Goal: Information Seeking & Learning: Learn about a topic

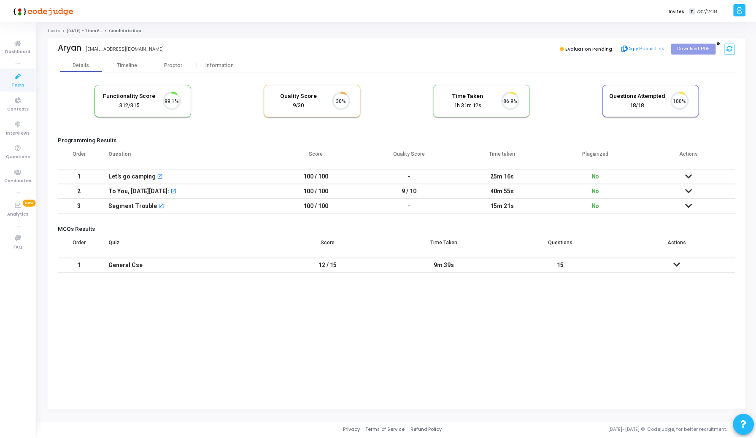
scroll to position [18, 22]
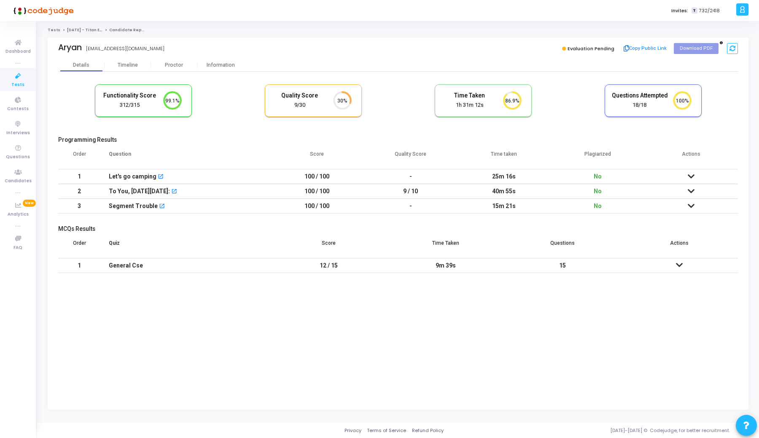
click at [691, 178] on icon at bounding box center [691, 176] width 7 height 6
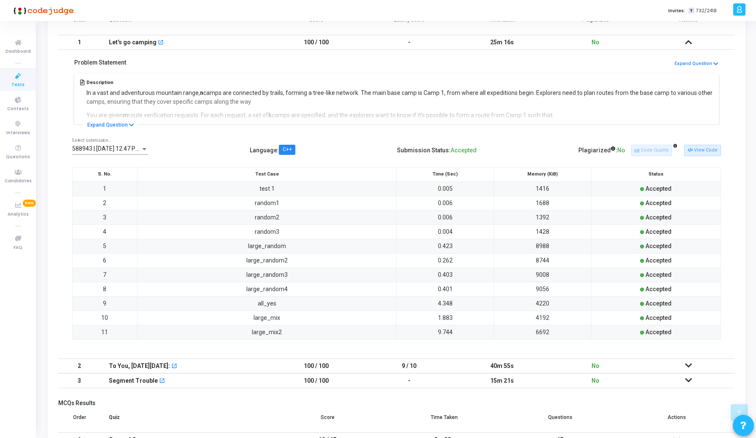
scroll to position [103, 0]
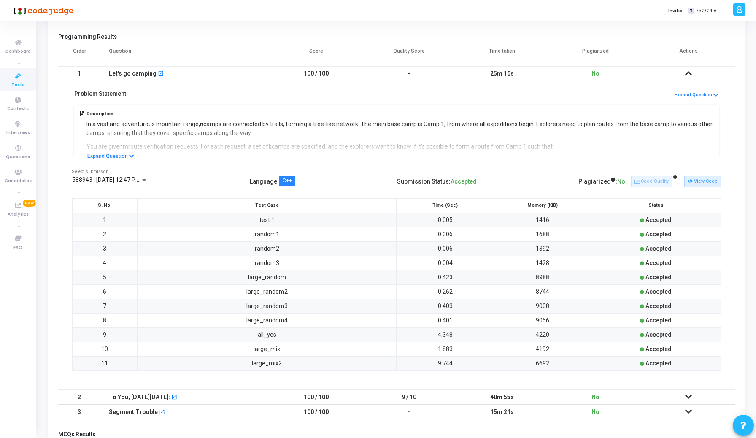
click at [148, 184] on div "588943 | 02 Sep, 2025 12:47 PM IST (Best) P Select submission.." at bounding box center [110, 178] width 76 height 16
click at [224, 179] on div at bounding box center [378, 219] width 756 height 438
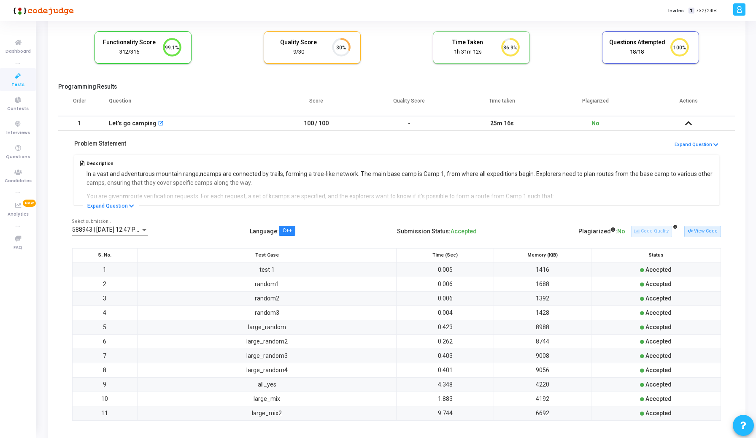
scroll to position [52, 0]
click at [690, 123] on icon at bounding box center [688, 125] width 7 height 6
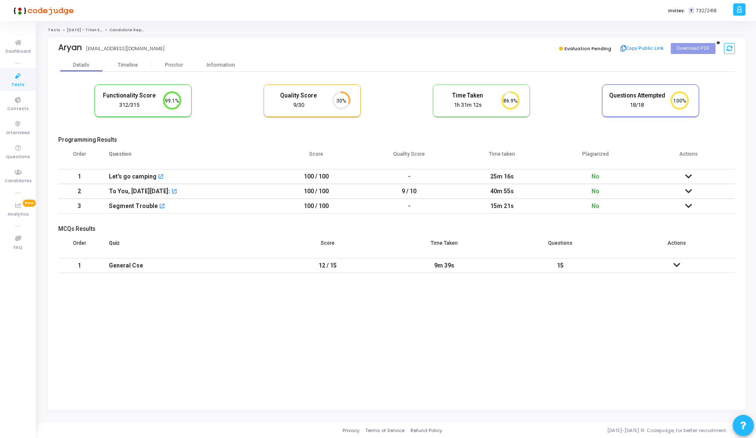
scroll to position [0, 0]
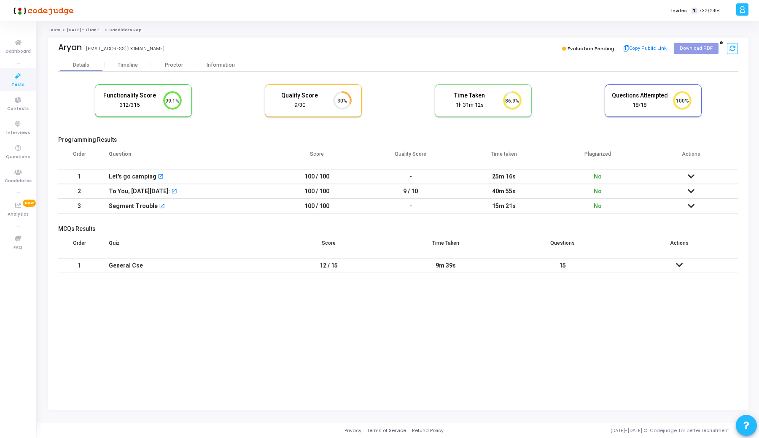
click at [691, 191] on icon at bounding box center [691, 191] width 7 height 6
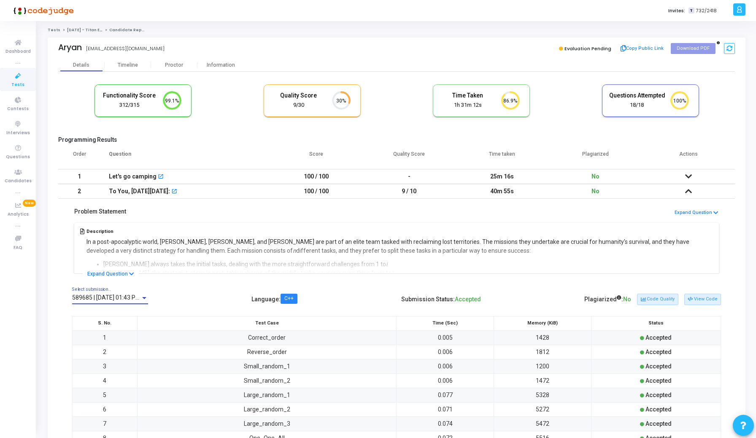
click at [139, 295] on span "589685 | 02 Sep, 2025 01:43 PM IST (Best) P" at bounding box center [122, 297] width 101 height 7
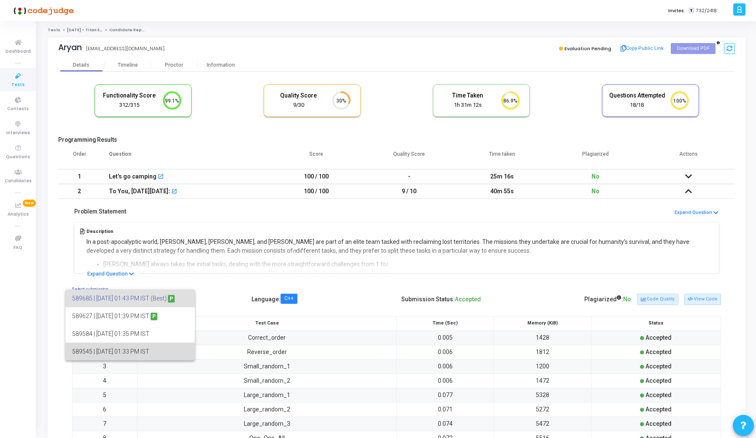
click at [144, 346] on span "589545 | 02 Sep, 2025 01:33 PM IST" at bounding box center [130, 352] width 116 height 18
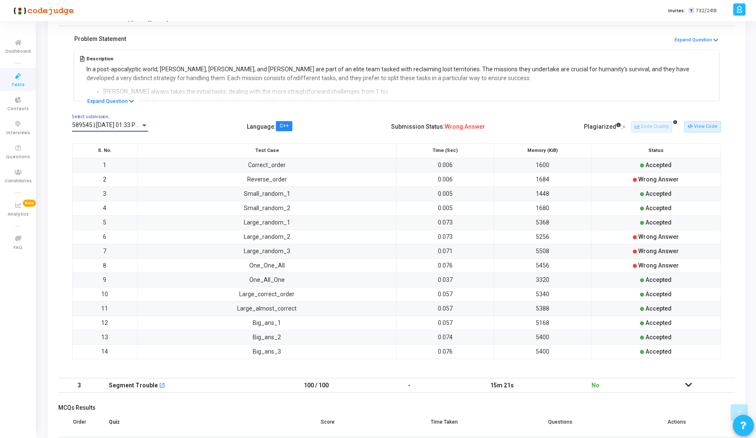
scroll to position [165, 0]
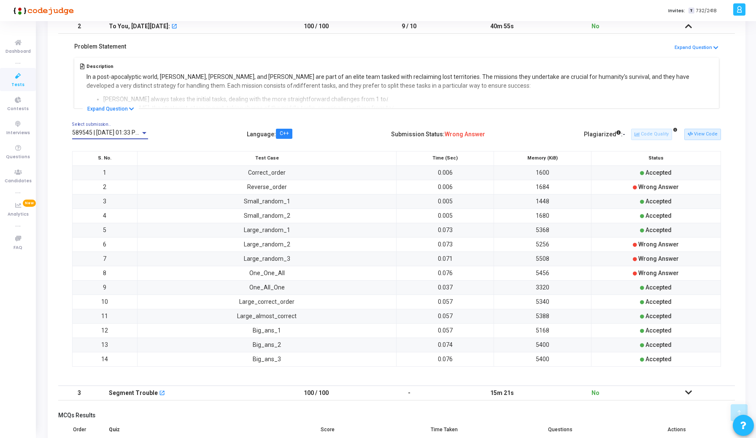
click at [139, 130] on span "589545 | 02 Sep, 2025 01:33 PM IST" at bounding box center [111, 132] width 78 height 7
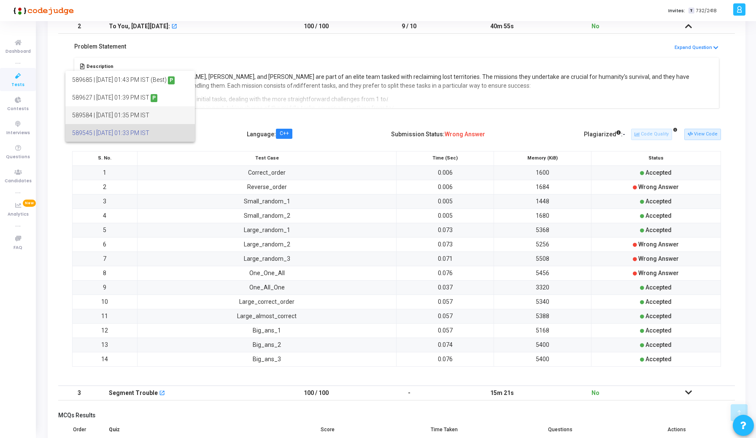
click at [134, 117] on span "589584 | 02 Sep, 2025 01:35 PM IST" at bounding box center [130, 115] width 116 height 18
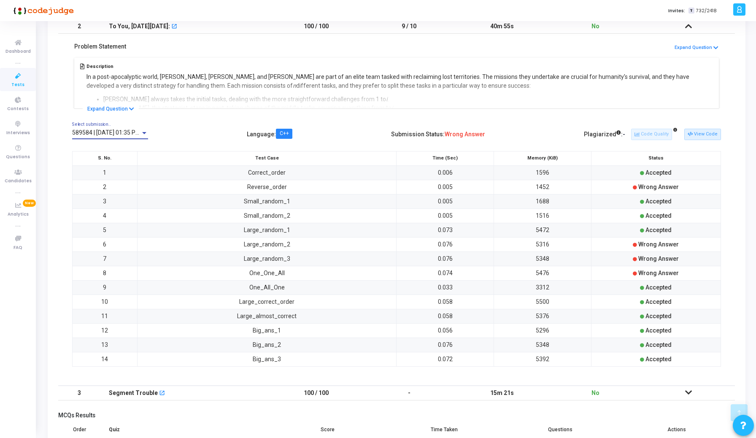
click at [130, 132] on span "589584 | 02 Sep, 2025 01:35 PM IST" at bounding box center [111, 132] width 78 height 7
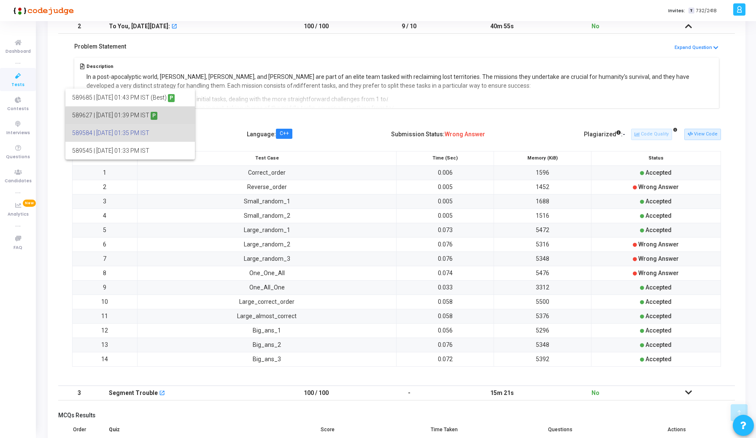
click at [133, 118] on span "589627 | 02 Sep, 2025 01:39 PM IST P" at bounding box center [130, 115] width 116 height 18
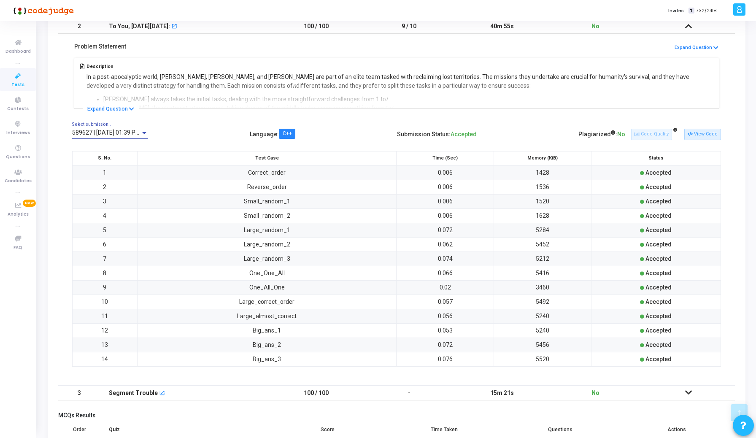
click at [115, 133] on span "589627 | 02 Sep, 2025 01:39 PM IST P" at bounding box center [114, 132] width 84 height 7
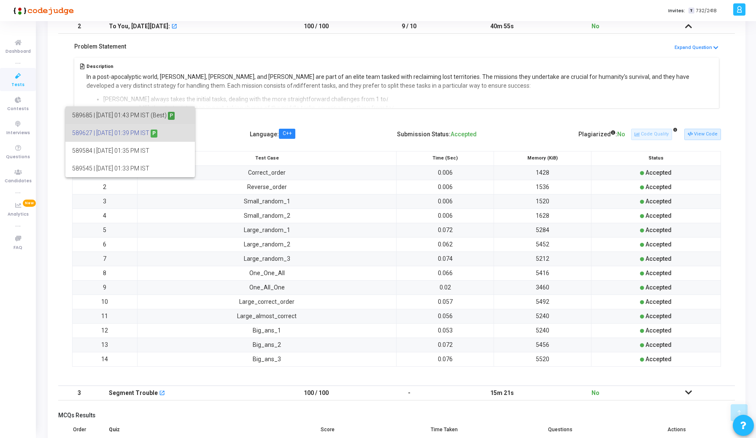
click at [110, 120] on span "589685 | 02 Sep, 2025 01:43 PM IST (Best) P" at bounding box center [130, 115] width 116 height 18
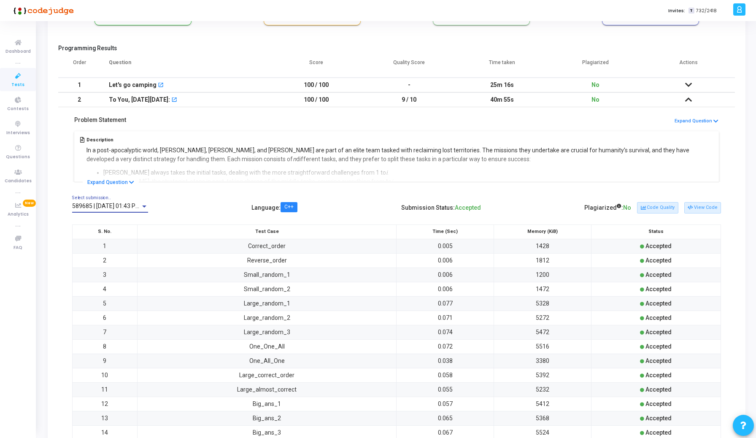
scroll to position [0, 0]
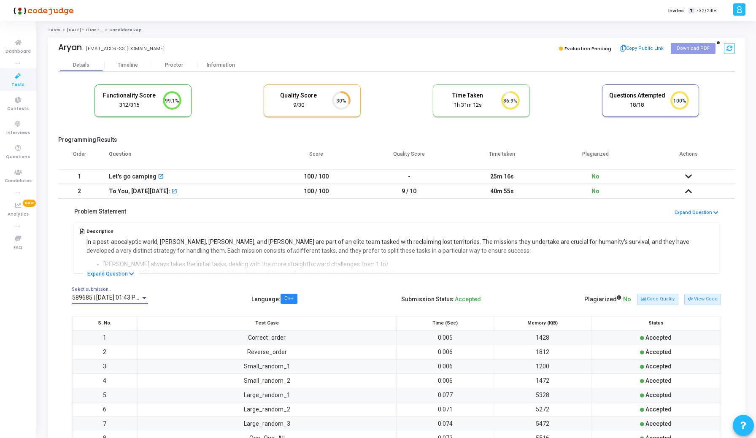
click at [689, 193] on icon at bounding box center [688, 191] width 7 height 6
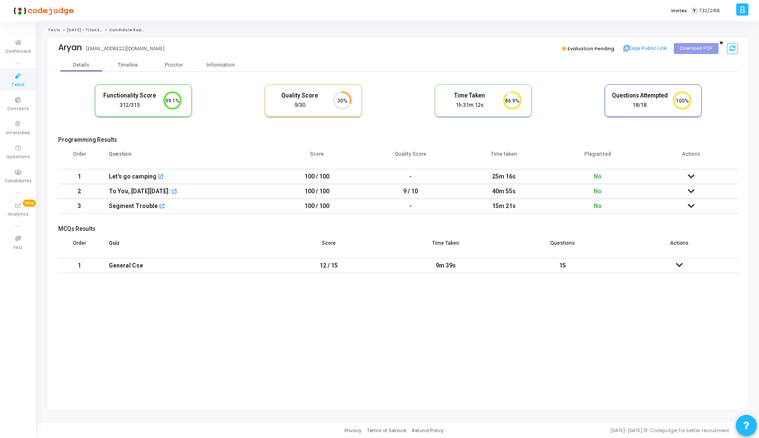
click at [693, 203] on icon at bounding box center [691, 206] width 7 height 6
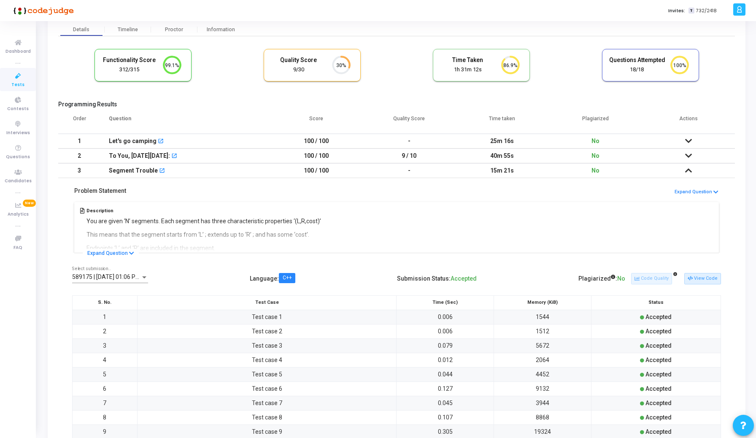
scroll to position [38, 0]
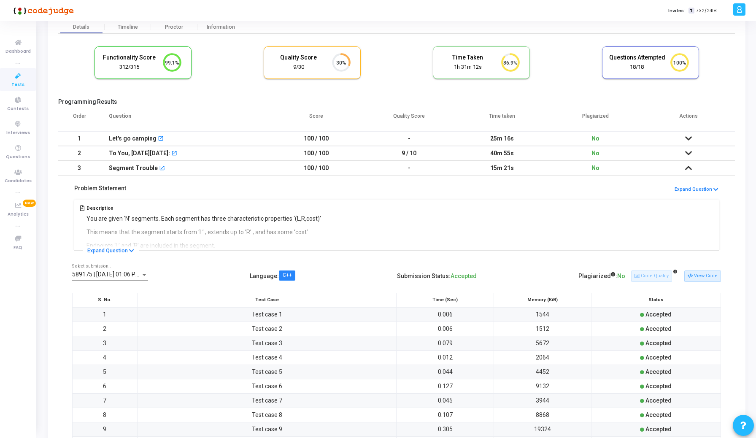
click at [119, 275] on span "589175 | 02 Sep, 2025 01:06 PM IST (Best) P" at bounding box center [122, 274] width 101 height 7
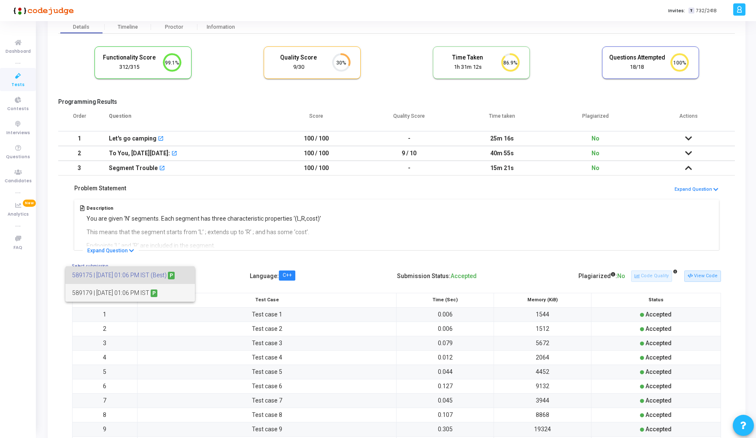
click at [122, 293] on span "589179 | 02 Sep, 2025 01:06 PM IST P" at bounding box center [130, 293] width 116 height 18
click at [91, 280] on div "589179 | 02 Sep, 2025 01:06 PM IST P Select submission.." at bounding box center [110, 272] width 76 height 16
click at [88, 262] on span "589175 | 02 Sep, 2025 01:06 PM IST (Best) P" at bounding box center [130, 257] width 116 height 18
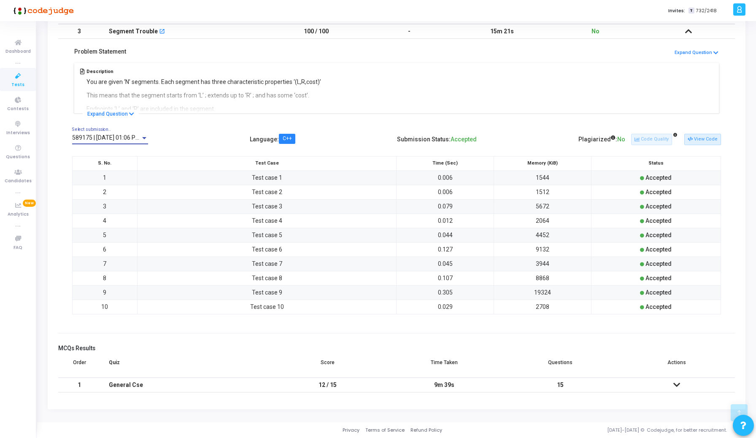
scroll to position [0, 0]
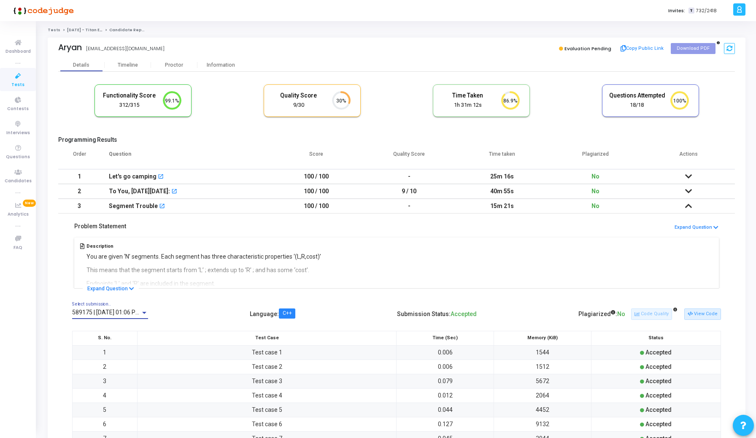
click at [690, 203] on icon at bounding box center [688, 206] width 7 height 6
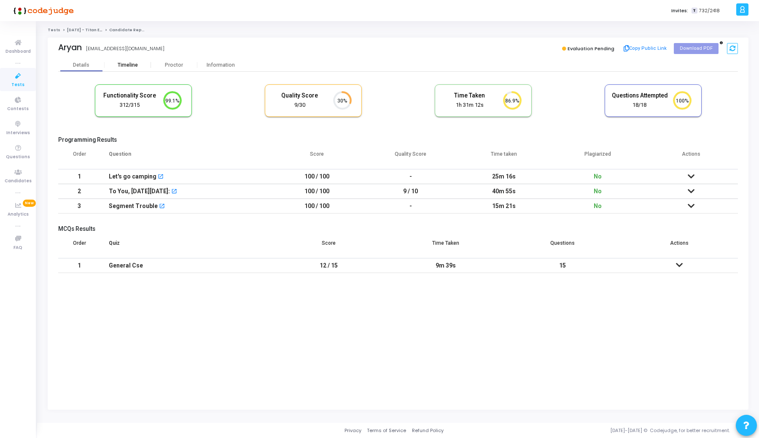
click at [136, 60] on div "Timeline" at bounding box center [128, 65] width 46 height 13
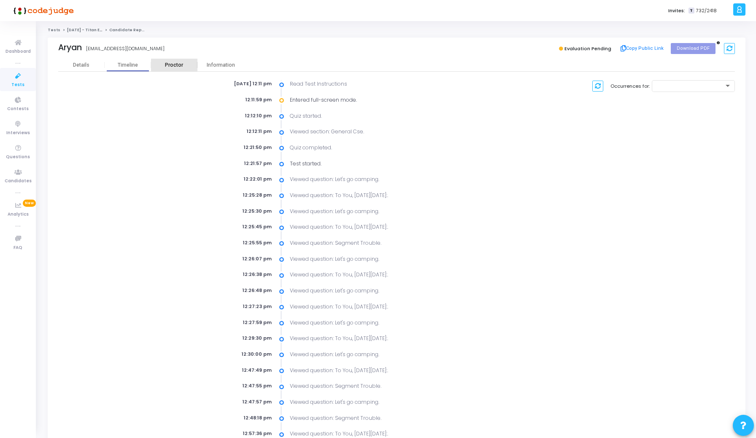
click at [168, 65] on div "Proctor" at bounding box center [174, 65] width 46 height 6
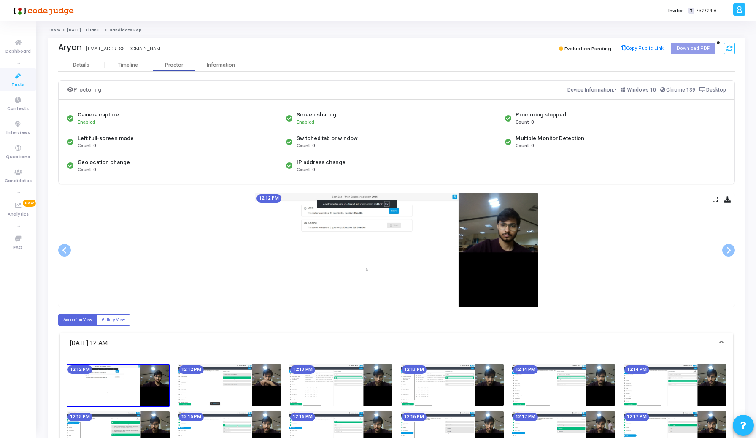
click at [713, 200] on icon at bounding box center [715, 199] width 5 height 5
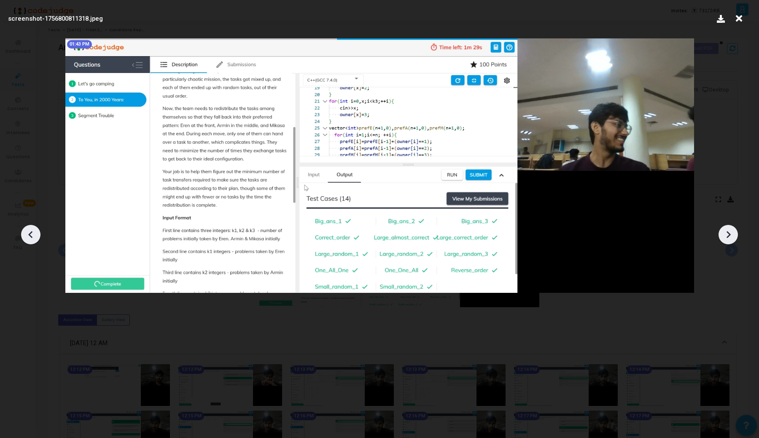
click at [739, 16] on icon at bounding box center [739, 19] width 13 height 16
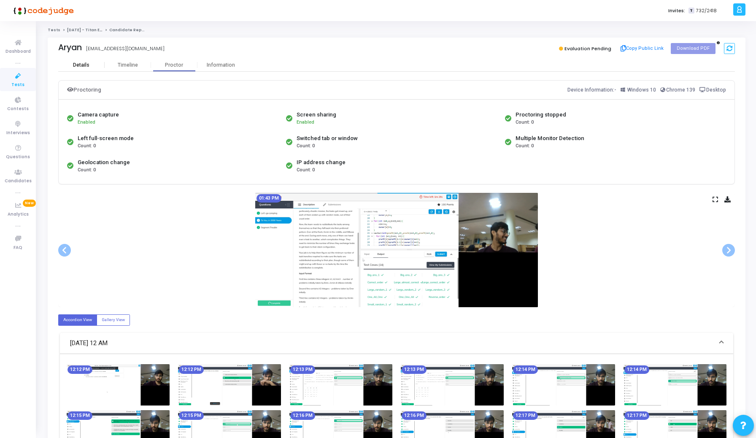
click at [73, 68] on div "Details" at bounding box center [81, 65] width 16 height 6
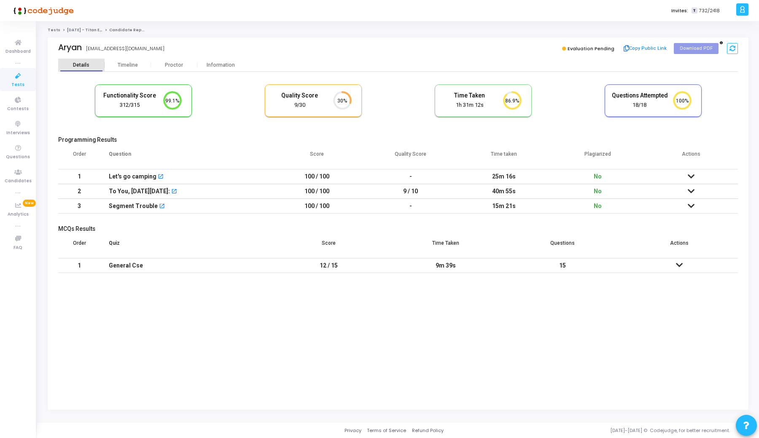
scroll to position [18, 22]
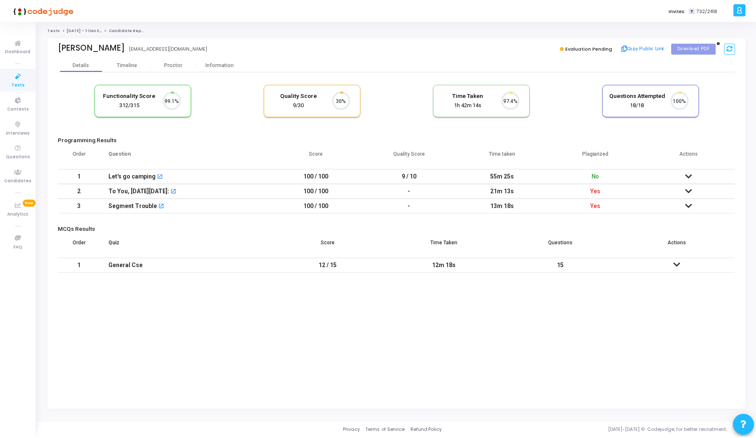
scroll to position [18, 22]
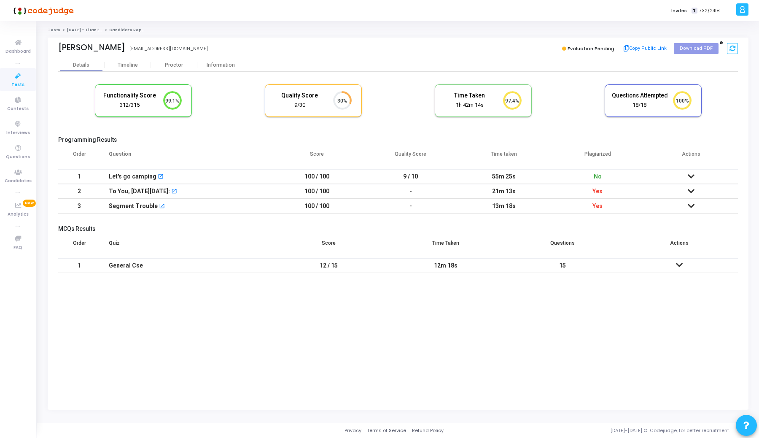
click at [691, 188] on icon at bounding box center [691, 191] width 7 height 6
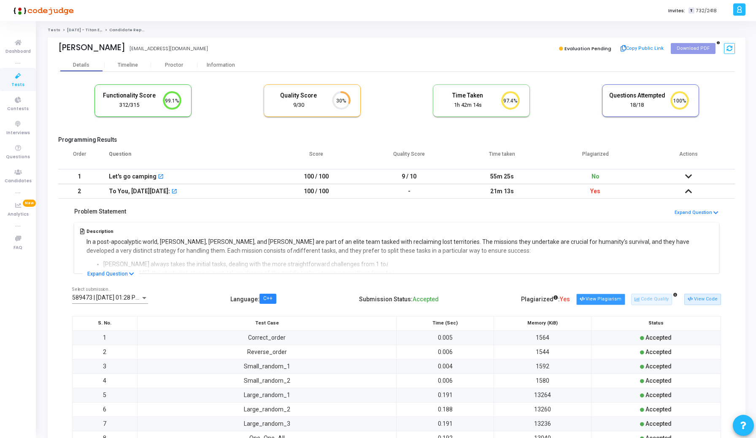
click at [594, 297] on button "View Plagiarism" at bounding box center [600, 299] width 49 height 11
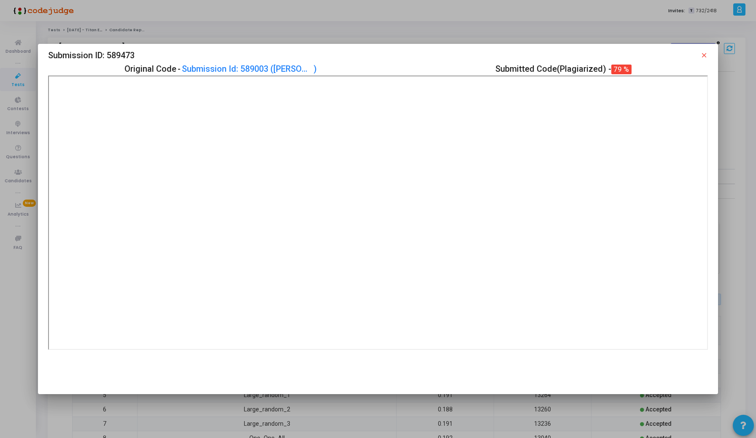
click at [547, 19] on div at bounding box center [378, 219] width 756 height 438
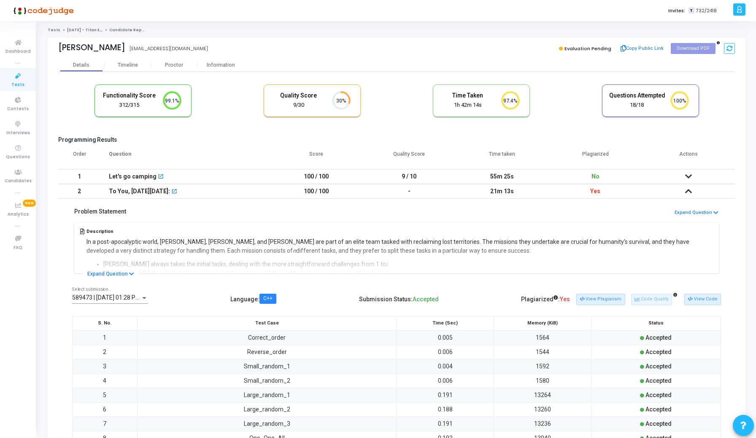
click at [689, 189] on icon at bounding box center [688, 191] width 7 height 6
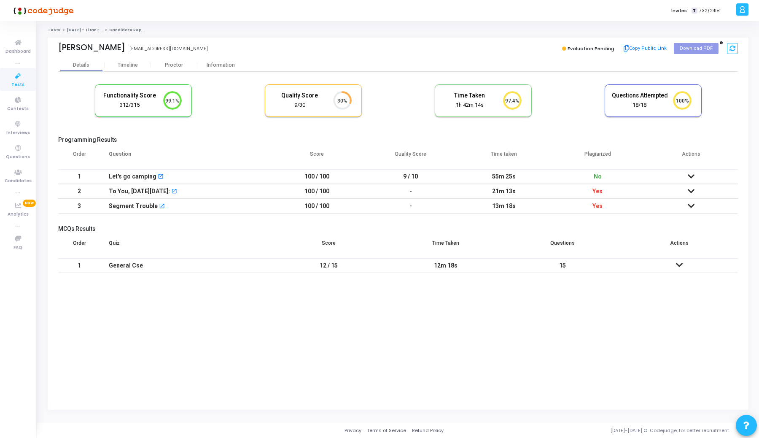
click at [688, 206] on td at bounding box center [692, 206] width 94 height 15
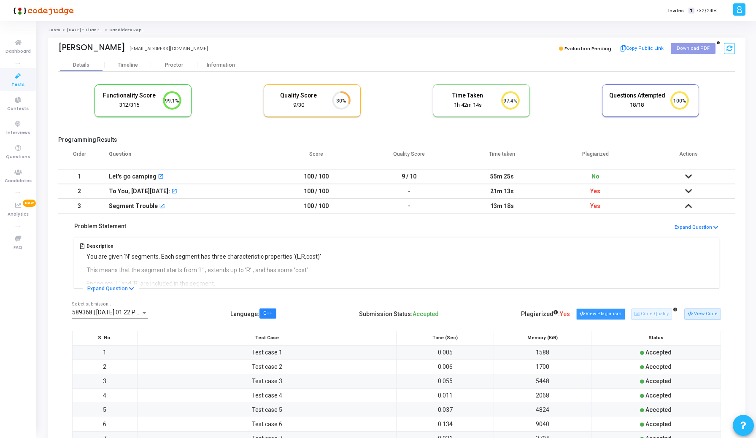
click at [584, 315] on icon at bounding box center [582, 314] width 5 height 5
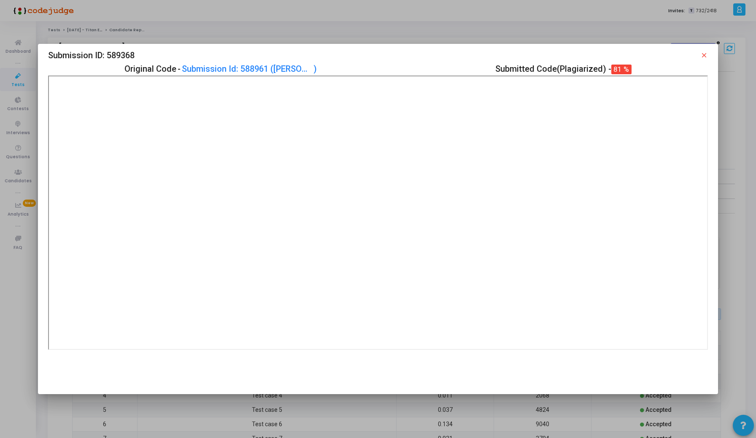
click at [377, 27] on div at bounding box center [378, 219] width 756 height 438
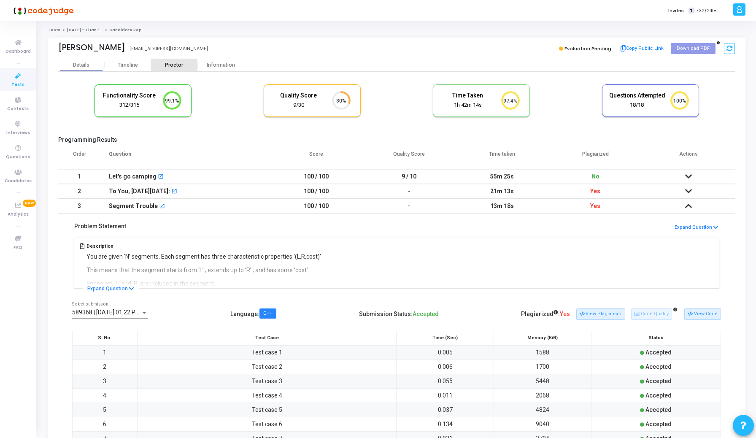
click at [176, 65] on div "Proctor" at bounding box center [174, 65] width 46 height 6
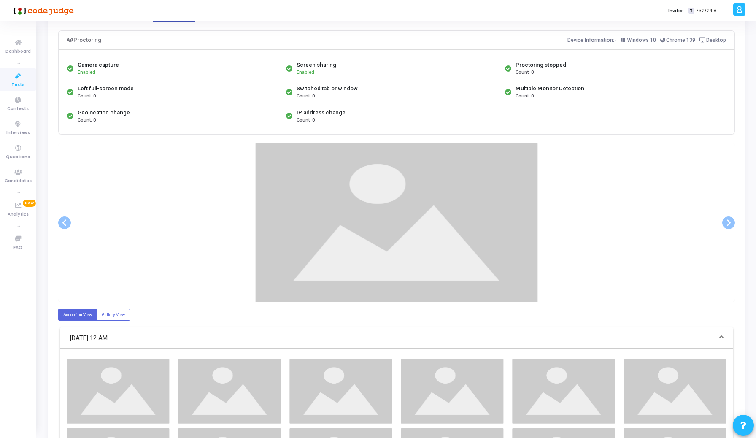
scroll to position [83, 0]
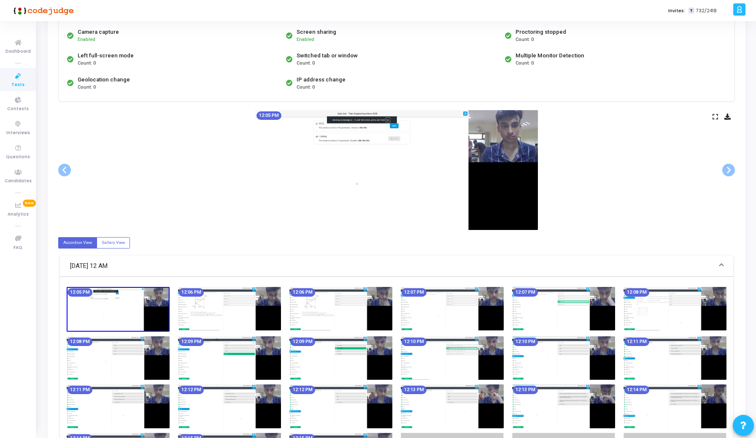
click at [716, 117] on icon at bounding box center [715, 116] width 5 height 5
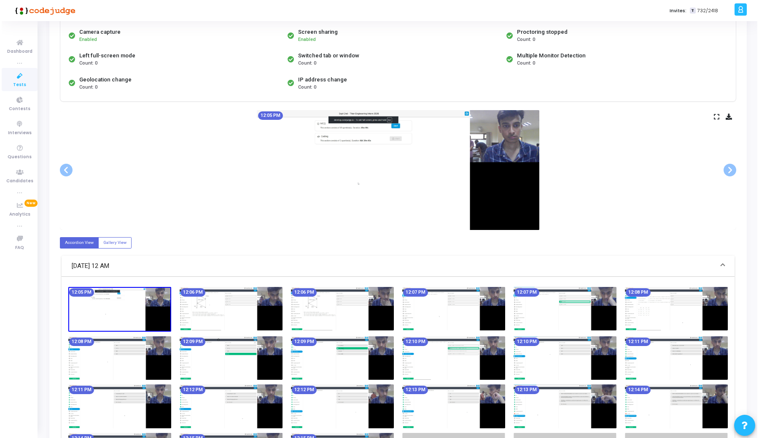
scroll to position [0, 0]
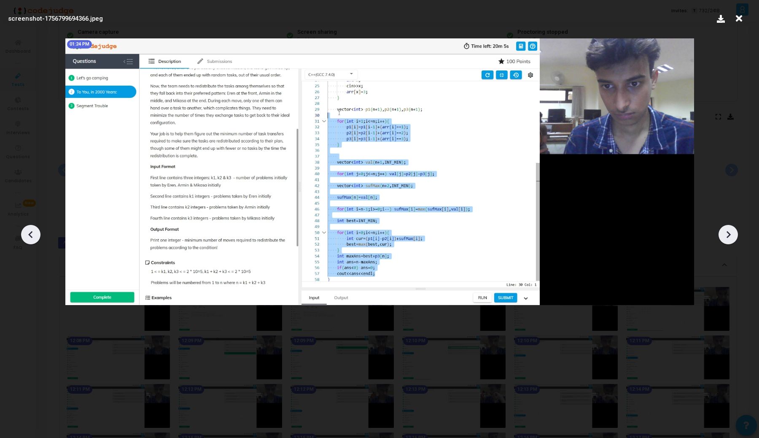
click at [497, 153] on img at bounding box center [379, 171] width 629 height 267
click at [724, 238] on icon at bounding box center [728, 234] width 13 height 13
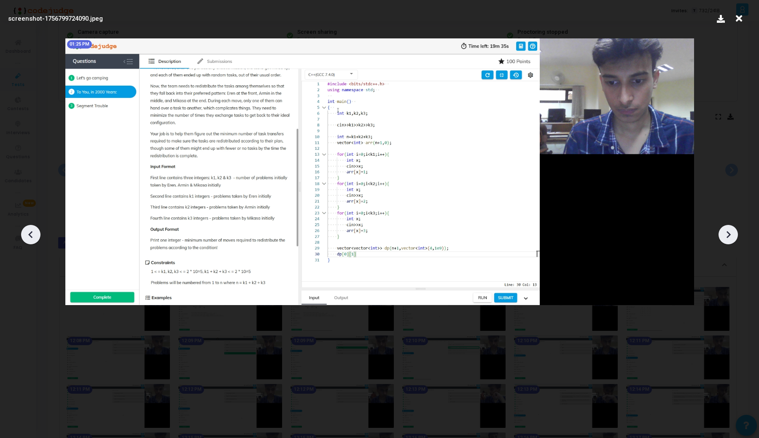
click at [31, 235] on icon at bounding box center [30, 234] width 13 height 13
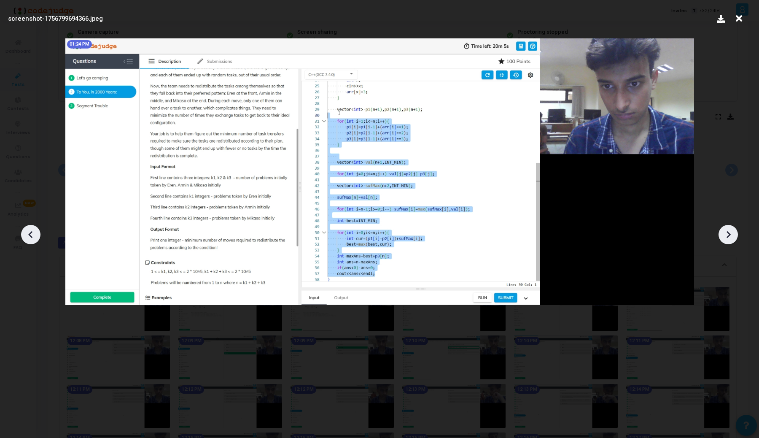
click at [35, 239] on icon at bounding box center [30, 234] width 13 height 13
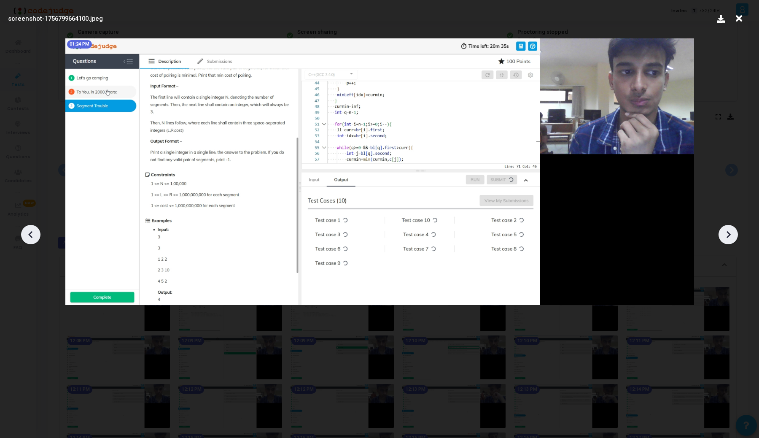
click at [34, 239] on icon at bounding box center [30, 234] width 13 height 13
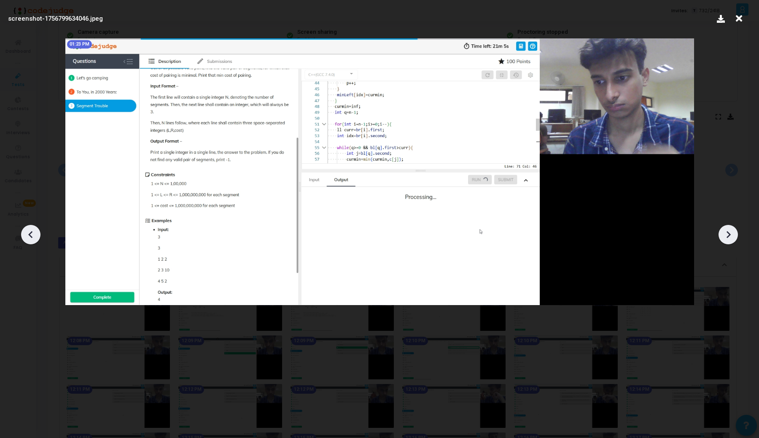
click at [34, 239] on icon at bounding box center [30, 234] width 13 height 13
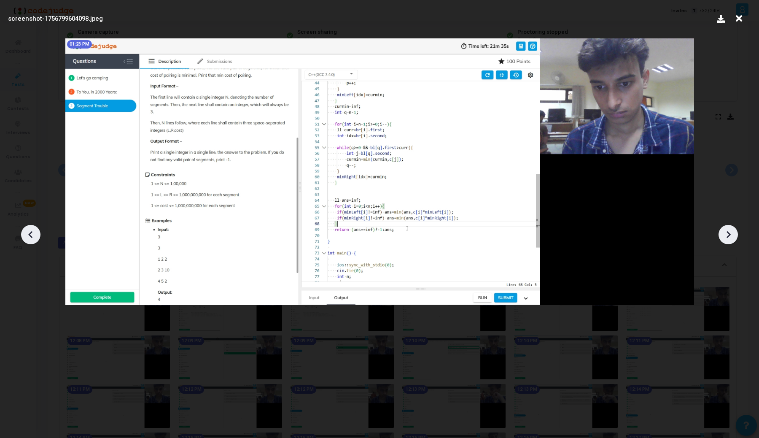
click at [34, 239] on icon at bounding box center [30, 234] width 13 height 13
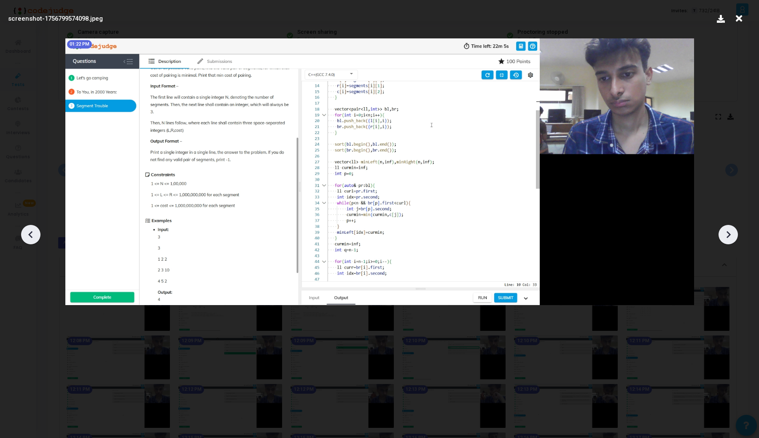
click at [34, 239] on icon at bounding box center [30, 234] width 13 height 13
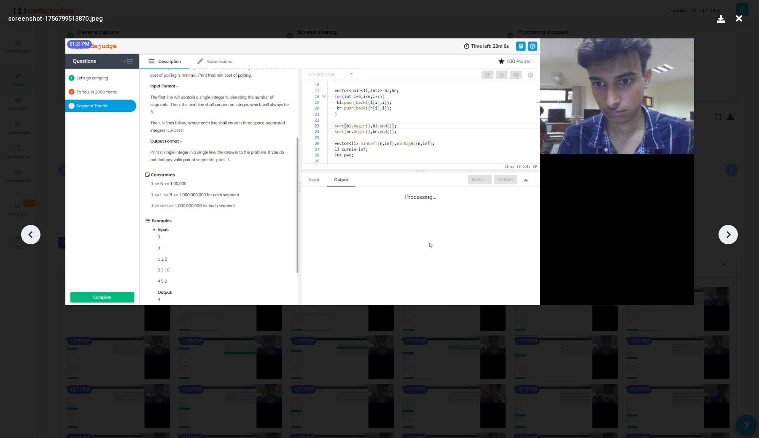
click at [34, 239] on icon at bounding box center [30, 234] width 13 height 13
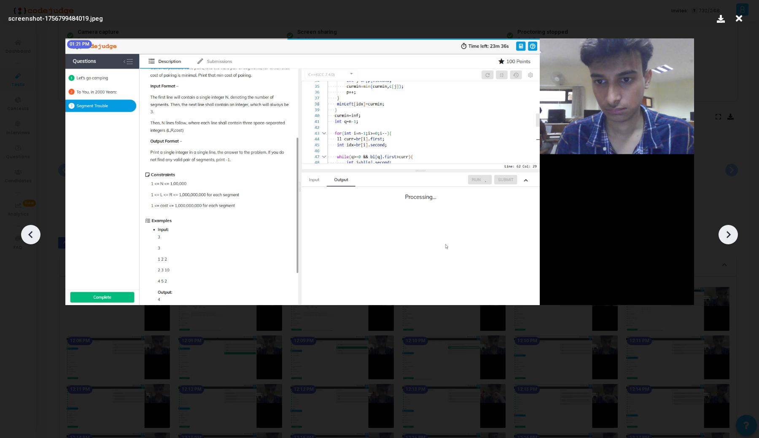
click at [34, 239] on icon at bounding box center [30, 234] width 13 height 13
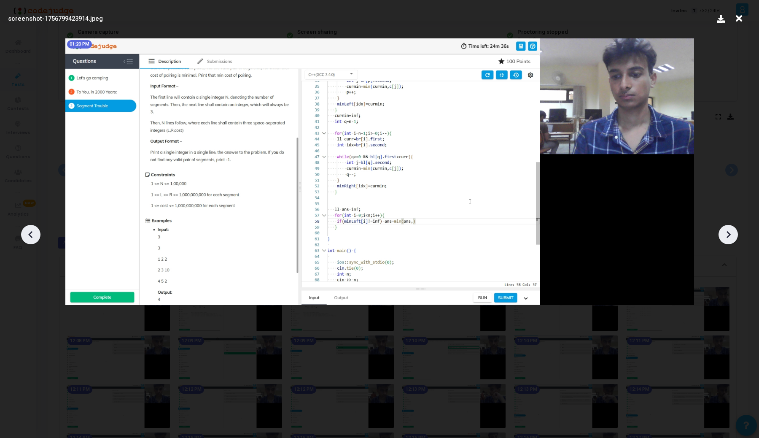
click at [34, 239] on icon at bounding box center [30, 234] width 13 height 13
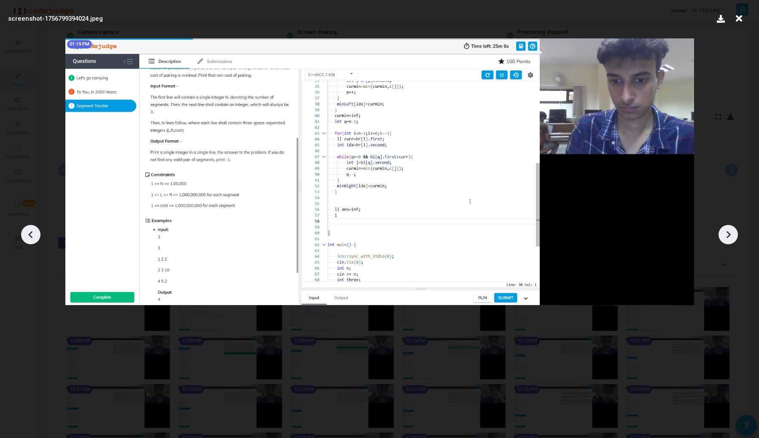
click at [34, 239] on icon at bounding box center [30, 234] width 13 height 13
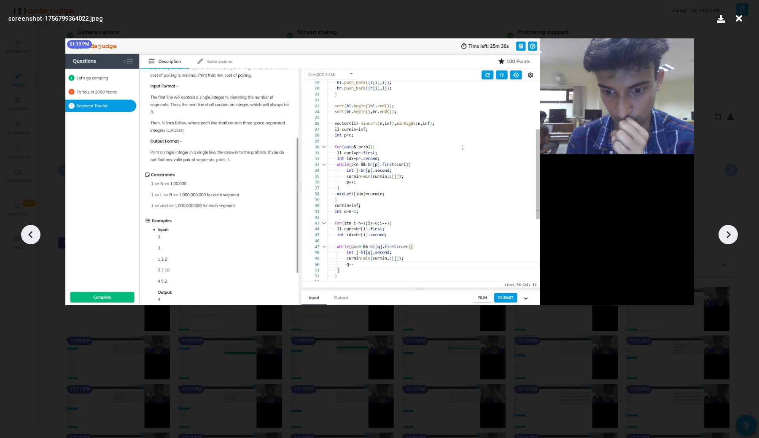
click at [34, 239] on icon at bounding box center [30, 234] width 13 height 13
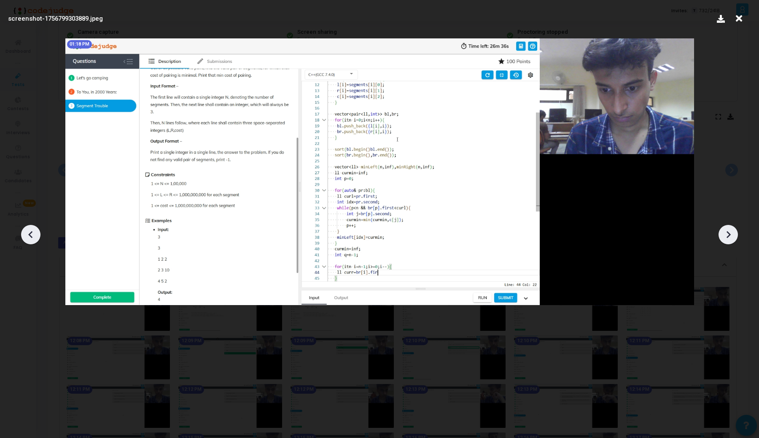
click at [34, 239] on icon at bounding box center [30, 234] width 13 height 13
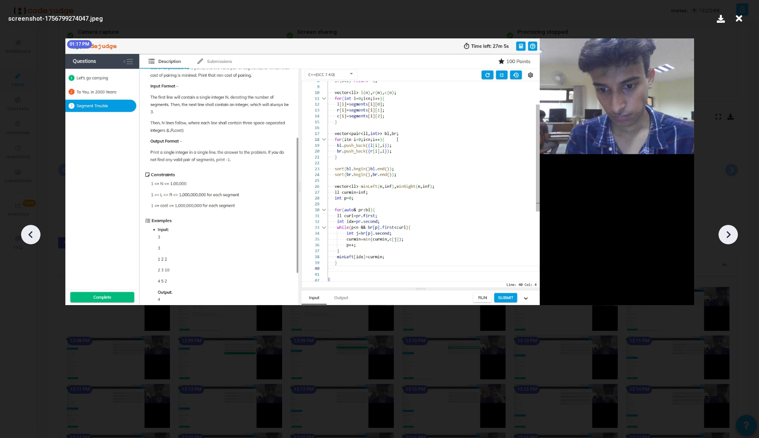
click at [34, 239] on icon at bounding box center [30, 234] width 13 height 13
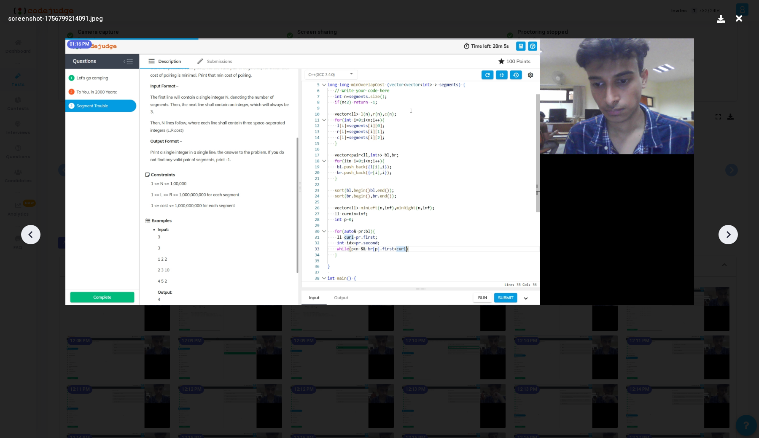
click at [34, 239] on icon at bounding box center [30, 234] width 13 height 13
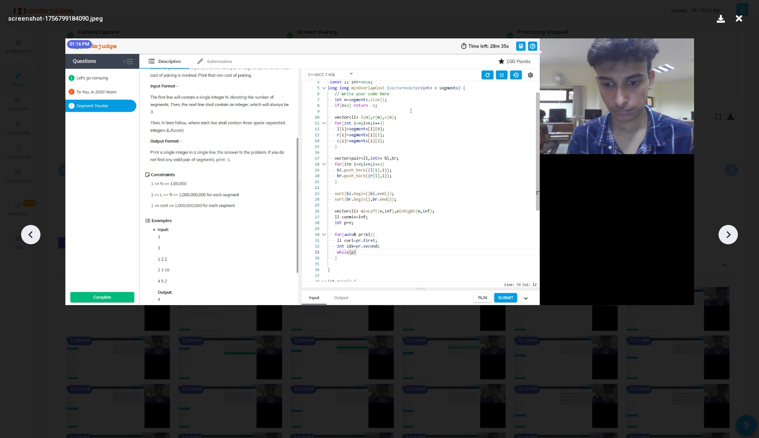
click at [34, 239] on icon at bounding box center [30, 234] width 13 height 13
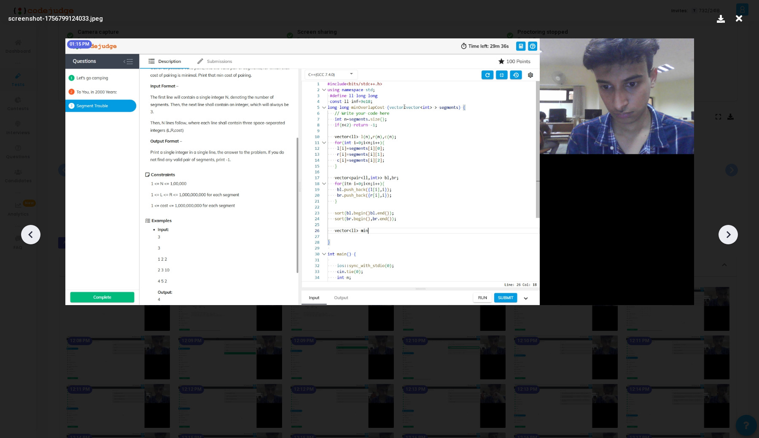
click at [34, 239] on icon at bounding box center [30, 234] width 13 height 13
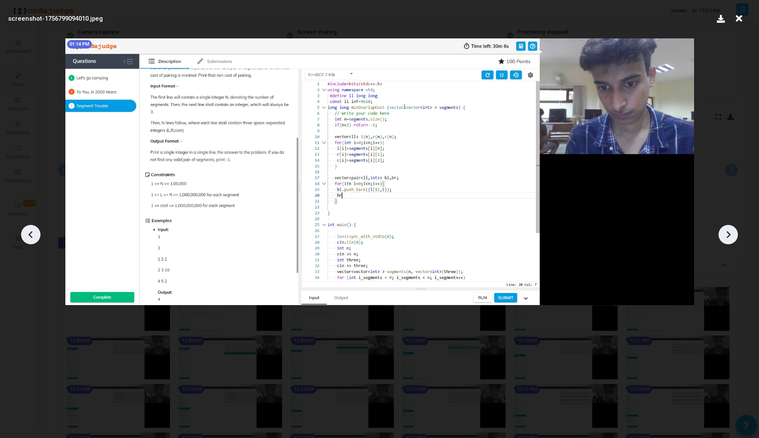
click at [34, 239] on icon at bounding box center [30, 234] width 13 height 13
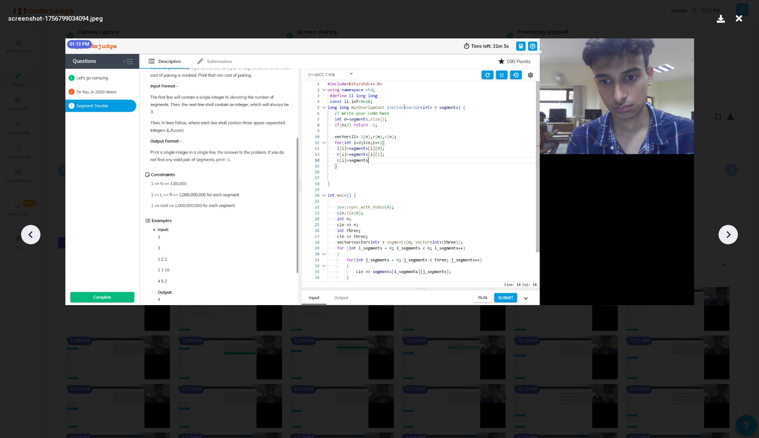
click at [34, 239] on icon at bounding box center [30, 234] width 13 height 13
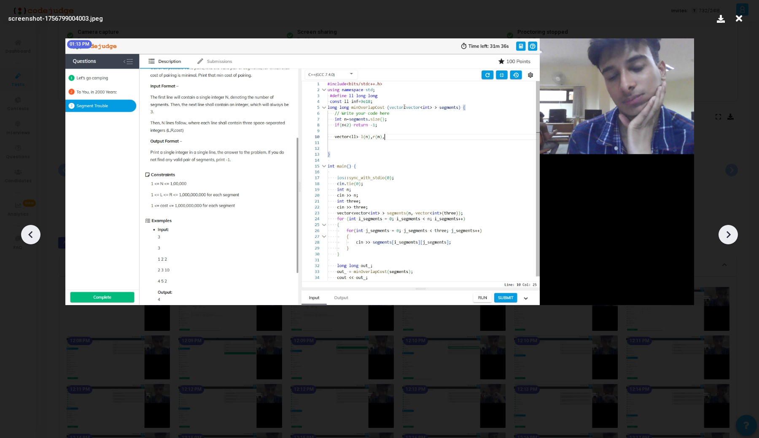
click at [34, 239] on icon at bounding box center [30, 234] width 13 height 13
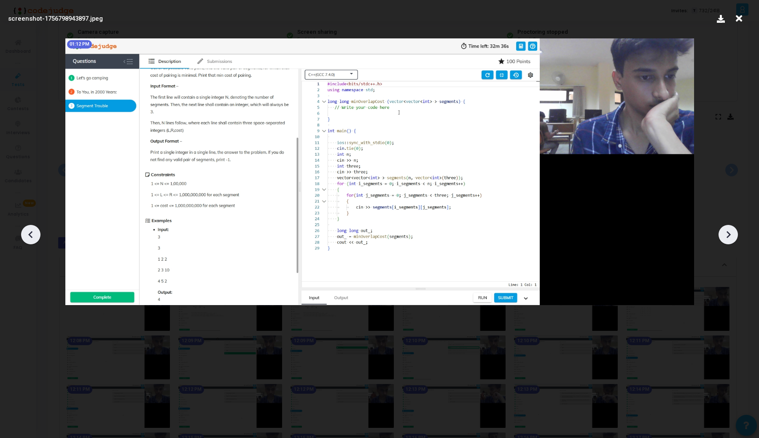
click at [34, 239] on icon at bounding box center [30, 234] width 13 height 13
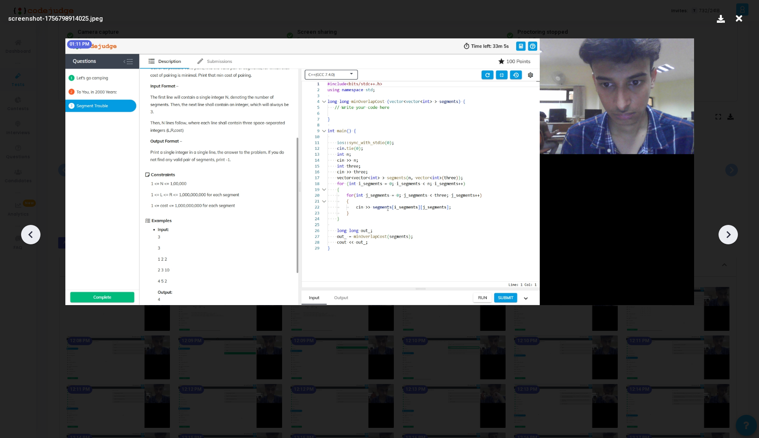
click at [34, 239] on icon at bounding box center [30, 234] width 13 height 13
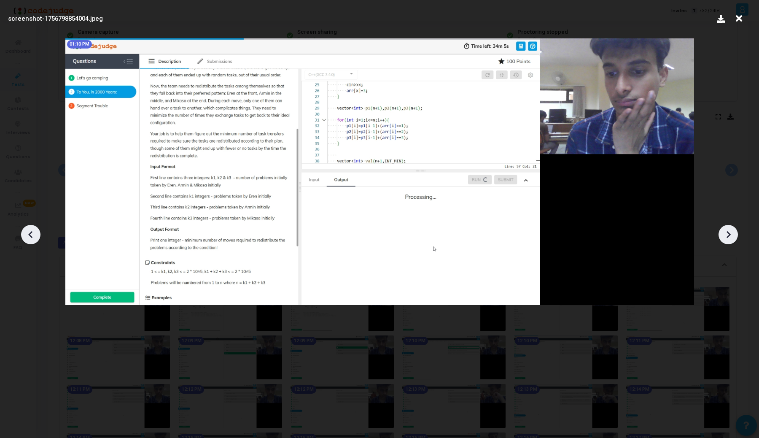
click at [34, 239] on icon at bounding box center [30, 234] width 13 height 13
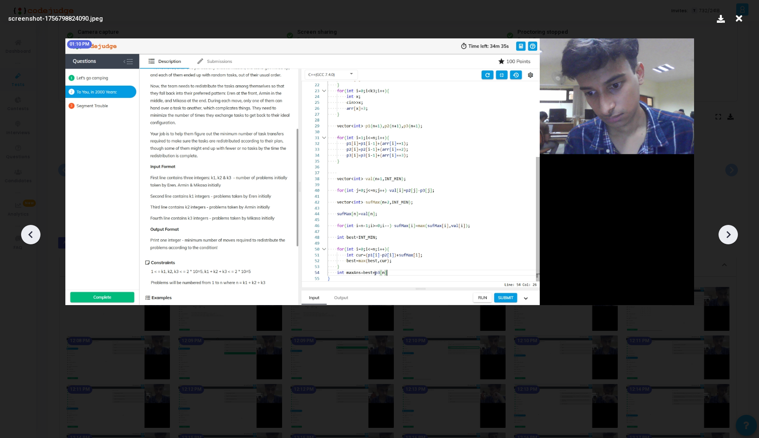
click at [23, 236] on div at bounding box center [30, 234] width 19 height 19
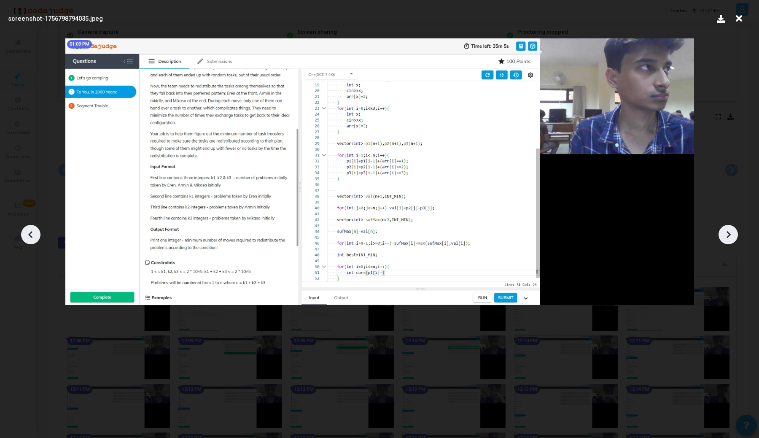
click at [23, 236] on div at bounding box center [30, 234] width 19 height 19
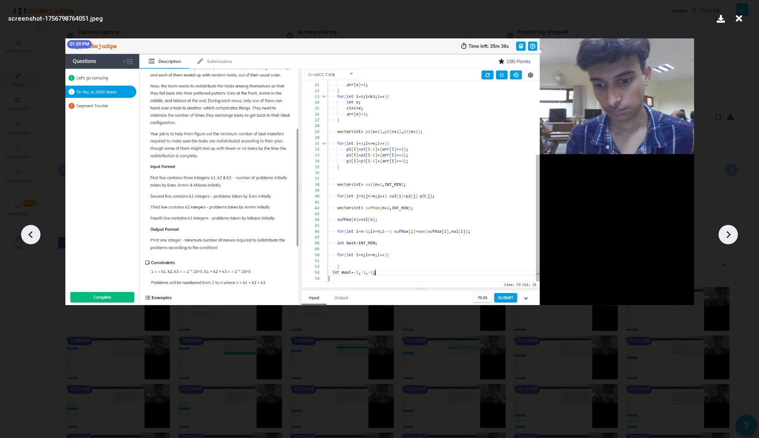
click at [23, 236] on div at bounding box center [30, 234] width 19 height 19
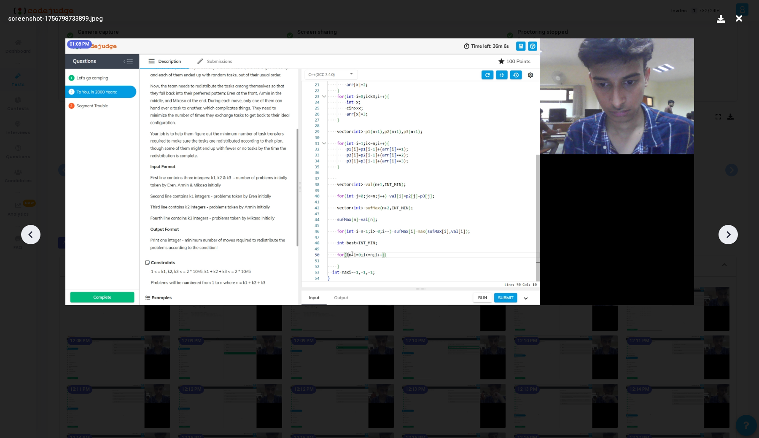
click at [23, 236] on div at bounding box center [30, 234] width 19 height 19
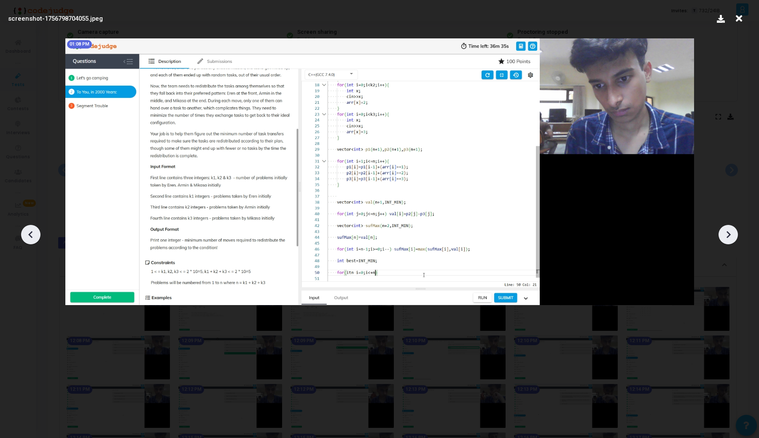
click at [23, 236] on div at bounding box center [30, 234] width 19 height 19
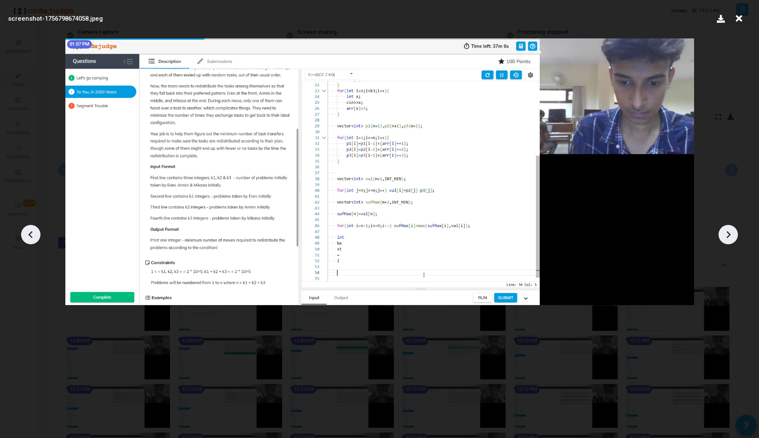
click at [23, 236] on div at bounding box center [30, 234] width 19 height 19
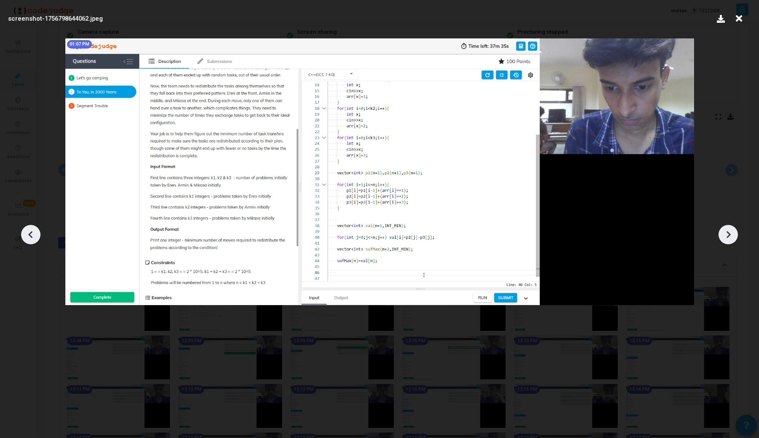
click at [23, 236] on div at bounding box center [30, 234] width 19 height 19
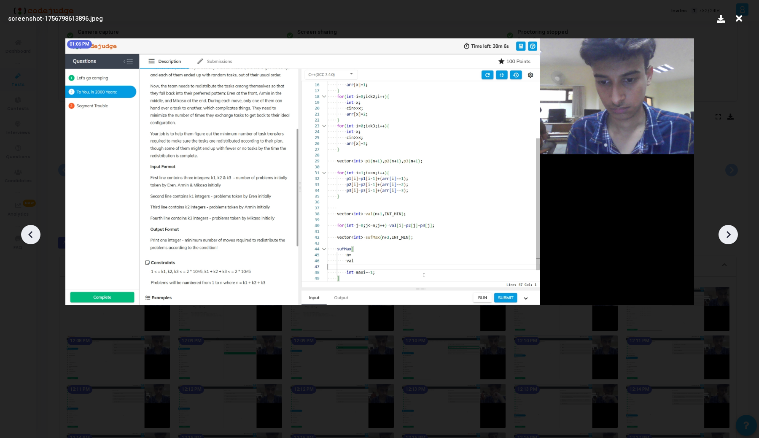
click at [23, 236] on div at bounding box center [30, 234] width 19 height 19
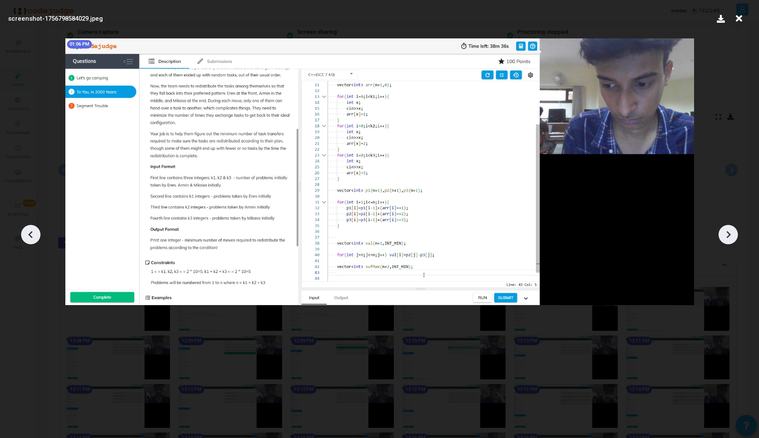
click at [23, 236] on div at bounding box center [30, 234] width 19 height 19
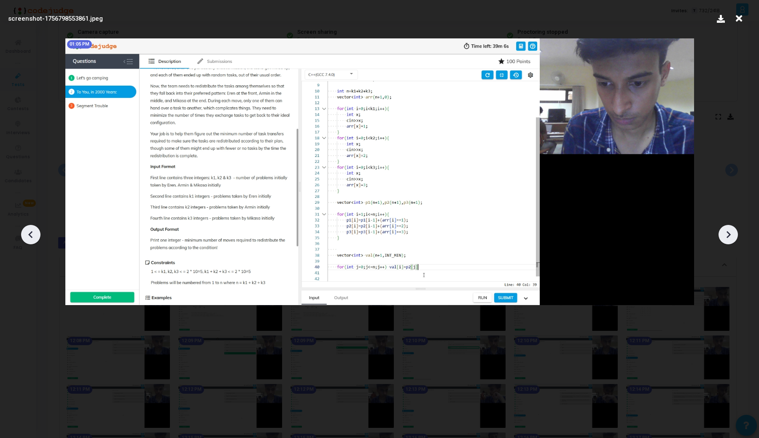
click at [23, 236] on div at bounding box center [30, 234] width 19 height 19
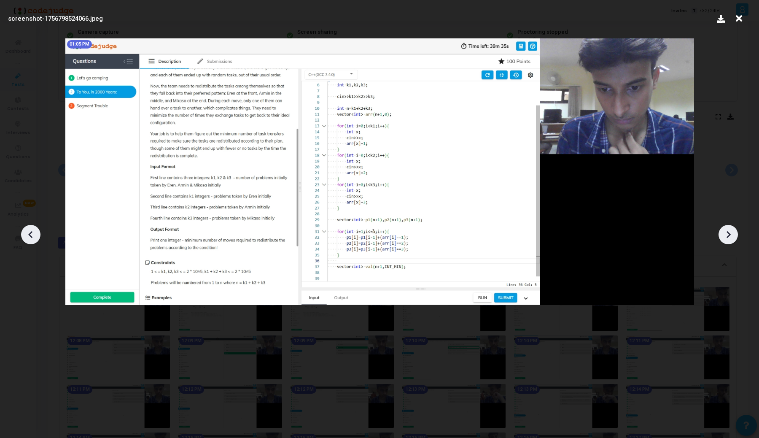
click at [23, 236] on div at bounding box center [30, 234] width 19 height 19
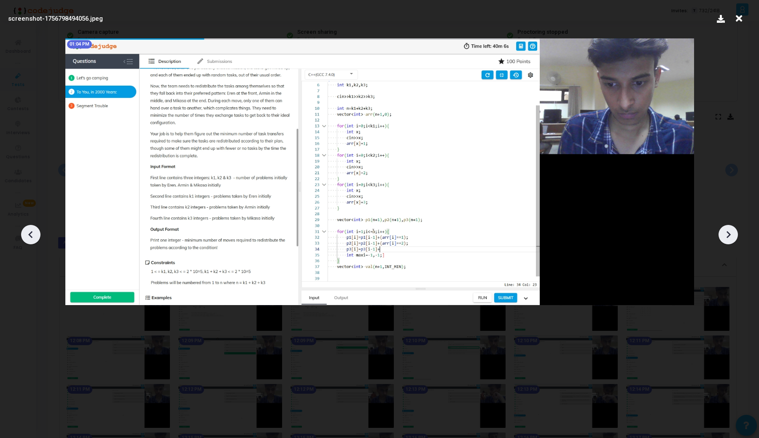
click at [23, 236] on div at bounding box center [30, 234] width 19 height 19
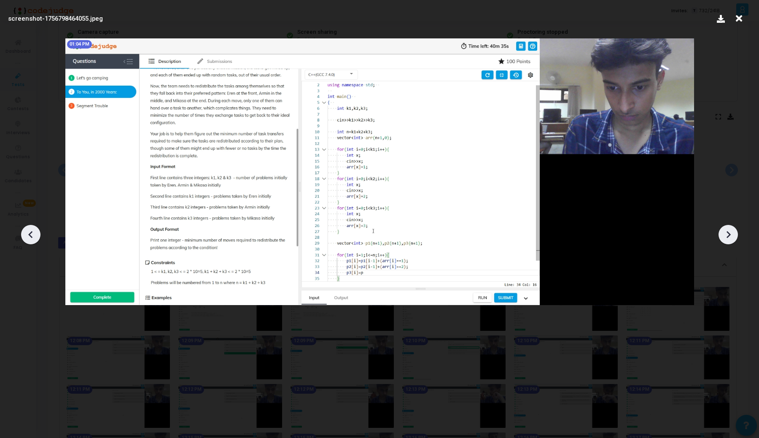
click at [23, 236] on div at bounding box center [30, 234] width 19 height 19
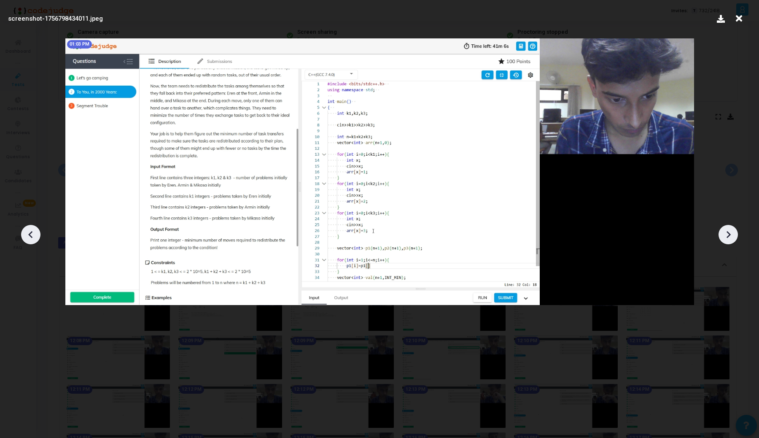
click at [23, 236] on div at bounding box center [30, 234] width 19 height 19
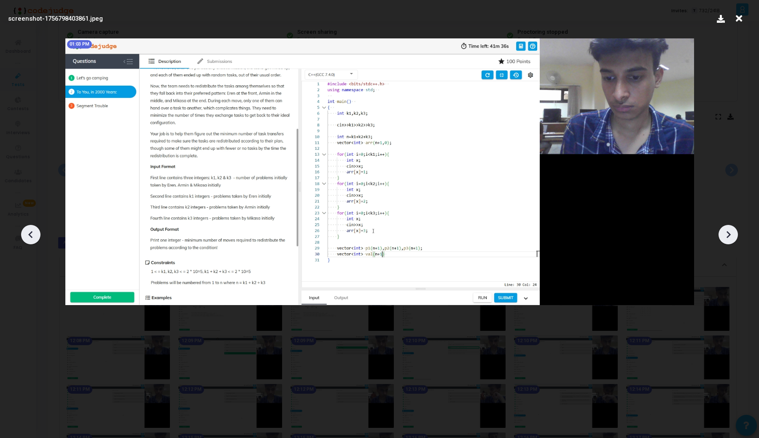
click at [731, 240] on icon at bounding box center [728, 234] width 13 height 13
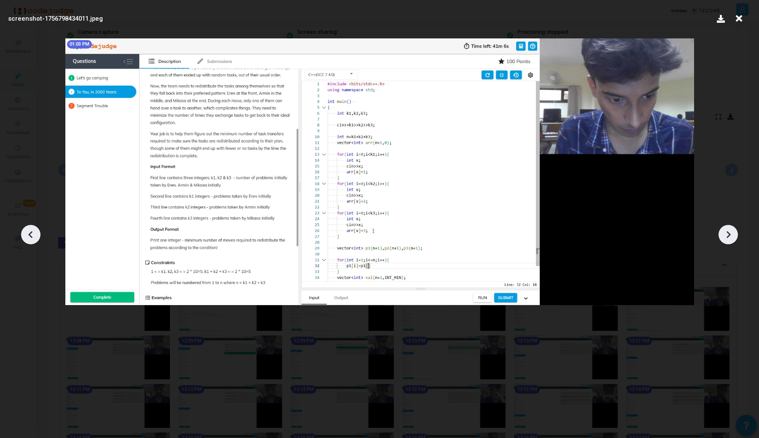
click at [731, 240] on icon at bounding box center [728, 234] width 13 height 13
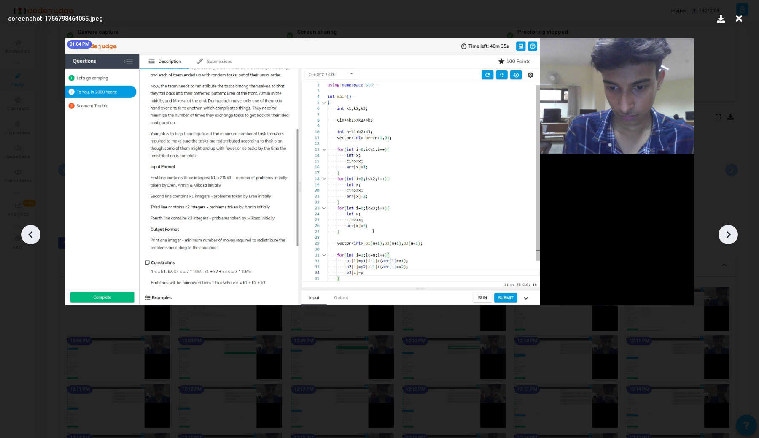
click at [731, 240] on icon at bounding box center [728, 234] width 13 height 13
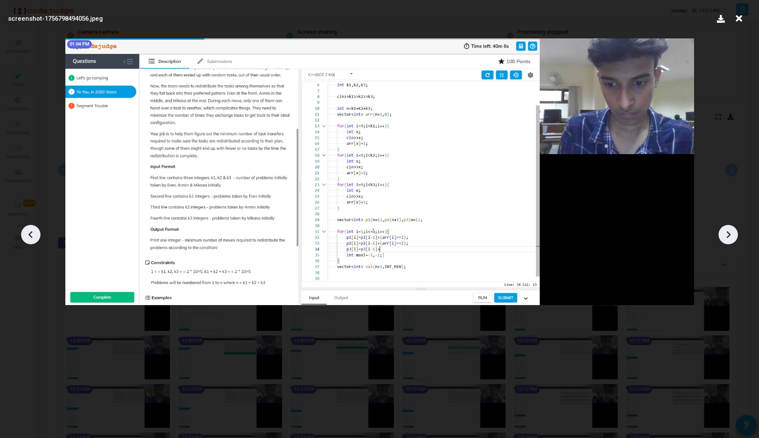
click at [731, 240] on icon at bounding box center [728, 234] width 13 height 13
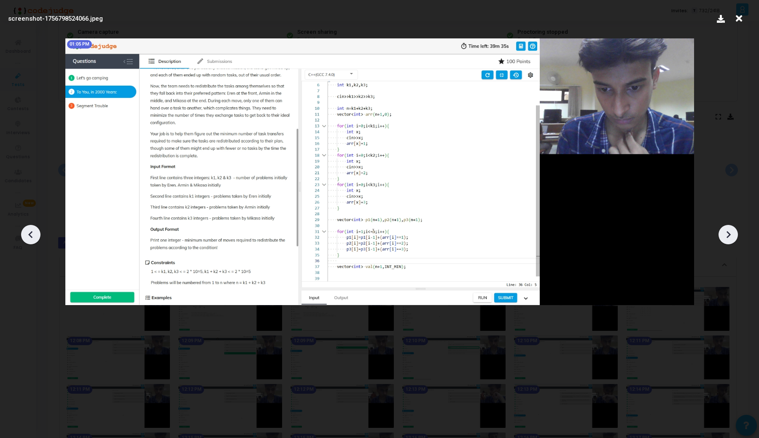
click at [731, 240] on icon at bounding box center [728, 234] width 13 height 13
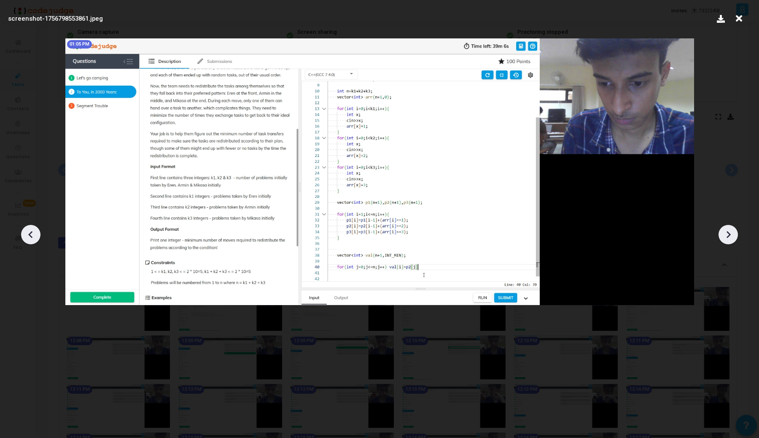
click at [731, 240] on icon at bounding box center [728, 234] width 13 height 13
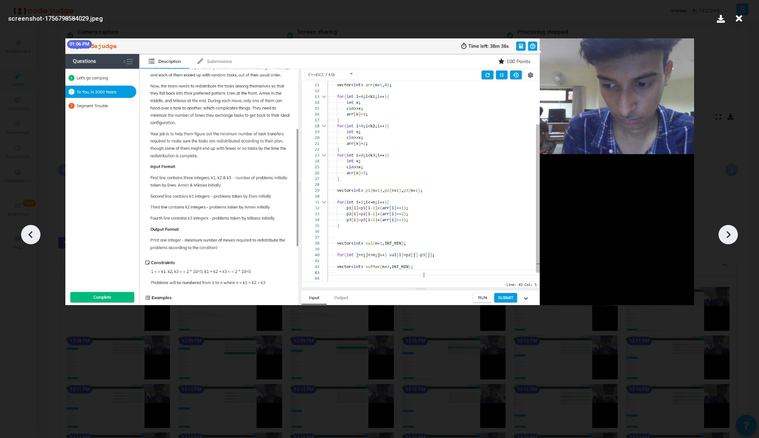
click at [731, 240] on icon at bounding box center [728, 234] width 13 height 13
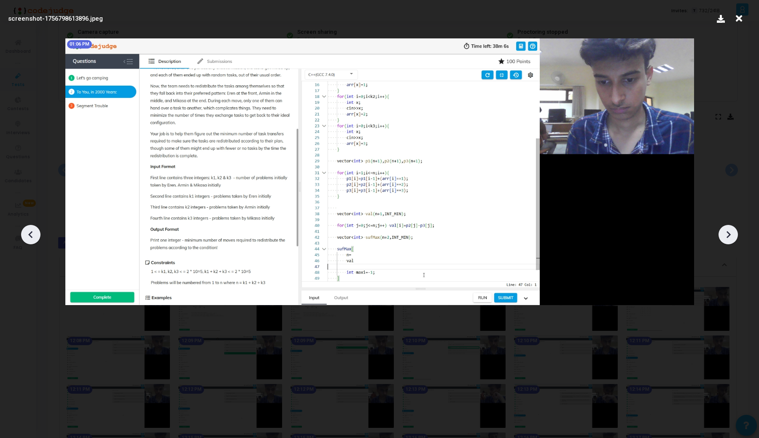
click at [731, 240] on icon at bounding box center [728, 234] width 13 height 13
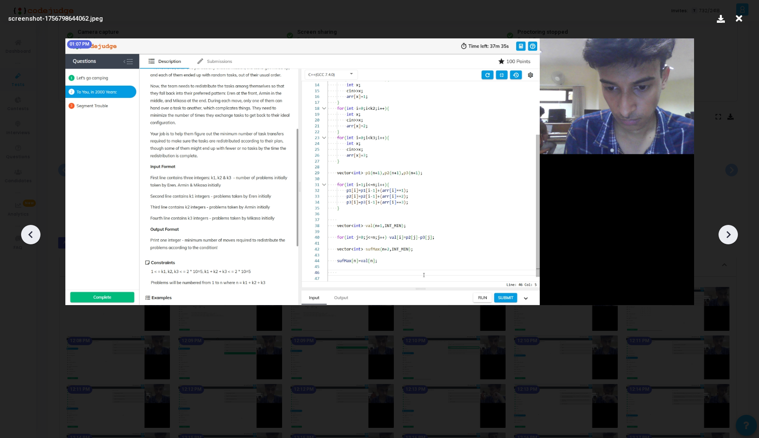
click at [731, 240] on icon at bounding box center [728, 234] width 13 height 13
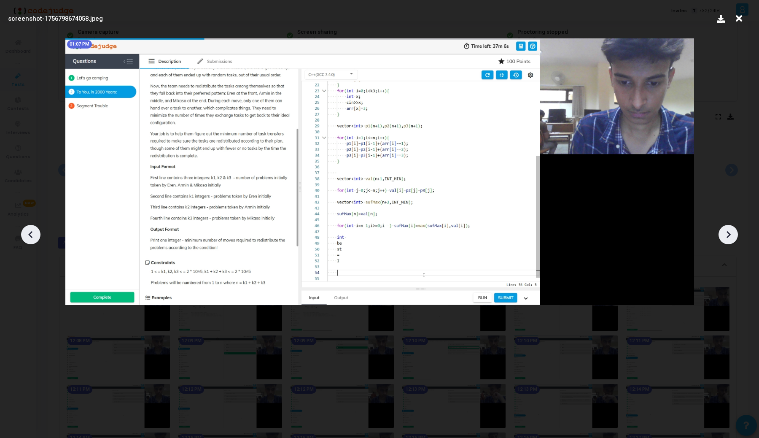
click at [731, 240] on icon at bounding box center [728, 234] width 13 height 13
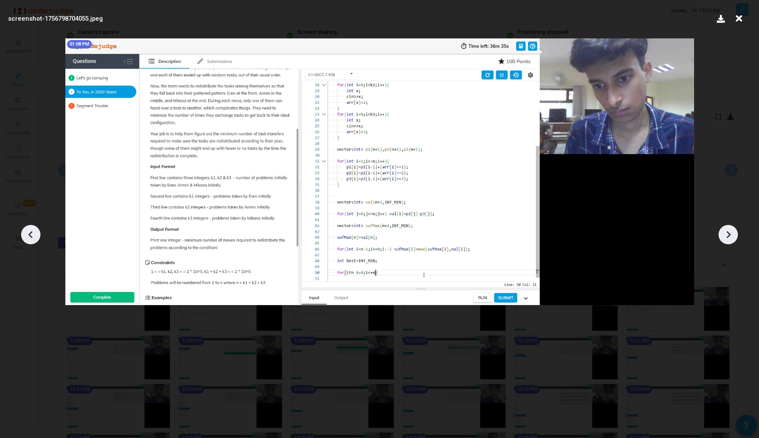
click at [731, 240] on icon at bounding box center [728, 234] width 13 height 13
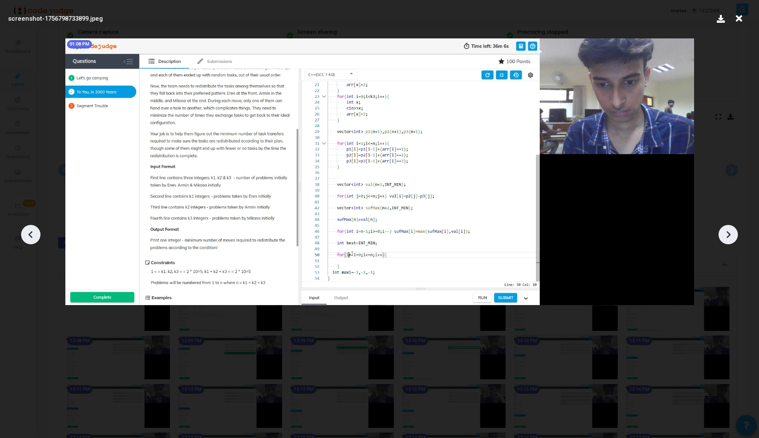
click at [25, 235] on icon at bounding box center [30, 234] width 13 height 13
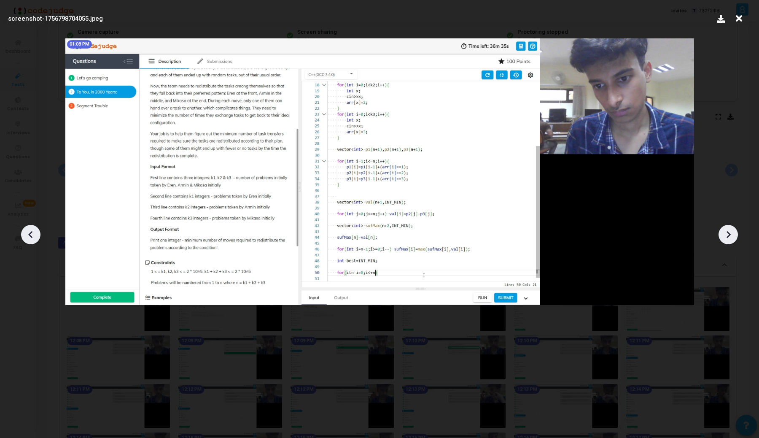
click at [25, 235] on icon at bounding box center [30, 234] width 13 height 13
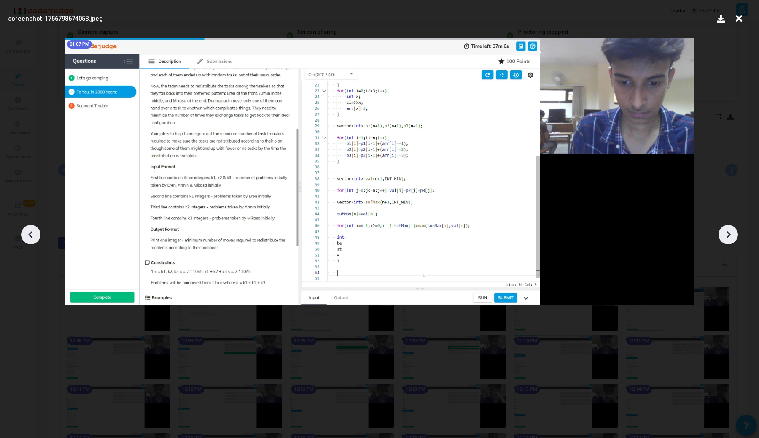
click at [32, 234] on icon at bounding box center [30, 234] width 13 height 13
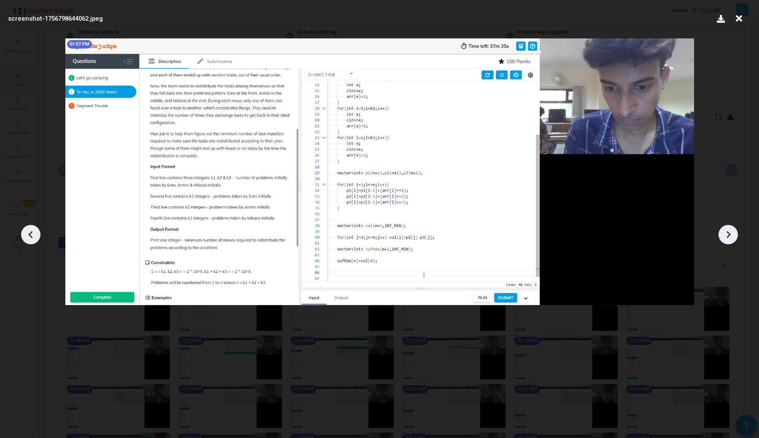
click at [740, 20] on icon at bounding box center [739, 19] width 13 height 16
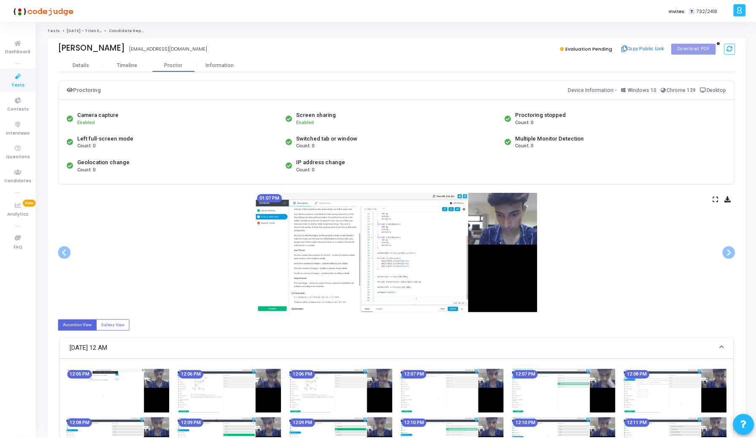
scroll to position [83, 0]
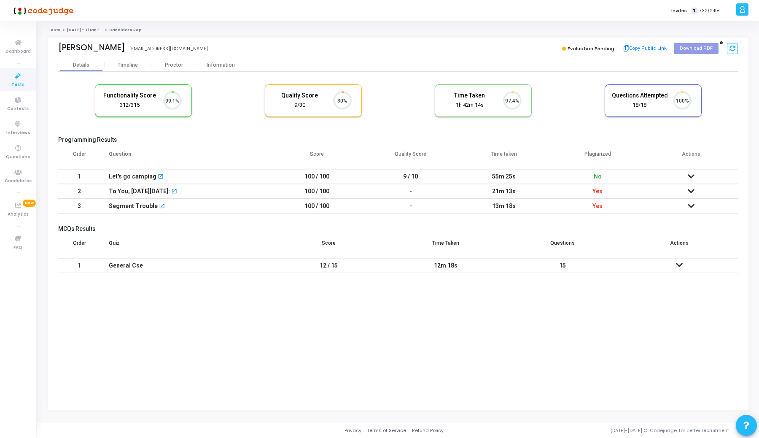
scroll to position [18, 22]
click at [691, 191] on icon at bounding box center [691, 191] width 7 height 6
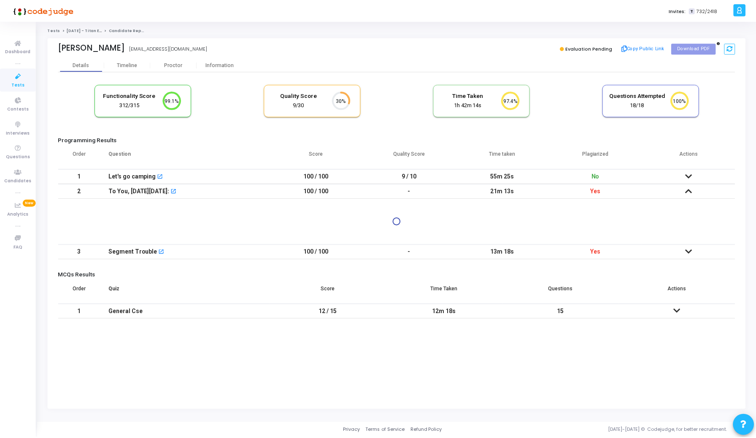
scroll to position [3, 0]
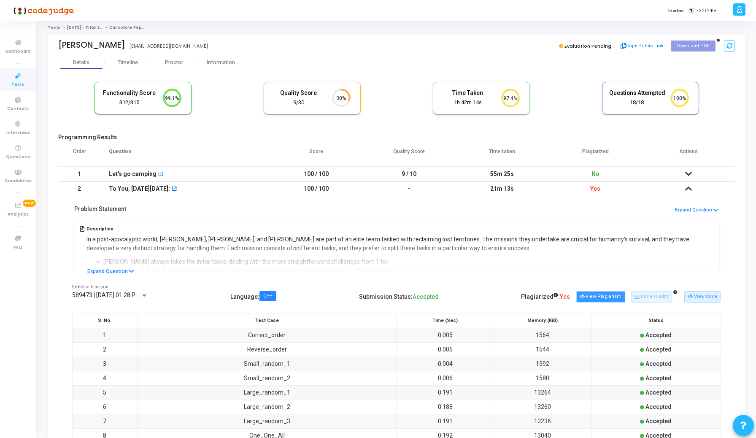
click at [602, 294] on button "View Plagiarism" at bounding box center [600, 296] width 49 height 11
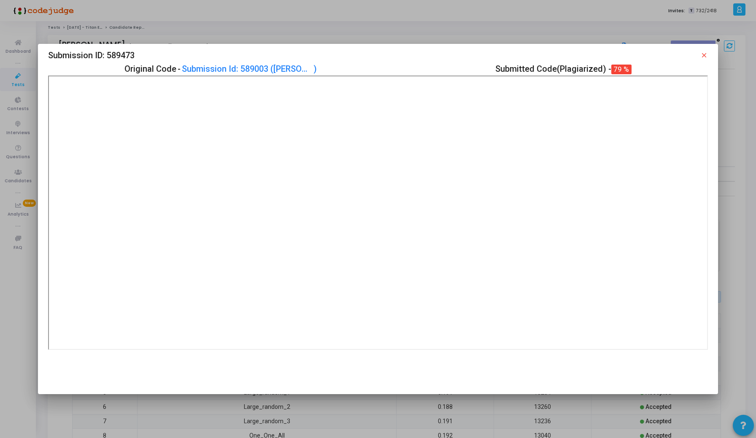
click at [497, 28] on div at bounding box center [378, 219] width 756 height 438
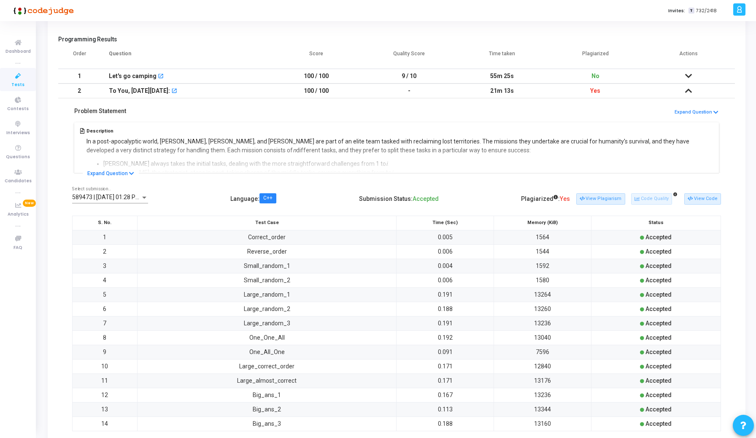
scroll to position [113, 0]
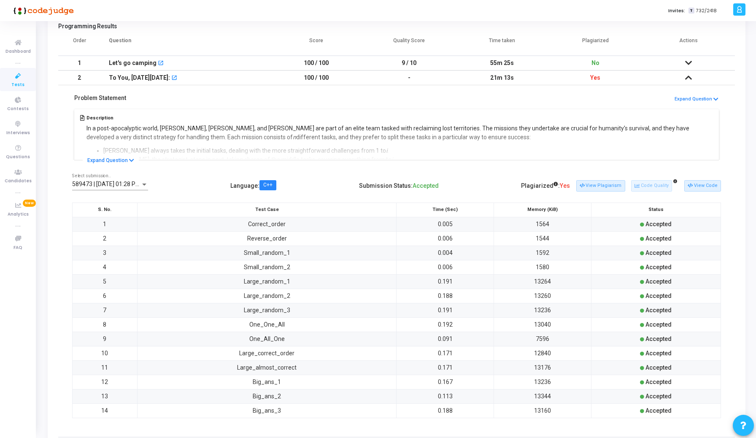
click at [104, 185] on span "589473 | 02 Sep, 2025 01:28 PM IST (Best) P" at bounding box center [122, 184] width 101 height 7
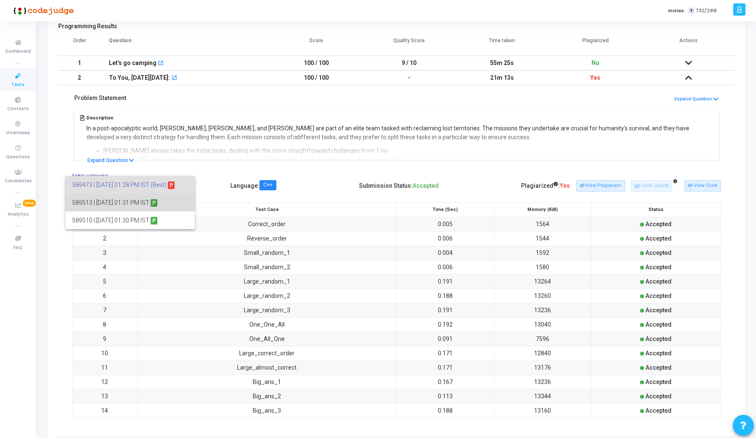
click at [108, 208] on span "589513 | 02 Sep, 2025 01:31 PM IST P" at bounding box center [130, 203] width 116 height 18
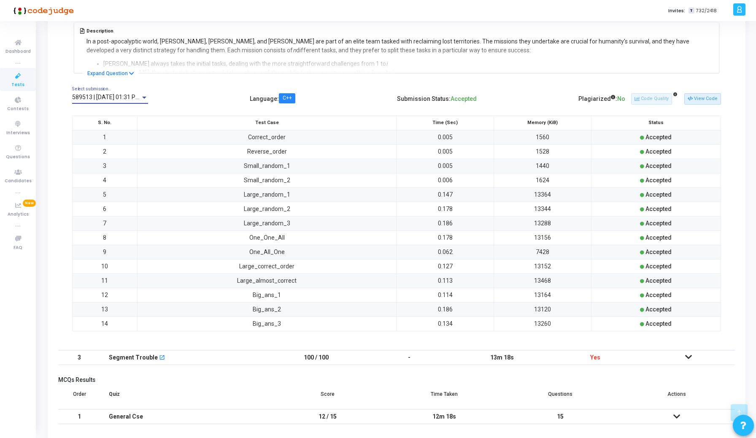
scroll to position [141, 0]
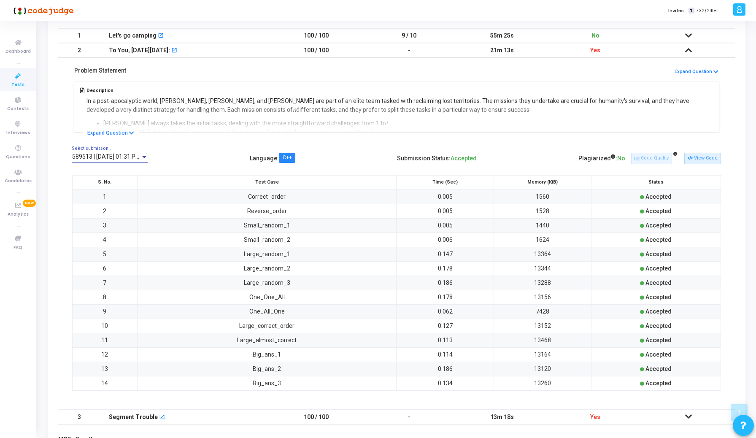
click at [116, 156] on span "589513 | 02 Sep, 2025 01:31 PM IST P" at bounding box center [114, 156] width 84 height 7
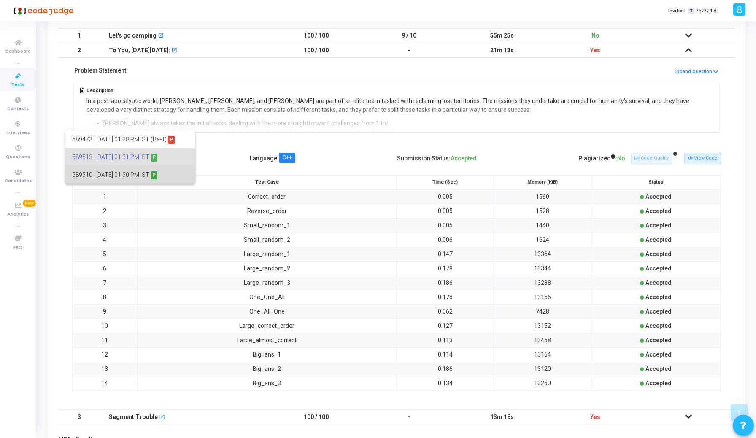
click at [119, 173] on span "589510 | 02 Sep, 2025 01:30 PM IST P" at bounding box center [130, 175] width 116 height 18
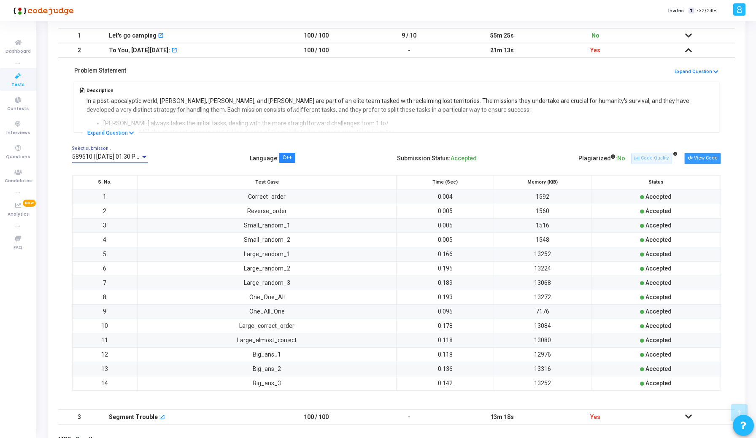
click at [689, 158] on icon at bounding box center [690, 158] width 5 height 5
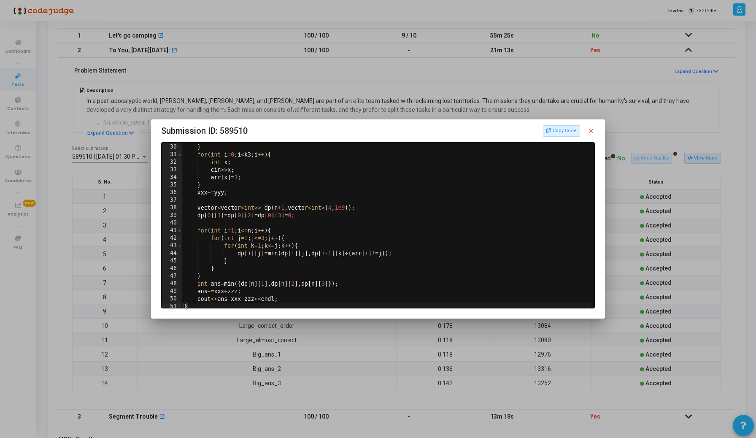
scroll to position [222, 0]
click at [118, 216] on div at bounding box center [378, 219] width 756 height 438
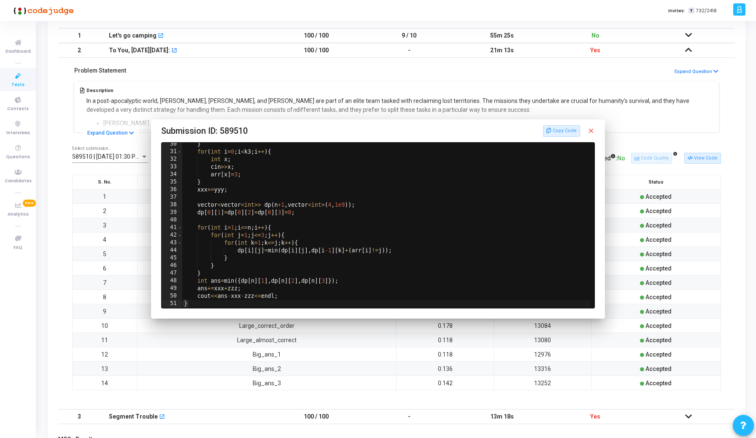
scroll to position [141, 0]
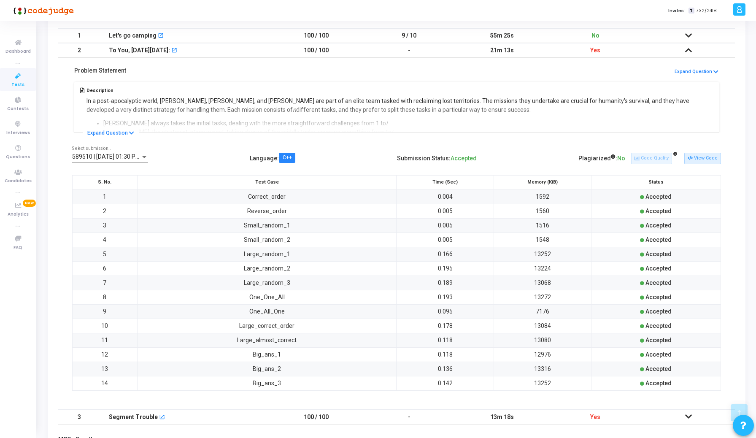
click at [113, 156] on span "589510 | 02 Sep, 2025 01:30 PM IST P" at bounding box center [114, 156] width 84 height 7
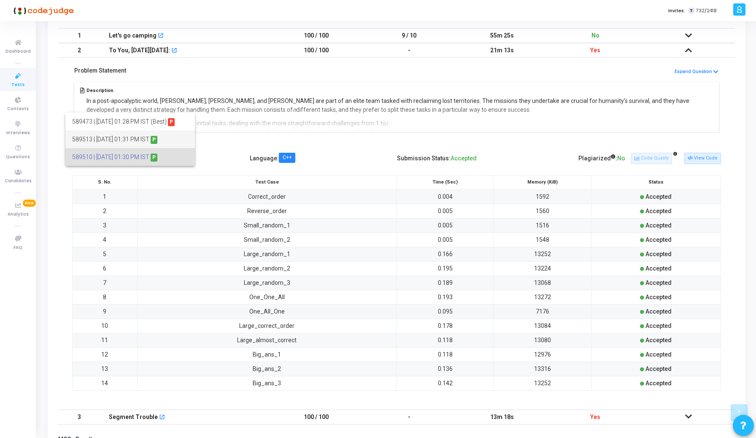
click at [112, 142] on span "589513 | 02 Sep, 2025 01:31 PM IST P" at bounding box center [130, 139] width 116 height 18
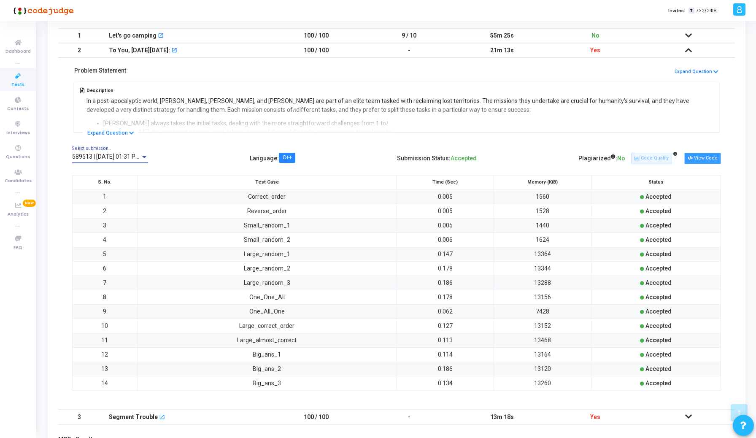
click at [686, 157] on button "View Code" at bounding box center [702, 158] width 37 height 11
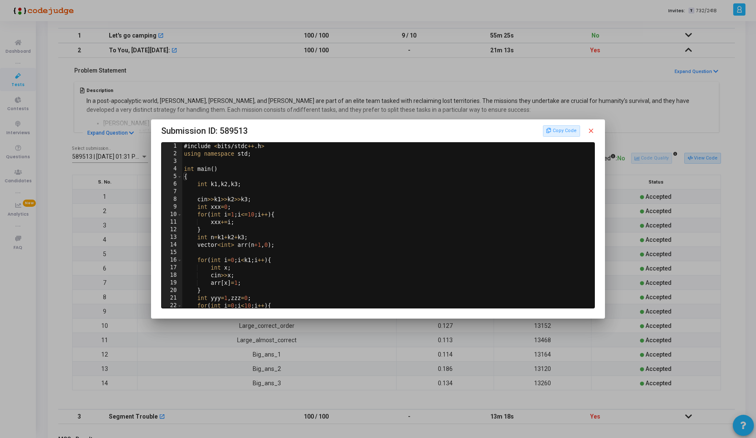
scroll to position [0, 0]
click at [128, 241] on div at bounding box center [378, 219] width 756 height 438
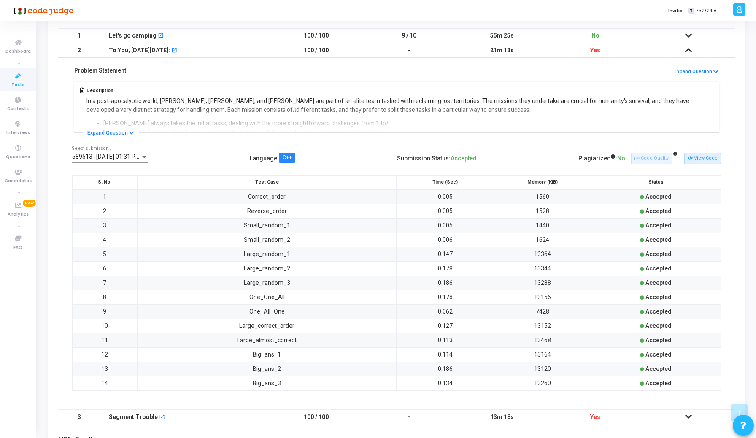
click at [117, 157] on span "589513 | 02 Sep, 2025 01:31 PM IST P" at bounding box center [114, 156] width 84 height 7
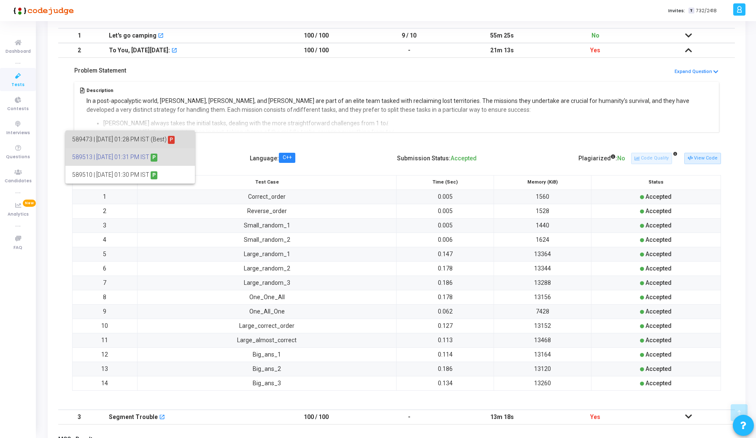
click at [107, 139] on span "589473 | 02 Sep, 2025 01:28 PM IST (Best) P" at bounding box center [130, 139] width 116 height 18
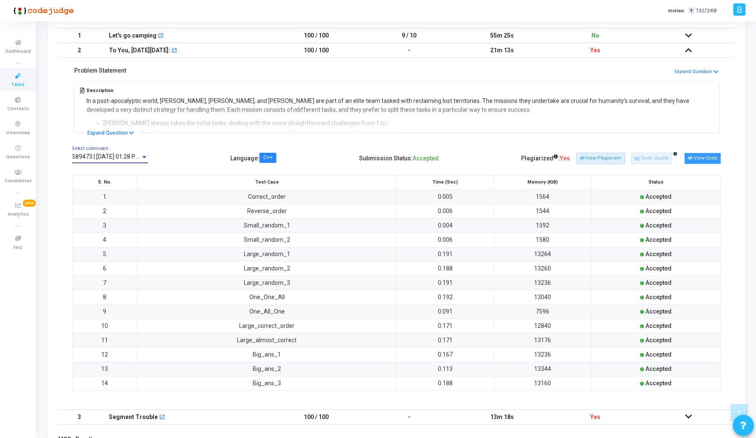
click at [702, 160] on button "View Code" at bounding box center [702, 158] width 37 height 11
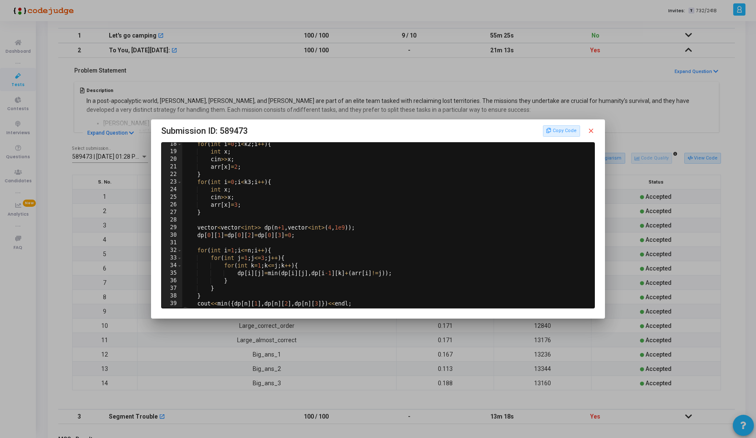
scroll to position [0, 0]
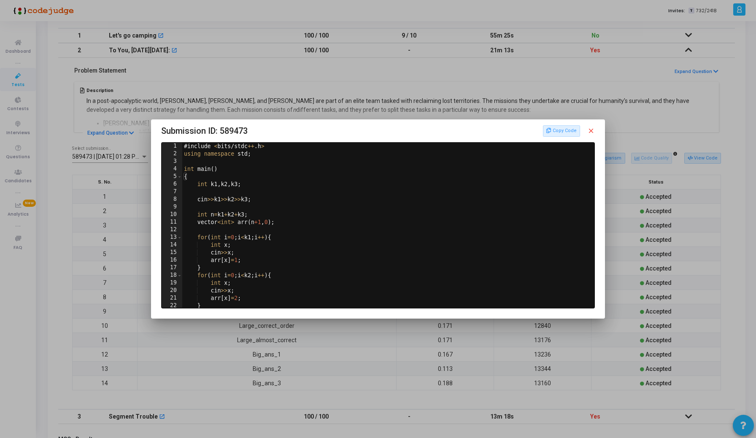
click at [362, 106] on div at bounding box center [378, 219] width 756 height 438
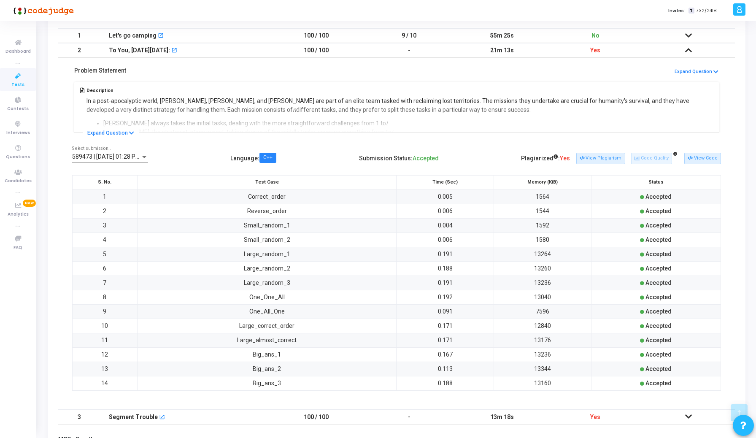
click at [685, 35] on icon at bounding box center [688, 35] width 7 height 6
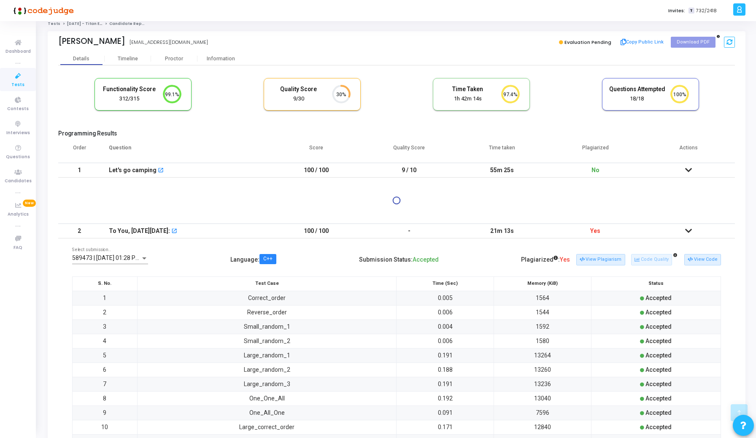
scroll to position [0, 0]
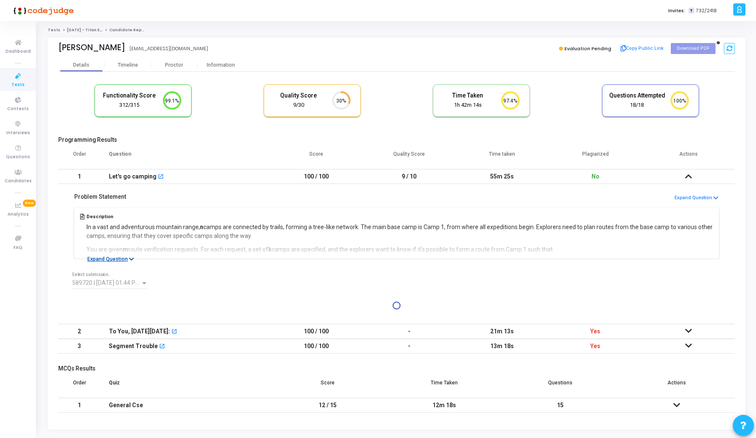
click at [106, 257] on button "Expand Question" at bounding box center [111, 259] width 56 height 8
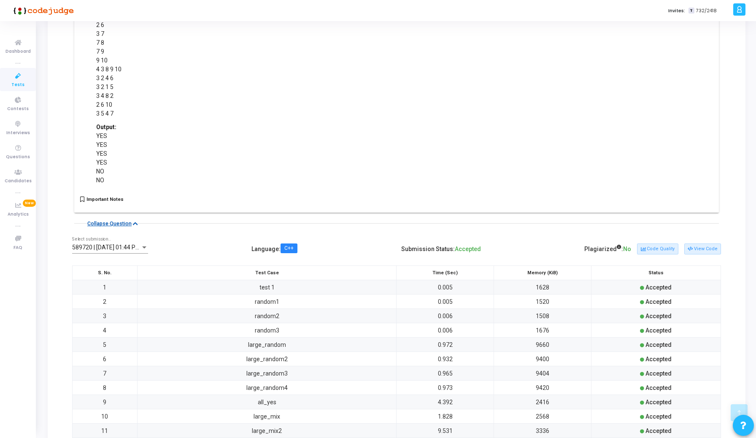
scroll to position [476, 0]
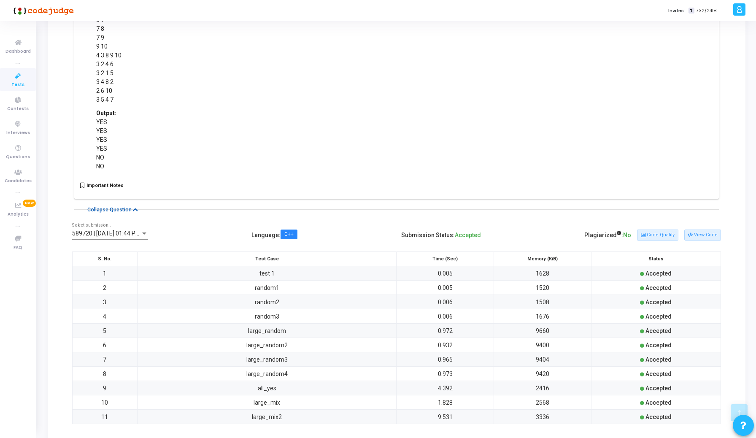
click at [117, 211] on button "Collapse Question" at bounding box center [113, 209] width 60 height 8
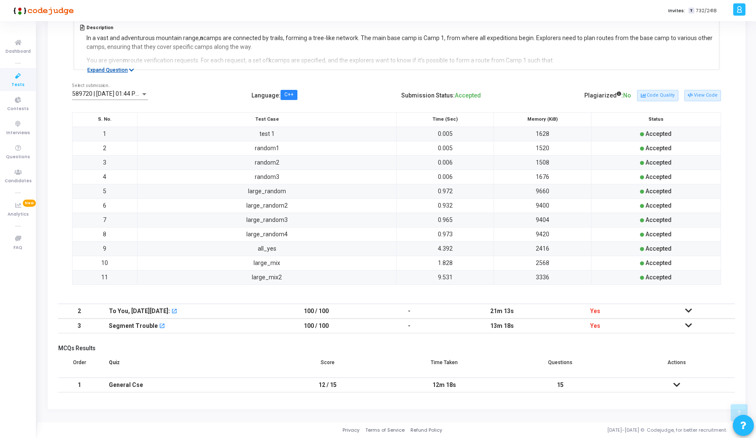
scroll to position [189, 0]
click at [125, 94] on span "589720 | 02 Sep, 2025 01:44 PM IST (Best) P" at bounding box center [122, 93] width 101 height 7
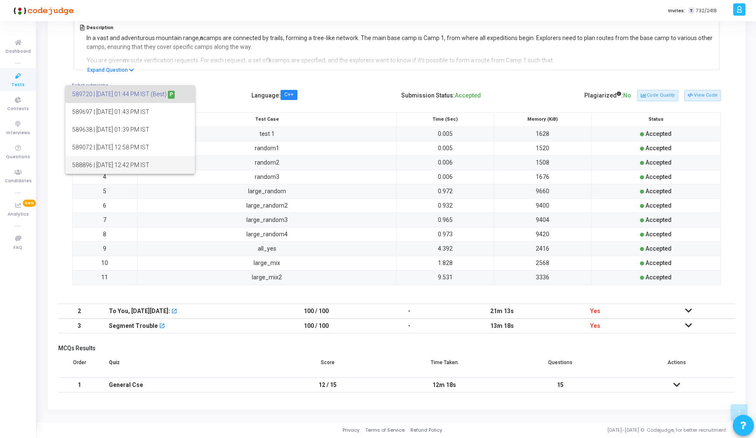
click at [124, 163] on span "588896 | 02 Sep, 2025 12:42 PM IST" at bounding box center [130, 165] width 116 height 18
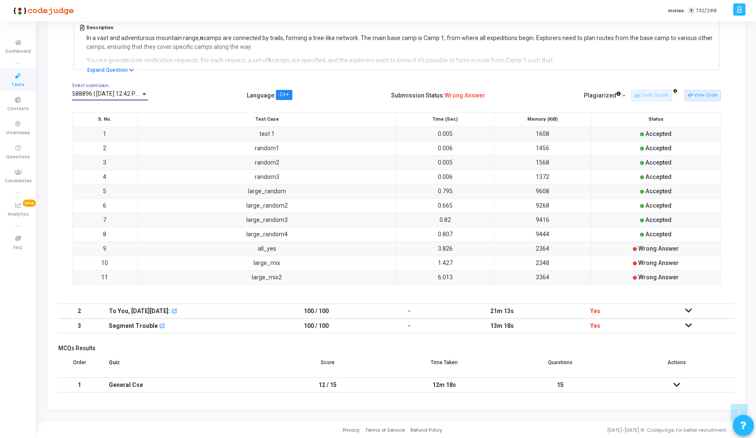
click at [103, 92] on span "588896 | 02 Sep, 2025 12:42 PM IST" at bounding box center [111, 93] width 78 height 7
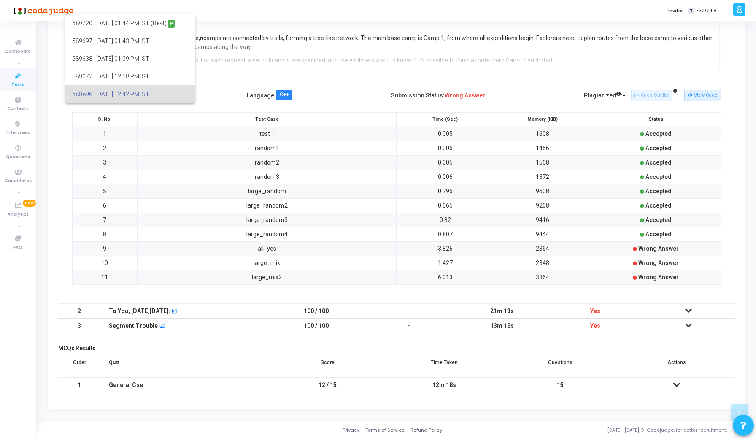
click at [332, 94] on div at bounding box center [378, 219] width 756 height 438
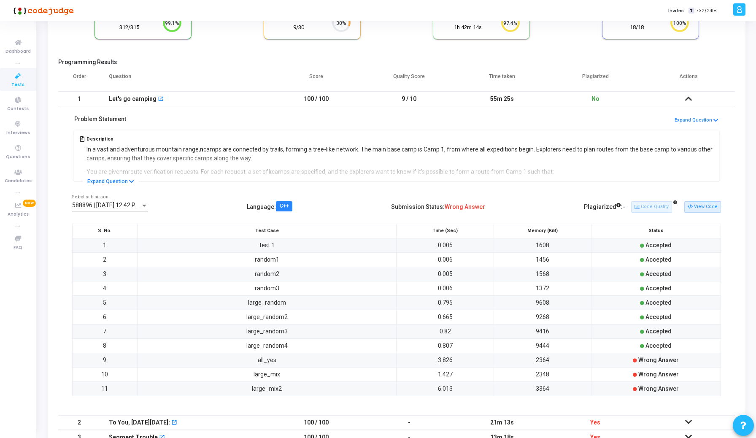
scroll to position [70, 0]
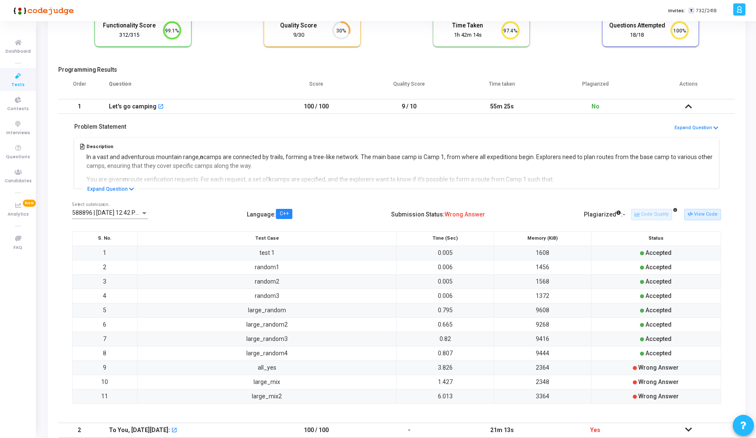
click at [683, 108] on td at bounding box center [688, 106] width 93 height 15
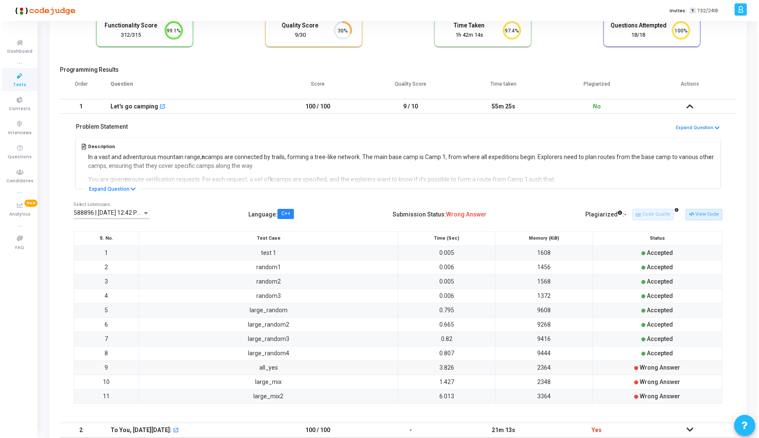
scroll to position [0, 0]
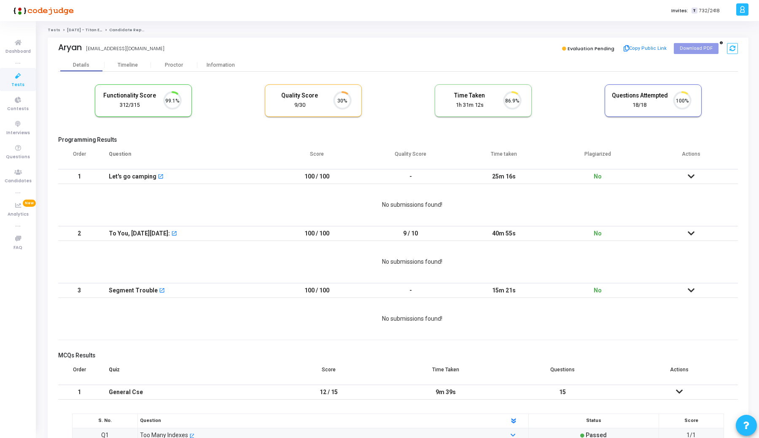
scroll to position [18, 22]
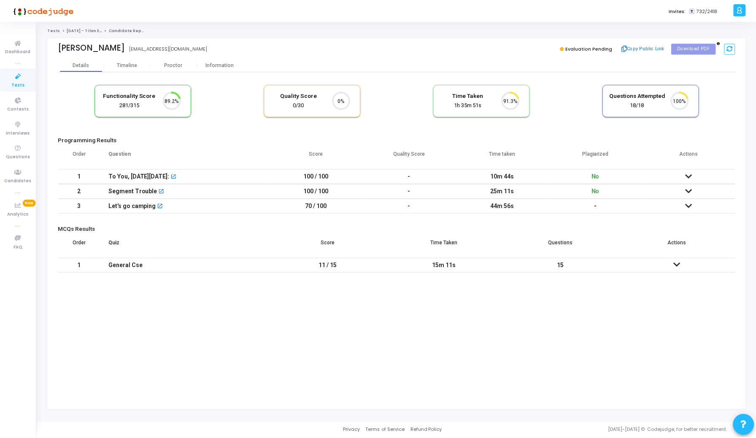
scroll to position [18, 22]
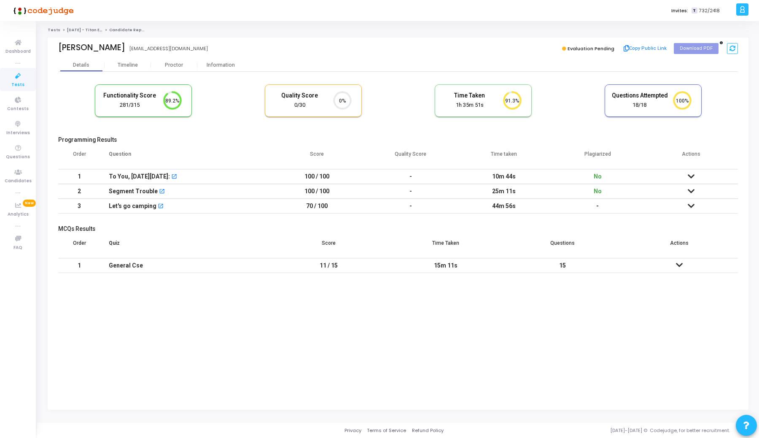
click at [689, 176] on icon at bounding box center [691, 176] width 7 height 6
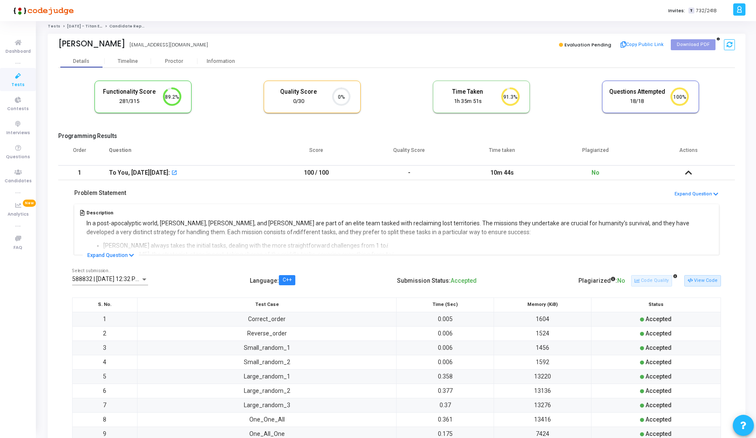
scroll to position [0, 0]
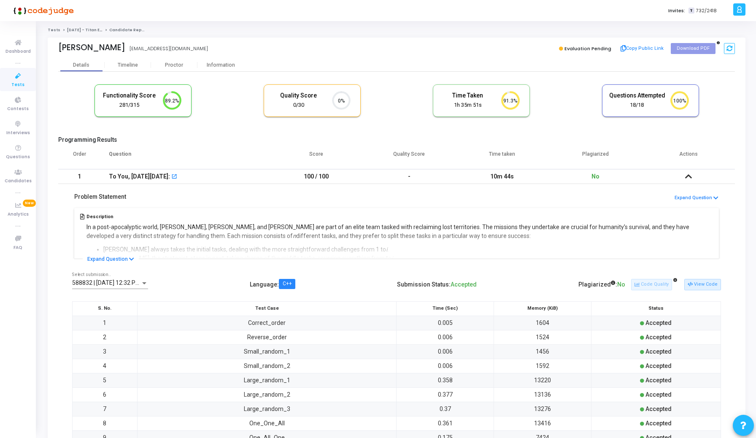
click at [687, 178] on icon at bounding box center [688, 176] width 7 height 6
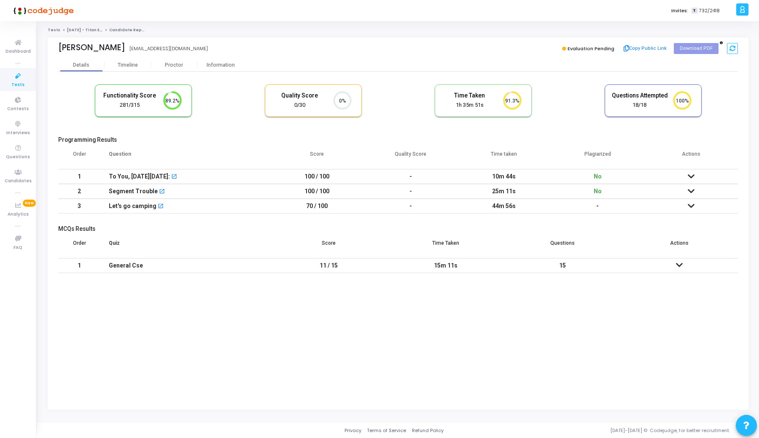
click at [689, 190] on icon at bounding box center [691, 191] width 7 height 6
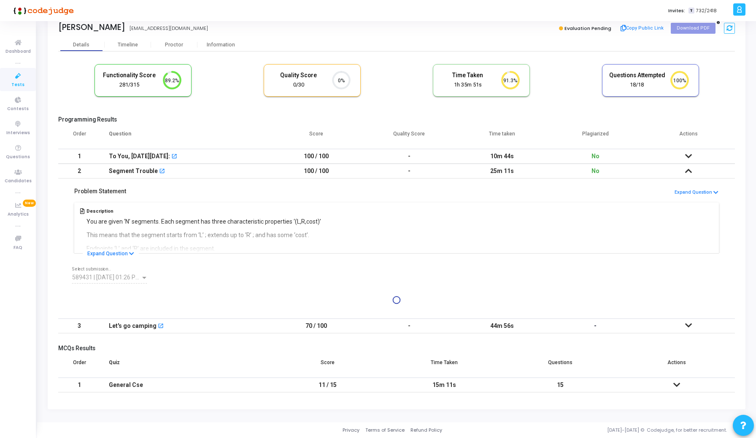
scroll to position [175, 0]
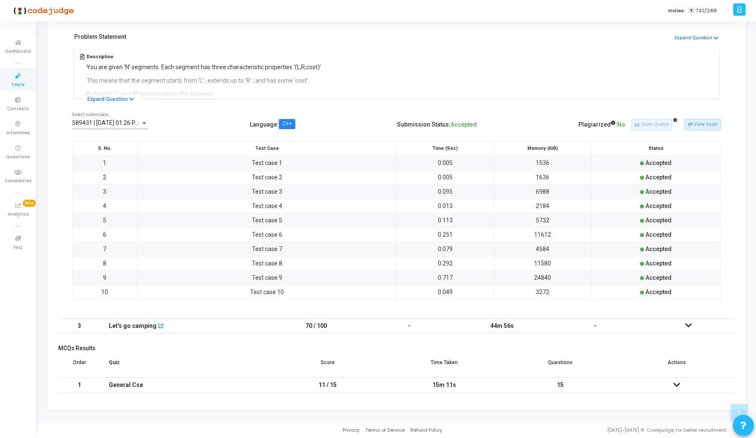
click at [689, 326] on icon at bounding box center [688, 325] width 7 height 6
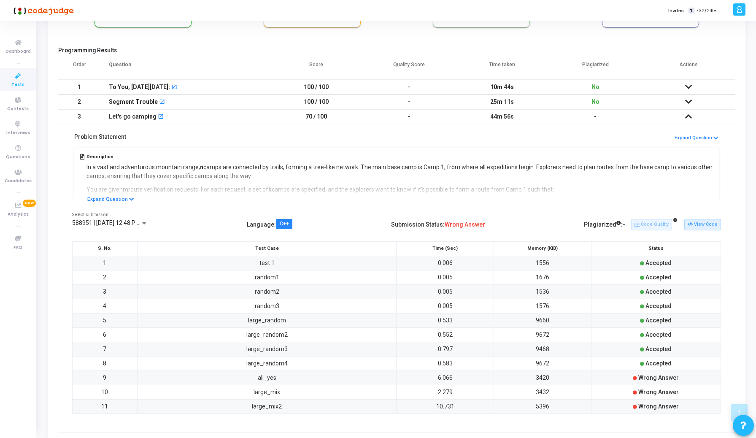
scroll to position [79, 0]
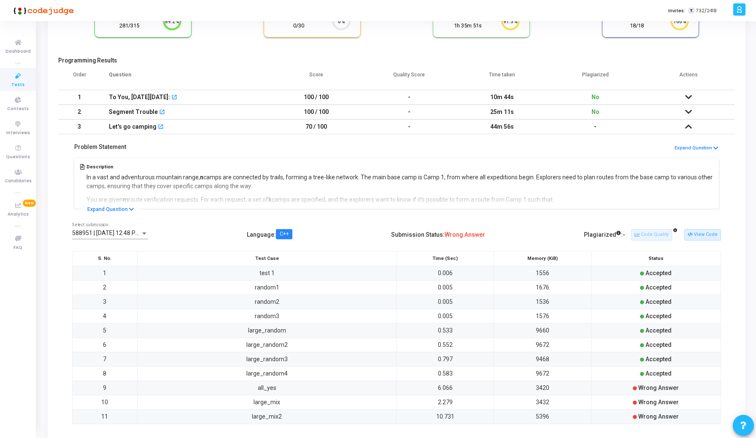
click at [687, 128] on icon at bounding box center [688, 127] width 7 height 6
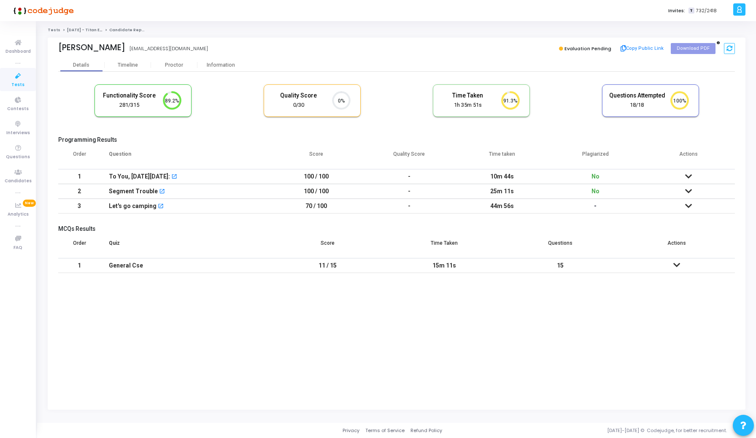
scroll to position [0, 0]
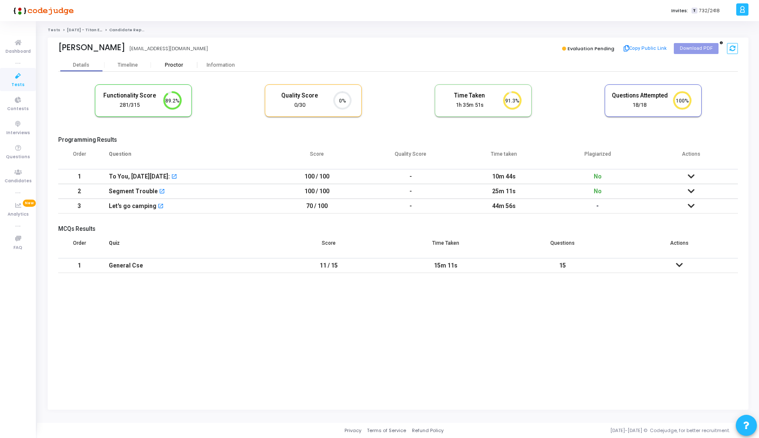
click at [171, 70] on div "Proctor" at bounding box center [174, 65] width 46 height 13
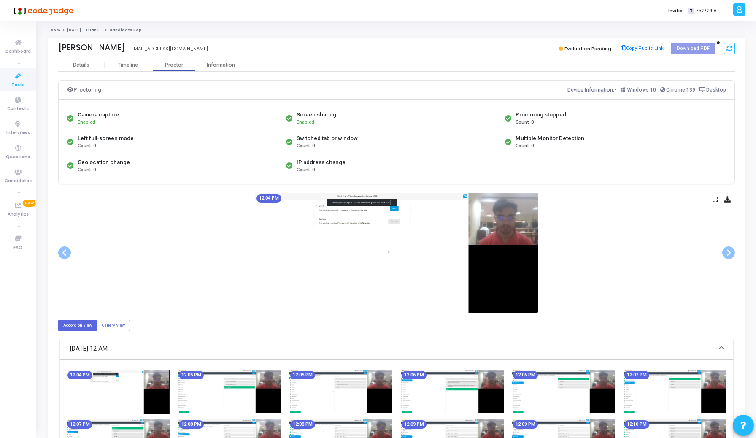
click at [713, 199] on icon at bounding box center [715, 199] width 5 height 5
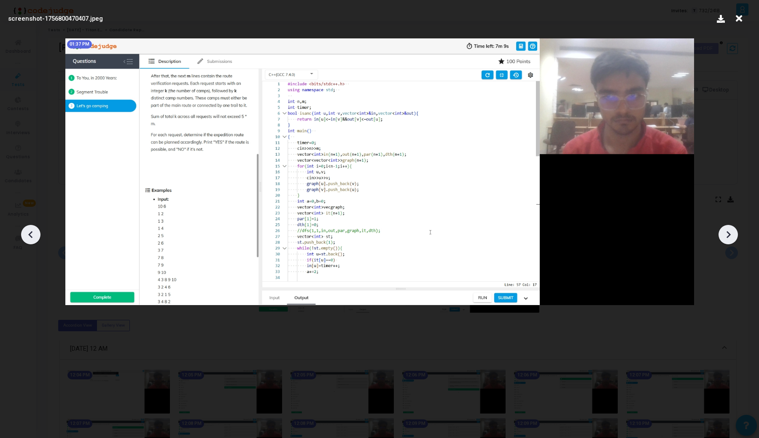
click at [538, 244] on img at bounding box center [379, 171] width 629 height 267
click at [549, 103] on img at bounding box center [379, 171] width 629 height 267
click at [40, 228] on div at bounding box center [379, 231] width 759 height 413
click at [39, 229] on div at bounding box center [379, 231] width 759 height 413
click at [32, 234] on icon at bounding box center [30, 234] width 13 height 13
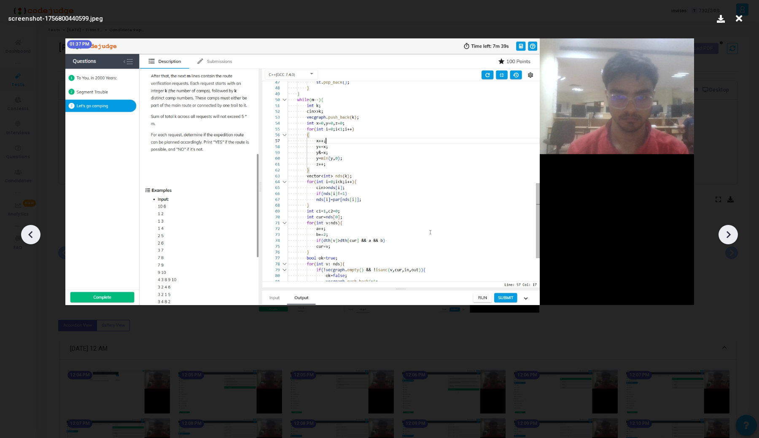
click at [24, 235] on div at bounding box center [30, 234] width 19 height 19
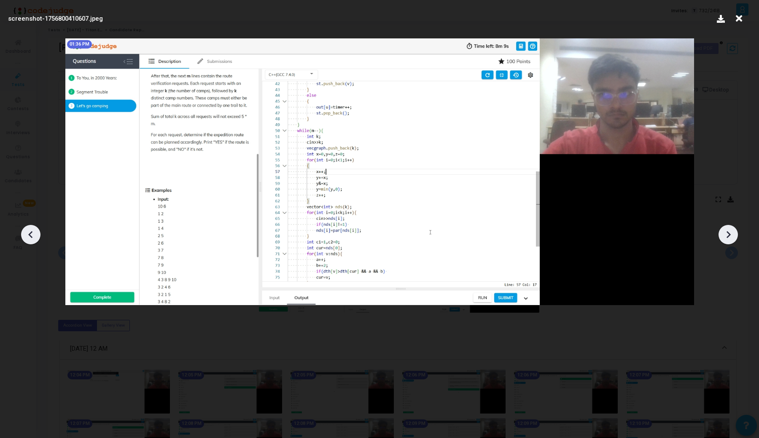
click at [24, 235] on div at bounding box center [30, 234] width 19 height 19
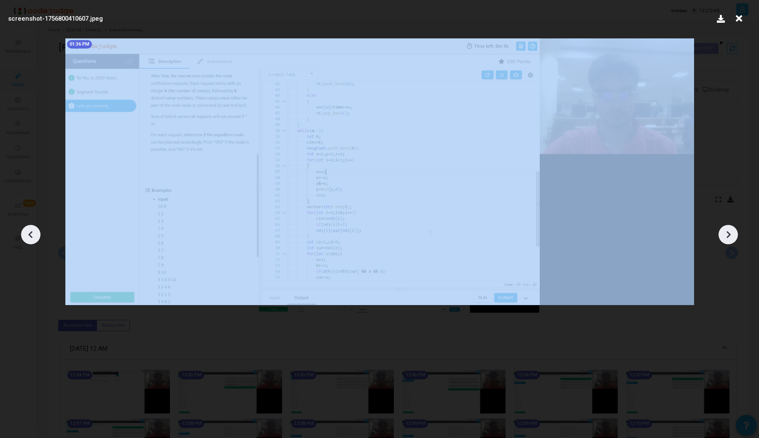
click at [24, 235] on div at bounding box center [30, 234] width 19 height 19
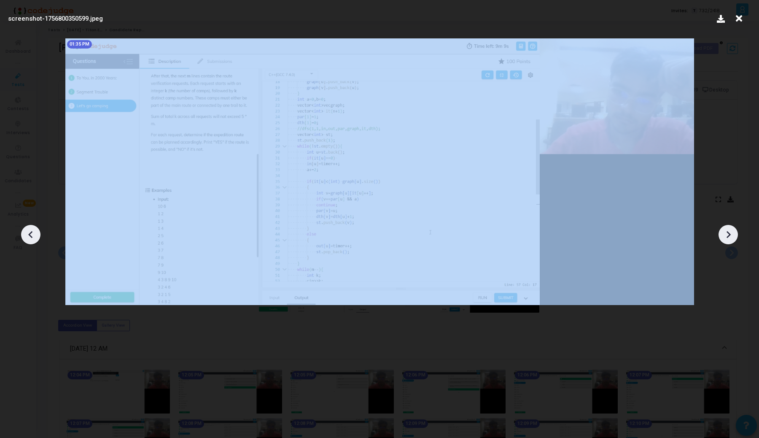
click at [24, 235] on div at bounding box center [30, 234] width 19 height 19
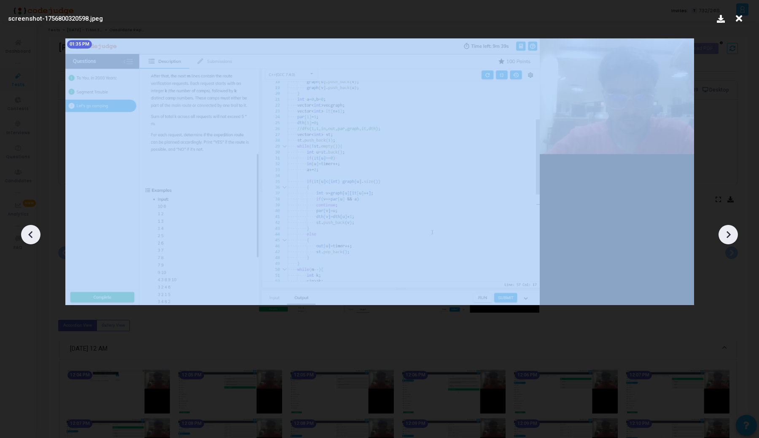
click at [24, 235] on div at bounding box center [30, 234] width 19 height 19
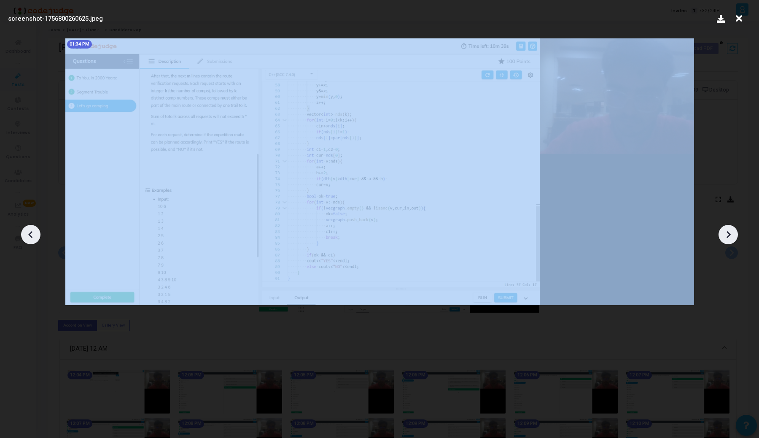
click at [24, 235] on div at bounding box center [30, 234] width 19 height 19
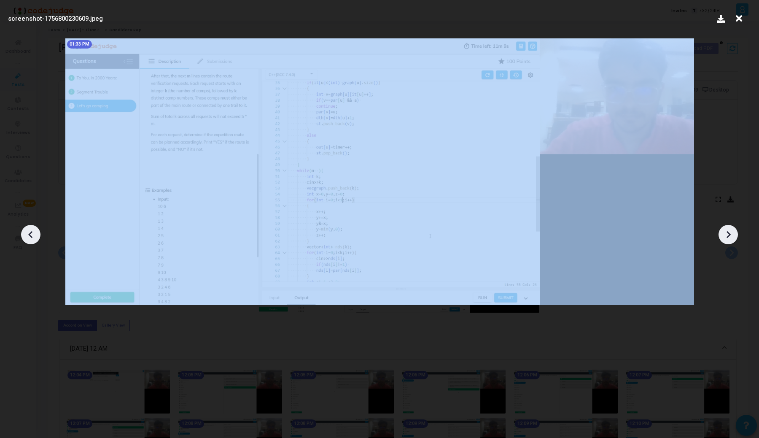
click at [24, 235] on div at bounding box center [30, 234] width 19 height 19
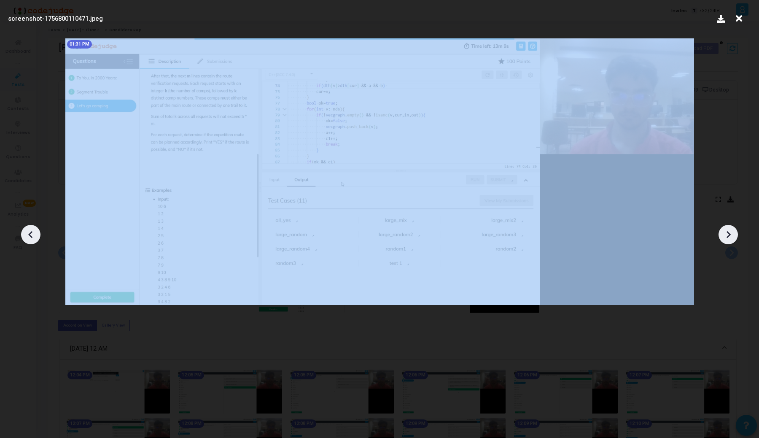
click at [24, 235] on div at bounding box center [30, 234] width 19 height 19
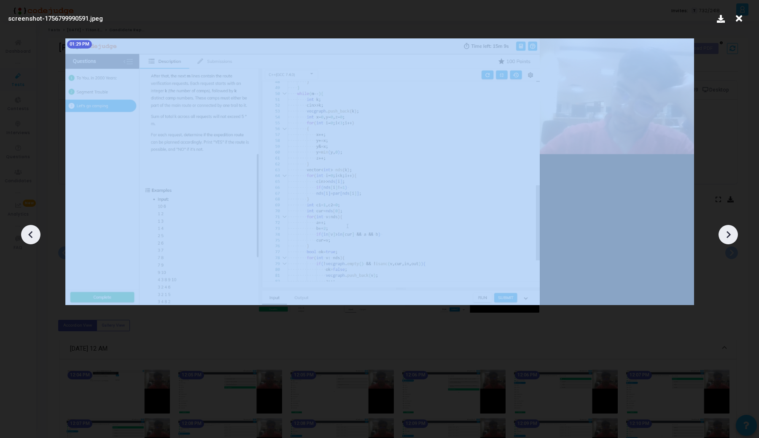
click at [24, 235] on div at bounding box center [30, 234] width 19 height 19
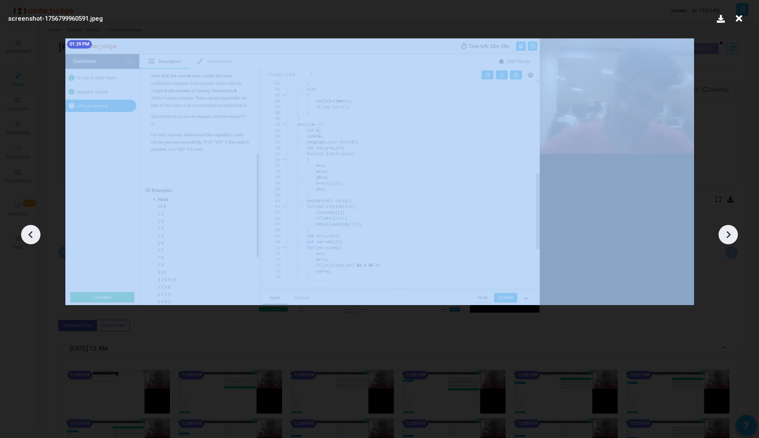
click at [24, 235] on div at bounding box center [30, 234] width 19 height 19
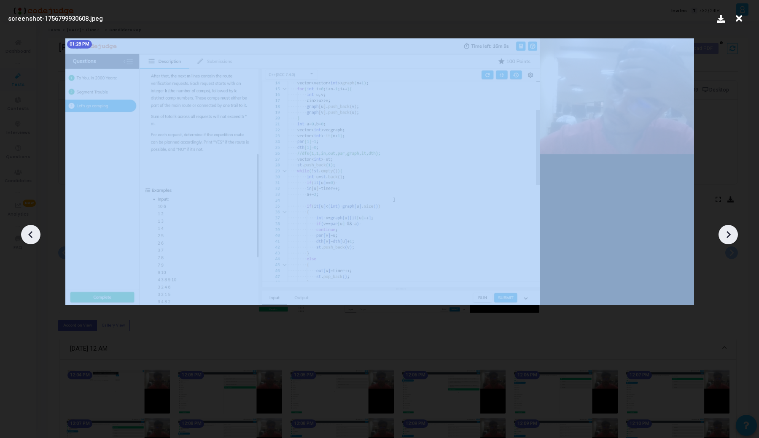
click at [24, 235] on div at bounding box center [30, 234] width 19 height 19
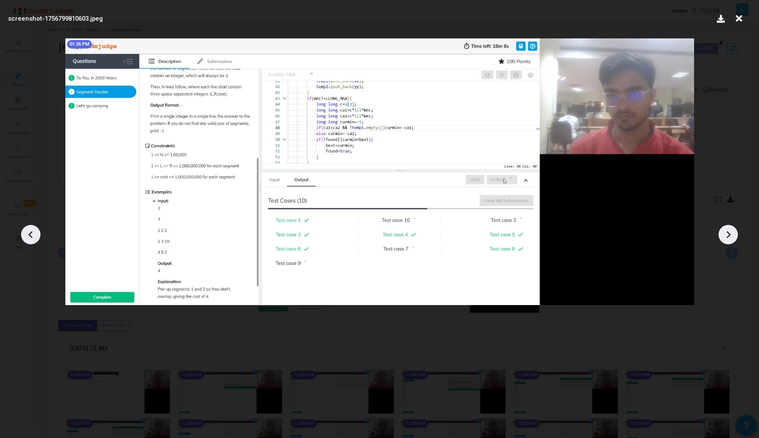
click at [24, 235] on div at bounding box center [30, 234] width 19 height 19
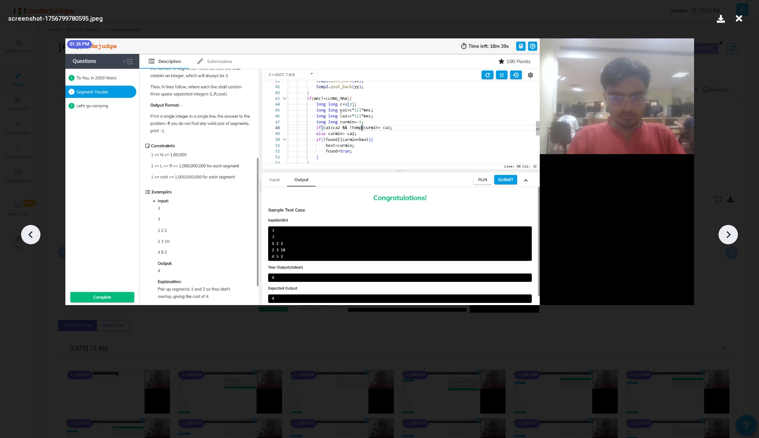
click at [24, 235] on div at bounding box center [30, 234] width 19 height 19
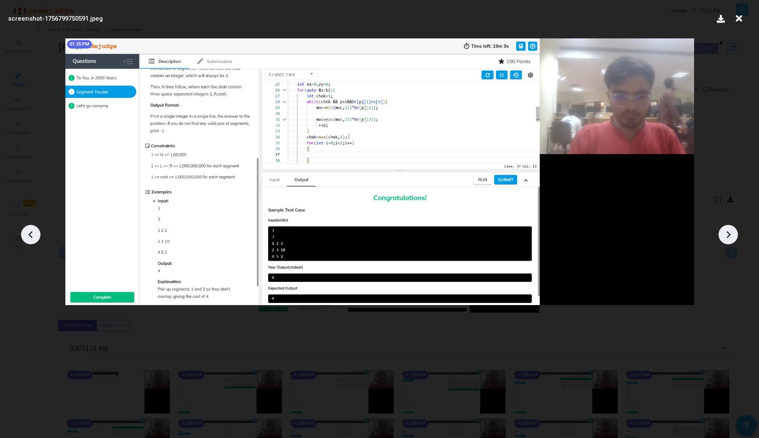
click at [24, 235] on div at bounding box center [30, 234] width 19 height 19
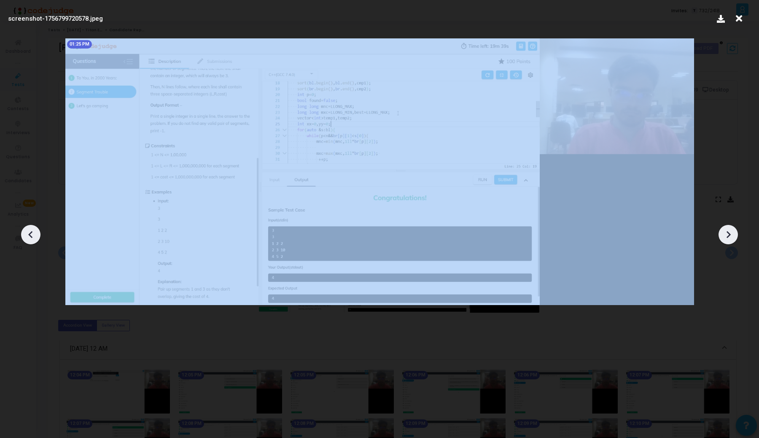
click at [24, 235] on div at bounding box center [30, 234] width 19 height 19
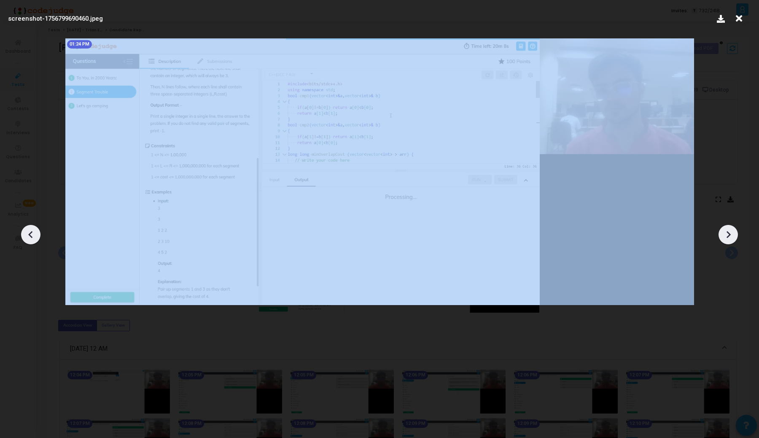
click at [24, 235] on div at bounding box center [30, 234] width 19 height 19
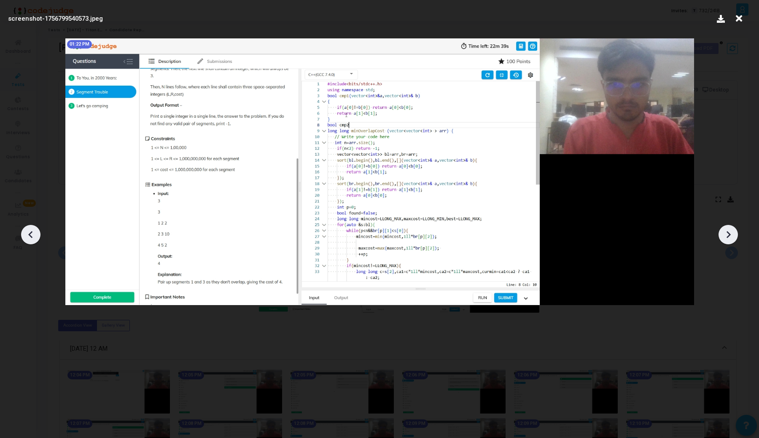
click at [24, 235] on div at bounding box center [30, 234] width 19 height 19
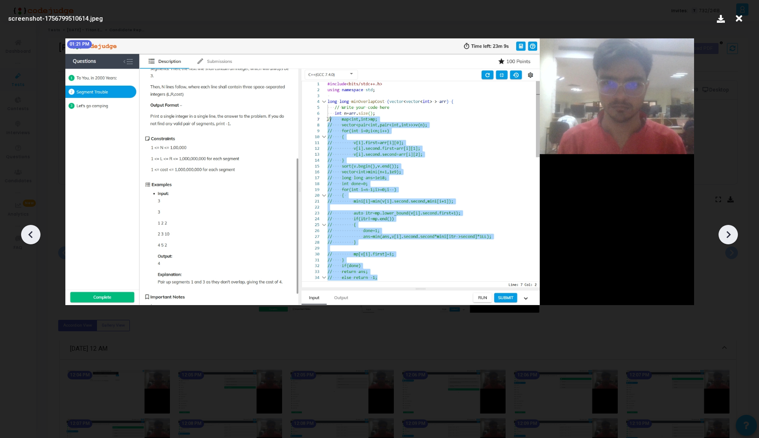
click at [29, 233] on icon at bounding box center [30, 234] width 13 height 13
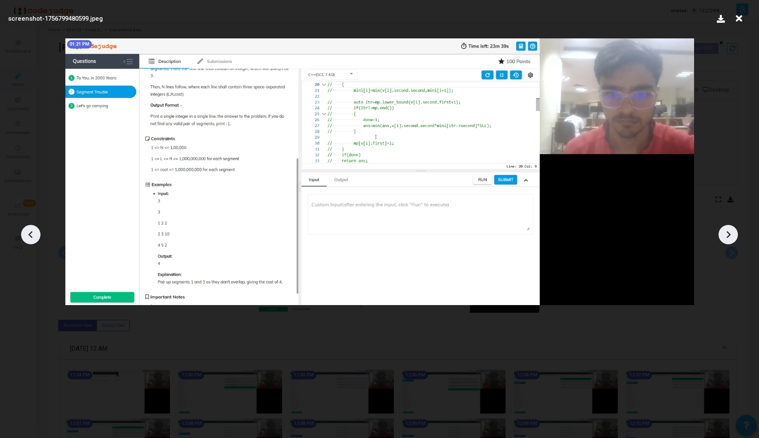
click at [730, 233] on icon at bounding box center [728, 234] width 13 height 13
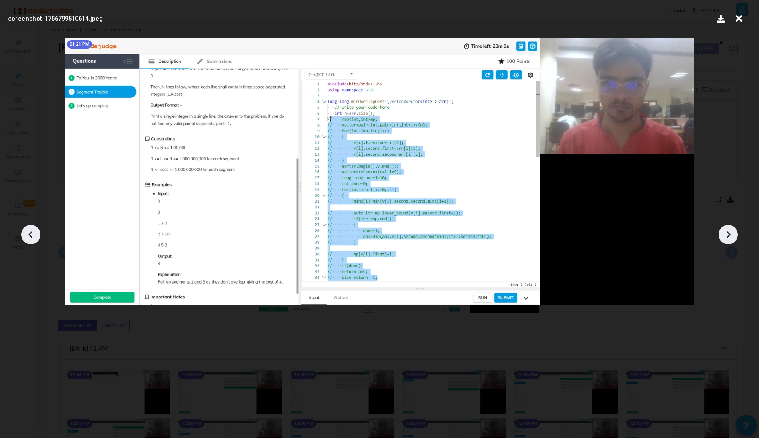
click at [730, 233] on icon at bounding box center [729, 234] width 4 height 7
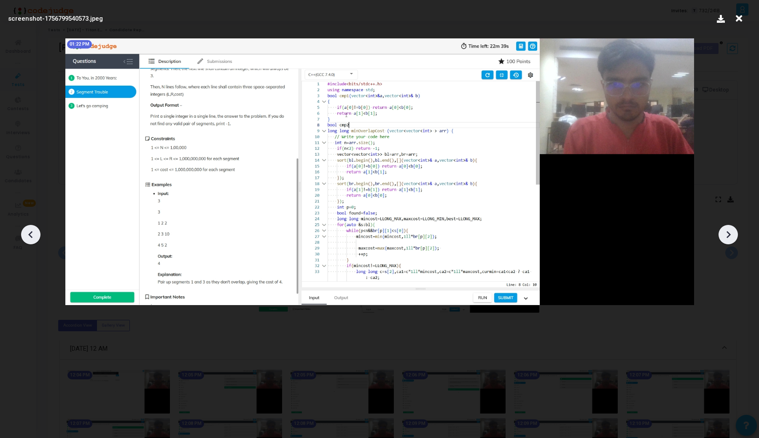
click at [730, 233] on icon at bounding box center [729, 234] width 4 height 7
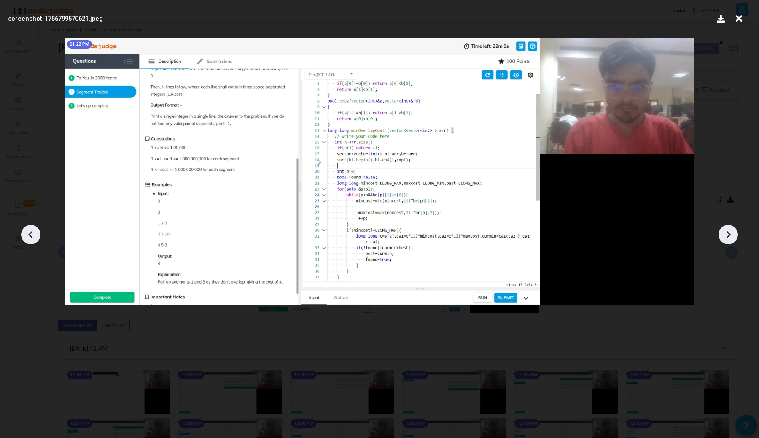
click at [730, 233] on icon at bounding box center [729, 234] width 4 height 7
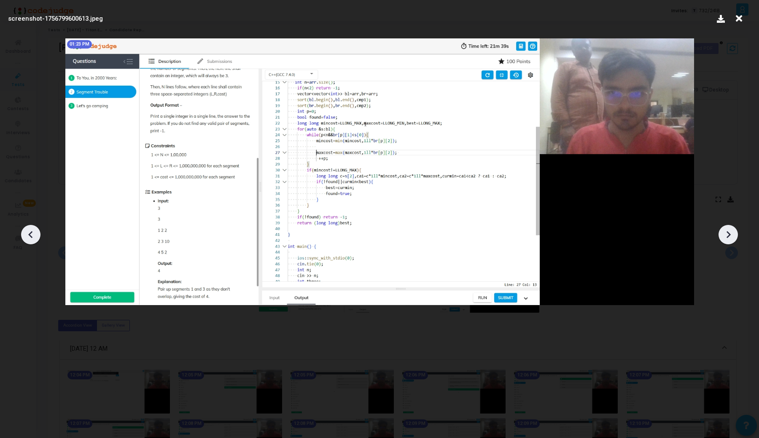
click at [730, 233] on icon at bounding box center [729, 234] width 4 height 7
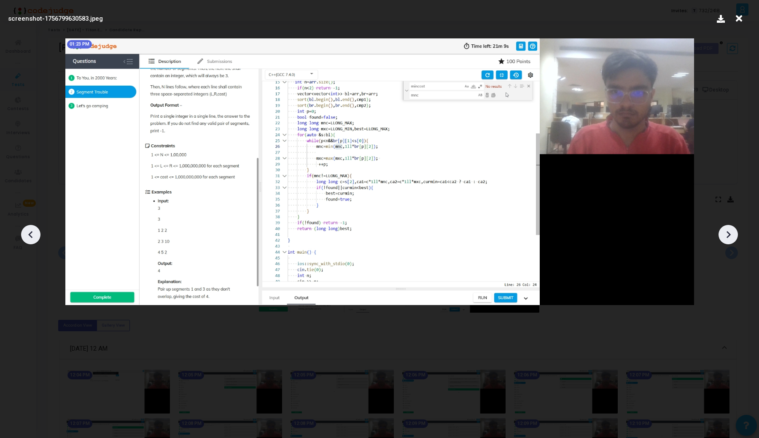
click at [730, 233] on icon at bounding box center [729, 234] width 4 height 7
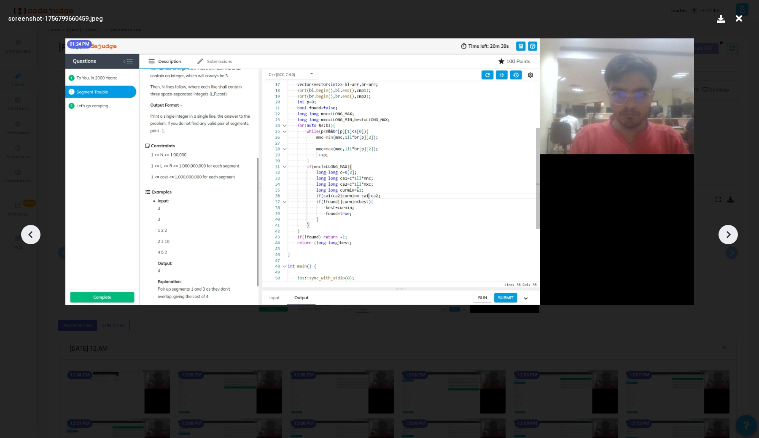
click at [730, 233] on icon at bounding box center [729, 234] width 4 height 7
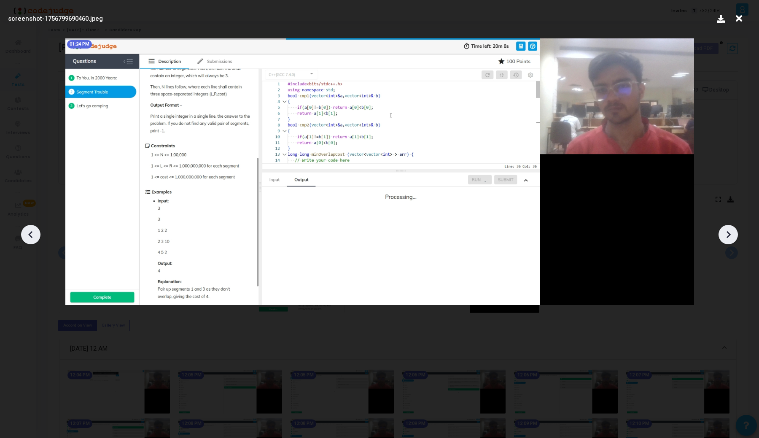
click at [260, 339] on div at bounding box center [379, 231] width 759 height 413
click at [740, 19] on icon at bounding box center [739, 19] width 13 height 16
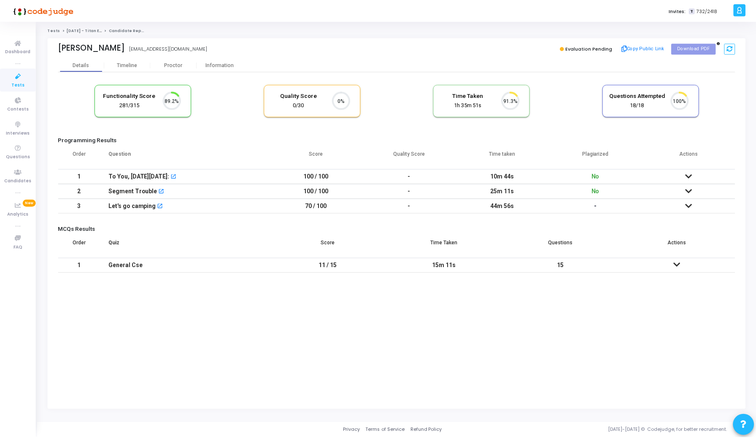
scroll to position [18, 22]
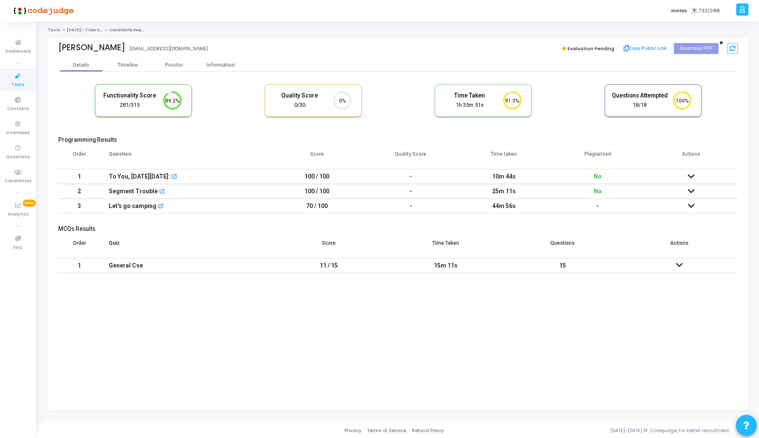
click at [691, 176] on icon at bounding box center [691, 176] width 7 height 6
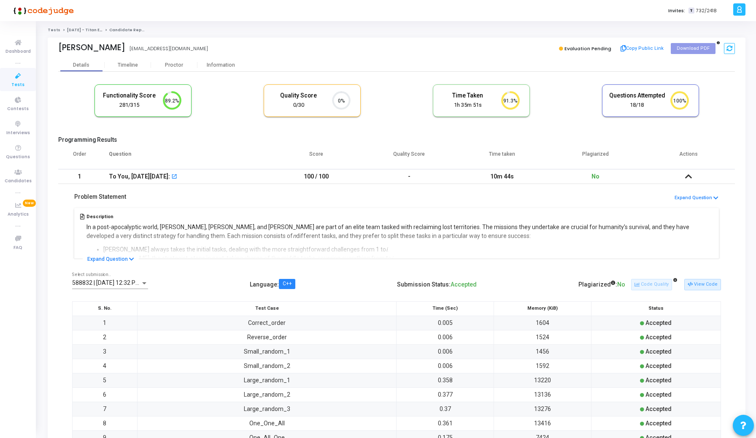
click at [112, 279] on div "588832 | 02 Sep, 2025 12:32 PM IST (Best) P Select submission.." at bounding box center [110, 281] width 76 height 16
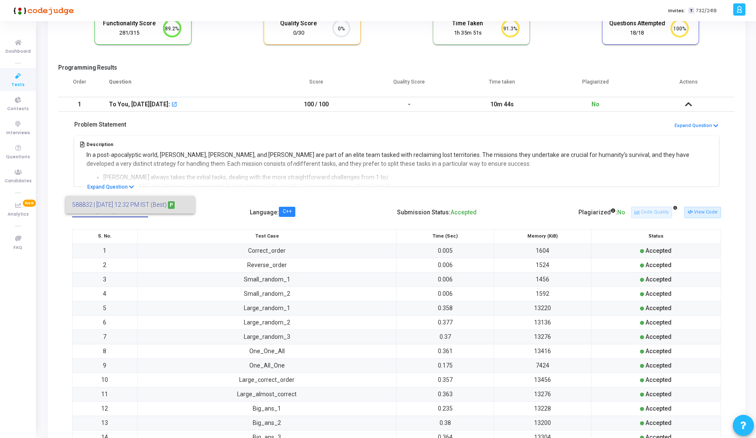
scroll to position [55, 0]
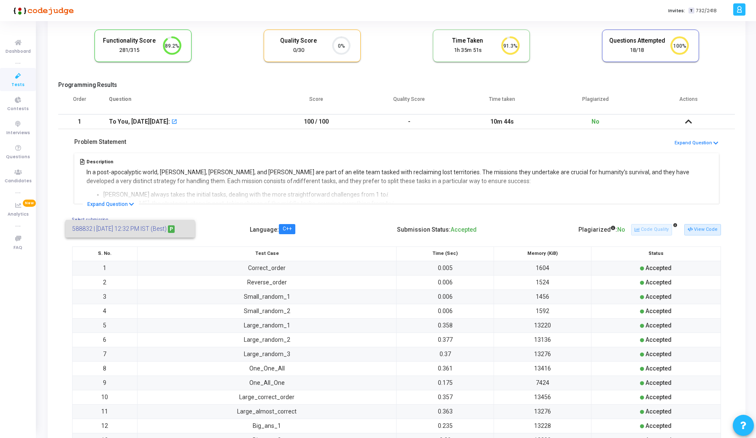
click at [688, 121] on div at bounding box center [378, 219] width 756 height 438
click at [683, 121] on td at bounding box center [688, 121] width 93 height 15
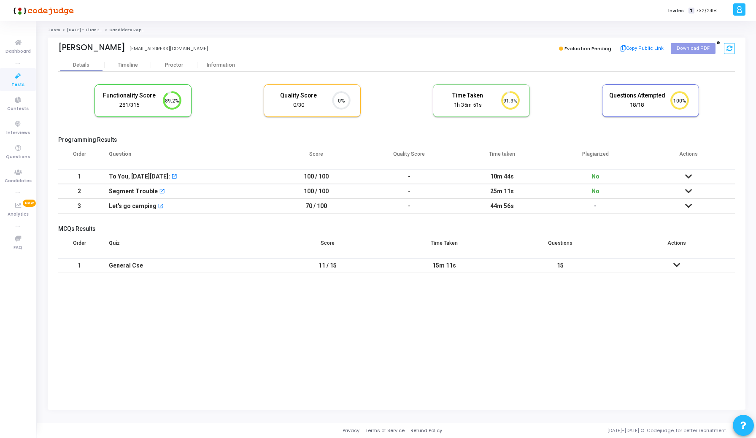
scroll to position [0, 0]
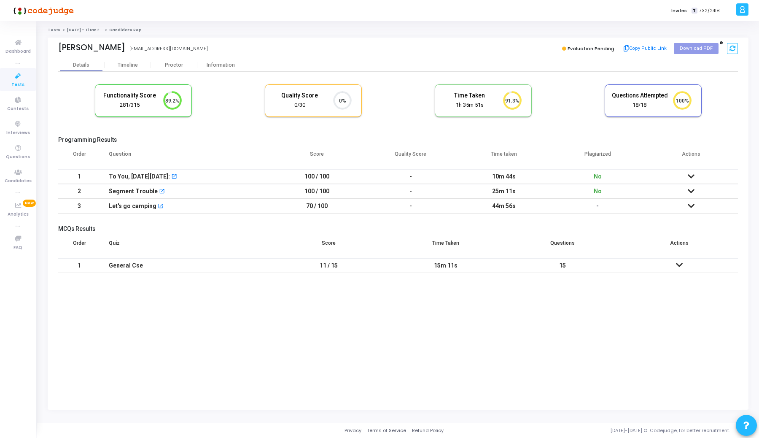
click at [690, 189] on icon at bounding box center [691, 191] width 7 height 6
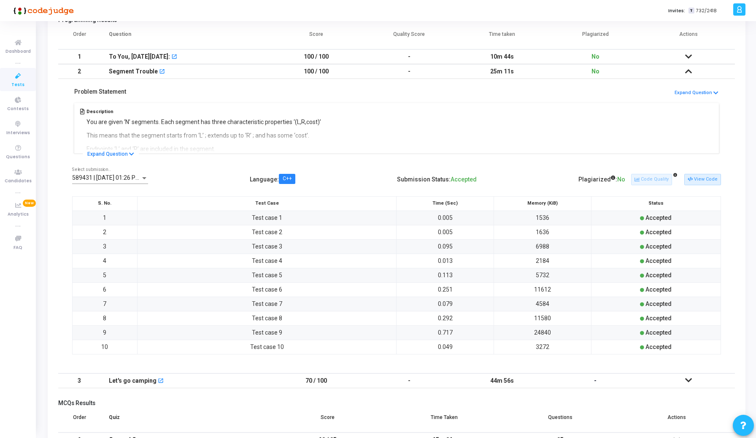
scroll to position [127, 0]
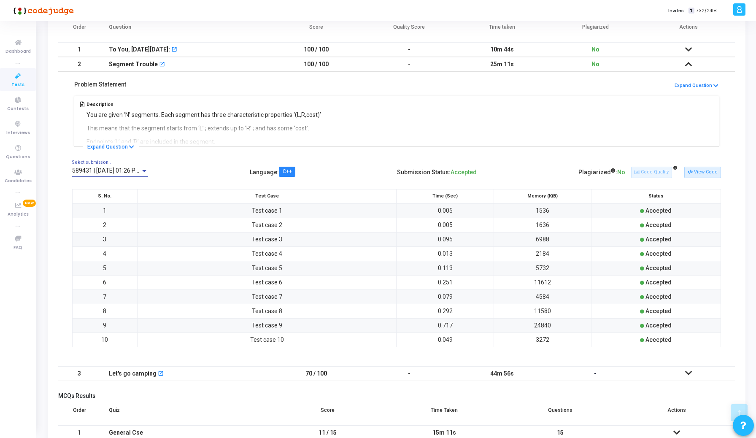
click at [124, 170] on span "589431 | 02 Sep, 2025 01:26 PM IST (Best) P" at bounding box center [122, 170] width 101 height 7
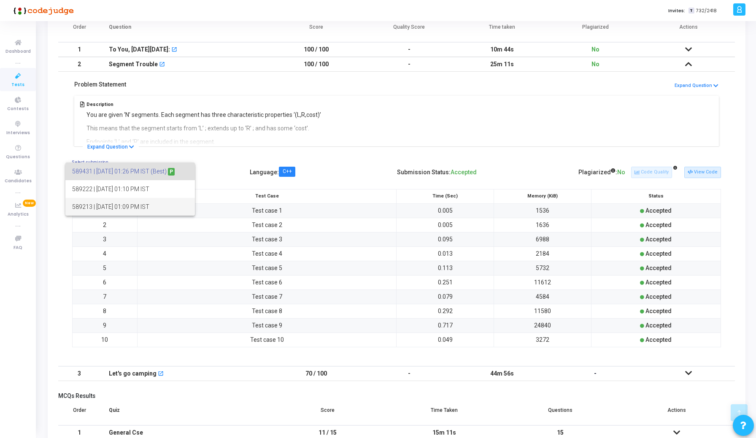
click at [128, 201] on span "589213 | 02 Sep, 2025 01:09 PM IST" at bounding box center [130, 207] width 116 height 18
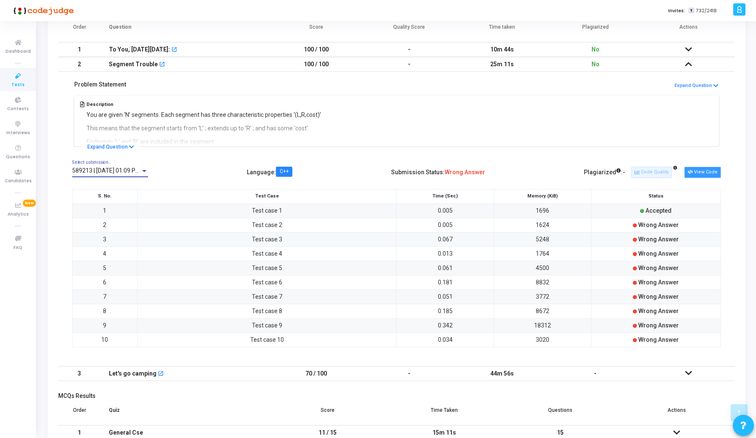
click at [711, 170] on button "View Code" at bounding box center [702, 172] width 37 height 11
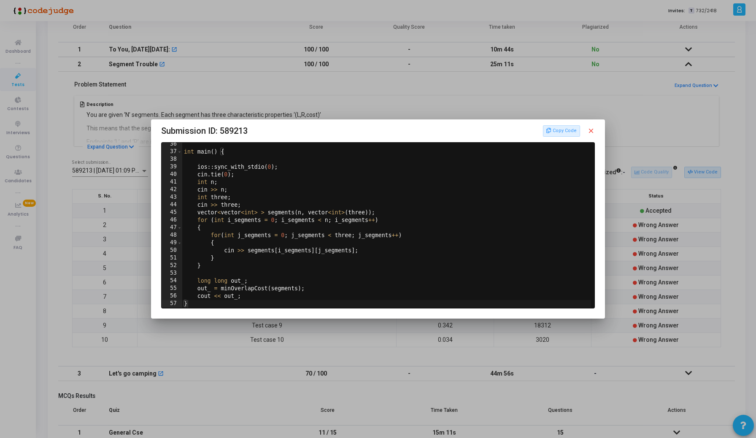
scroll to position [265, 0]
click at [288, 87] on div at bounding box center [378, 219] width 756 height 438
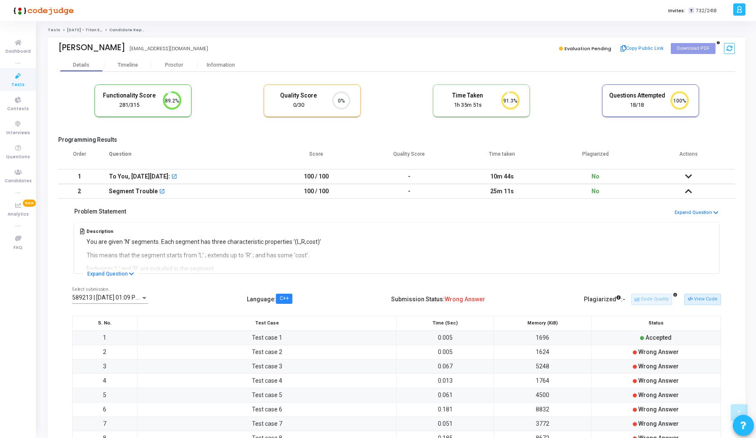
scroll to position [127, 0]
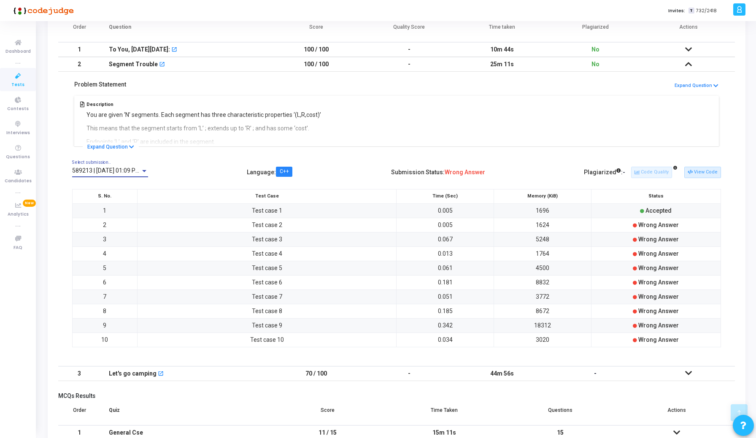
click at [111, 168] on span "589213 | 02 Sep, 2025 01:09 PM IST" at bounding box center [111, 170] width 78 height 7
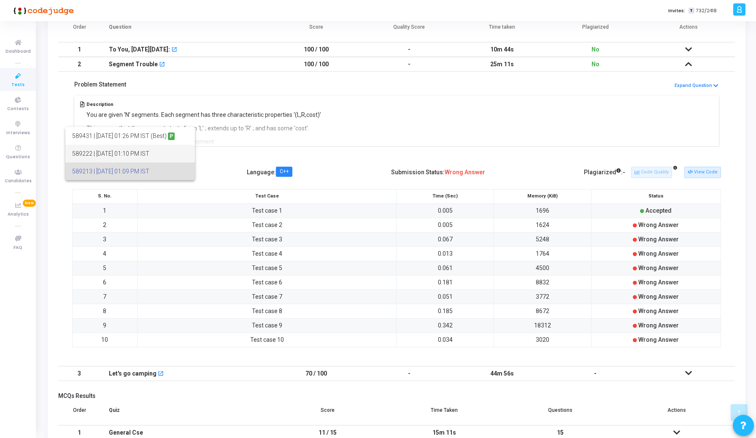
click at [146, 151] on span "589222 | 02 Sep, 2025 01:10 PM IST" at bounding box center [130, 154] width 116 height 18
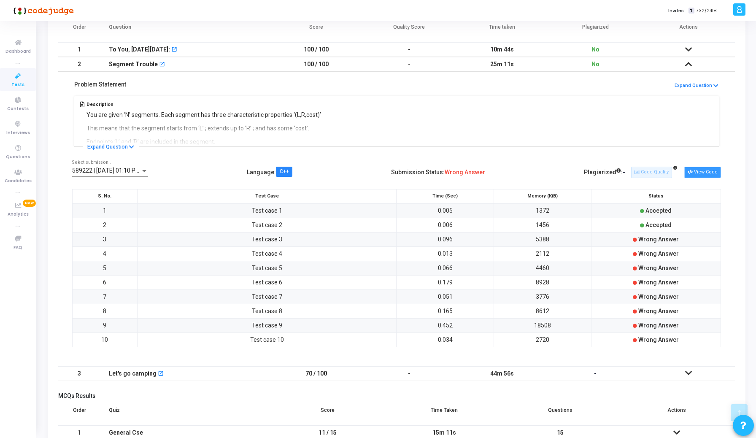
click at [705, 173] on button "View Code" at bounding box center [702, 172] width 37 height 11
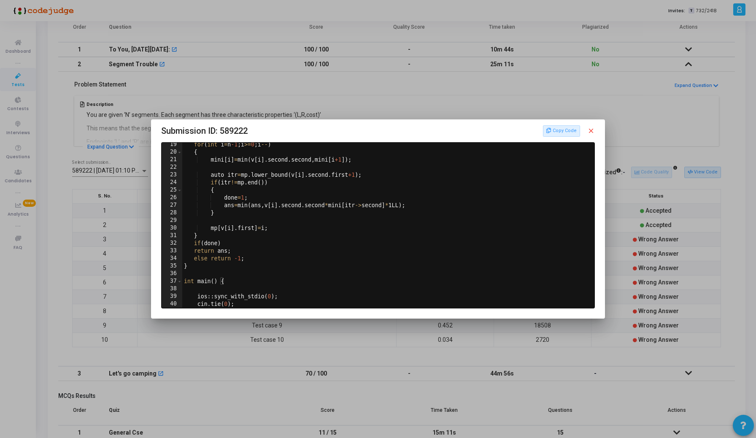
scroll to position [137, 0]
click at [286, 255] on div "for ( int i = n -1 ; i >= 0 ; i -- ) { mini [ i ] = min ( v [ i ] . second . se…" at bounding box center [387, 232] width 410 height 180
type textarea "cout << out_; }"
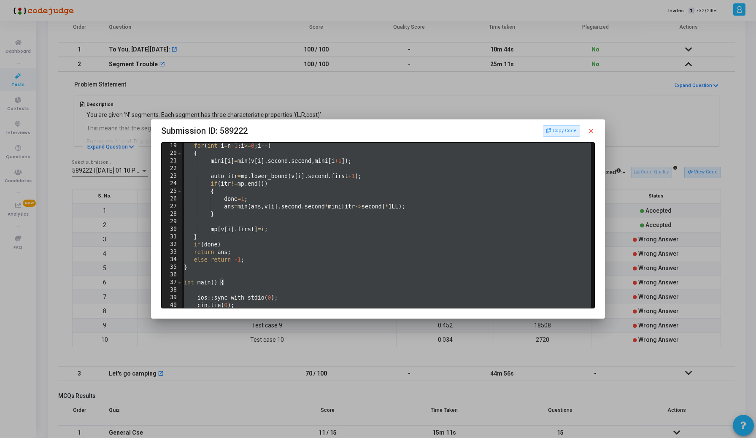
click at [115, 162] on div at bounding box center [378, 219] width 756 height 438
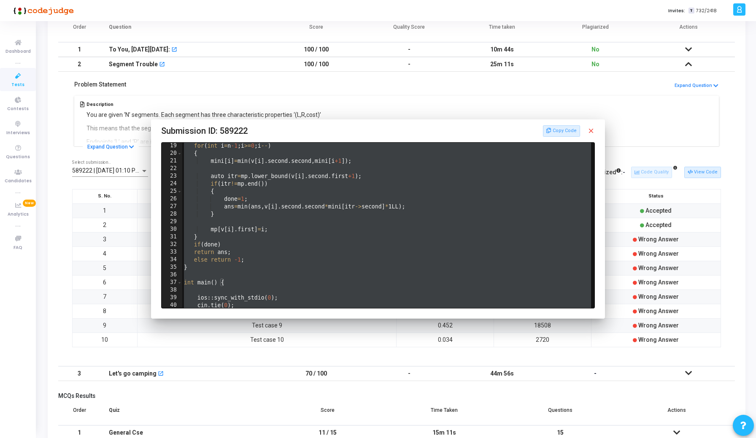
scroll to position [127, 0]
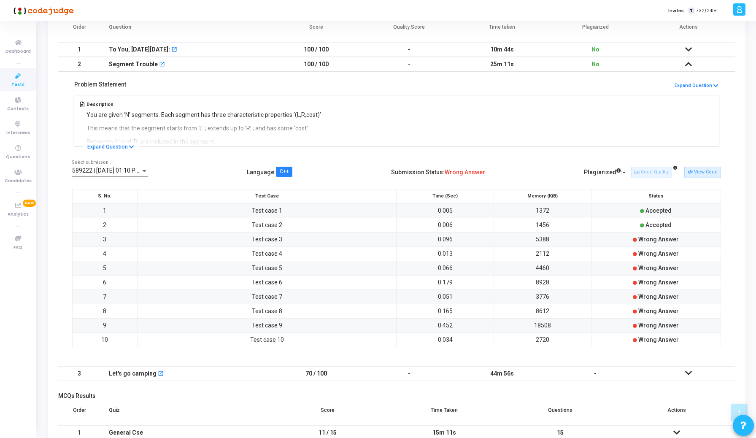
click at [102, 170] on span "589222 | 02 Sep, 2025 01:10 PM IST" at bounding box center [111, 170] width 78 height 7
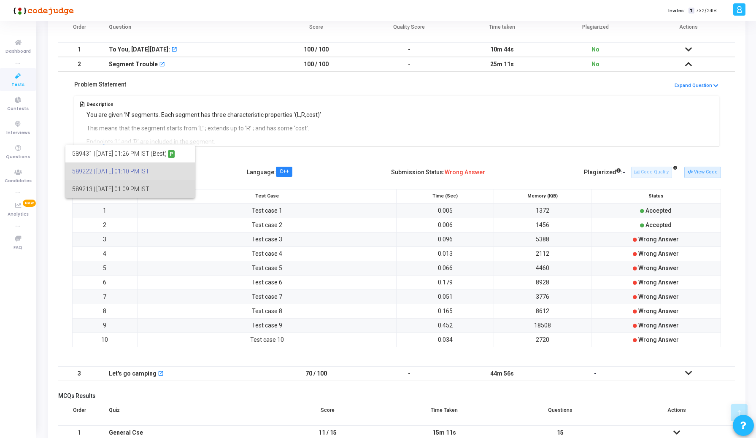
click at [102, 183] on span "589213 | 02 Sep, 2025 01:09 PM IST" at bounding box center [130, 189] width 116 height 18
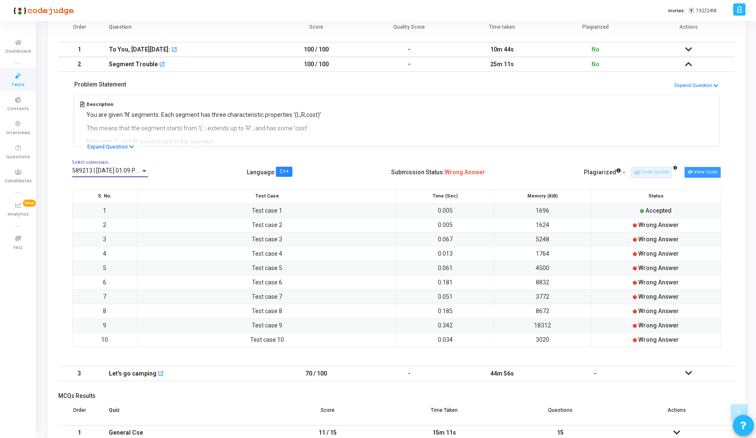
click at [703, 169] on button "View Code" at bounding box center [702, 172] width 37 height 11
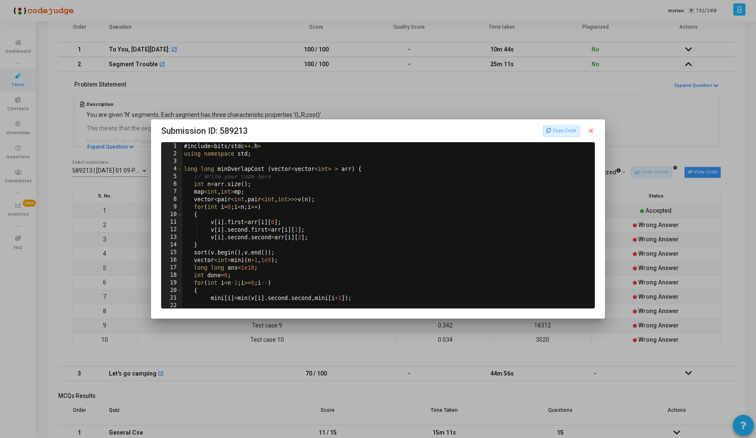
scroll to position [0, 0]
click at [364, 205] on div "# include < bits / stdc ++ . h > using namespace std ; long long minOverlapCost…" at bounding box center [387, 233] width 410 height 180
type textarea "cout << out_; }"
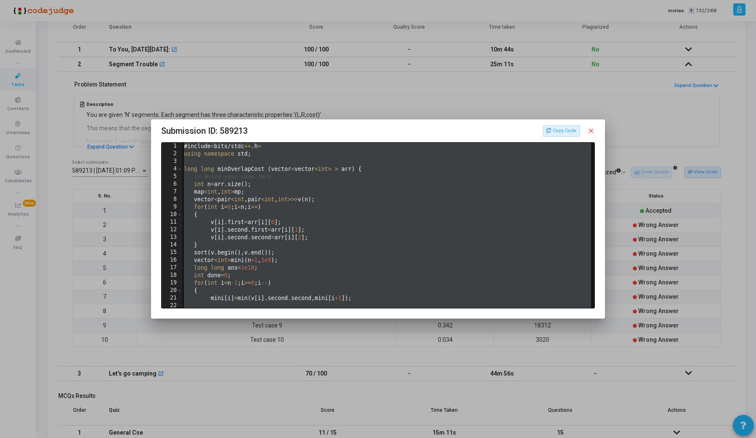
click at [117, 181] on div at bounding box center [378, 219] width 756 height 438
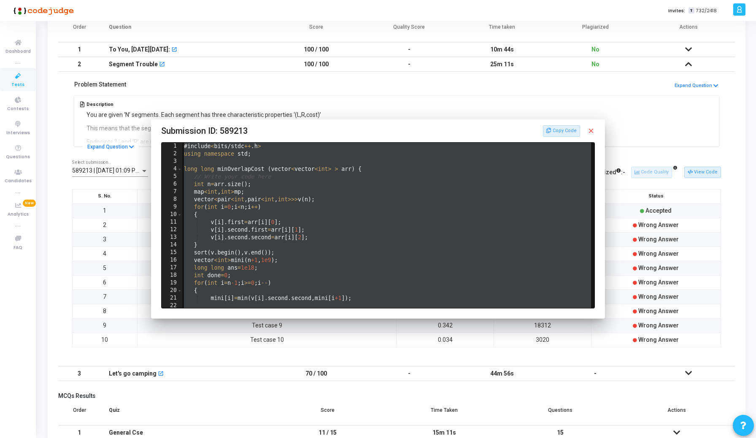
scroll to position [127, 0]
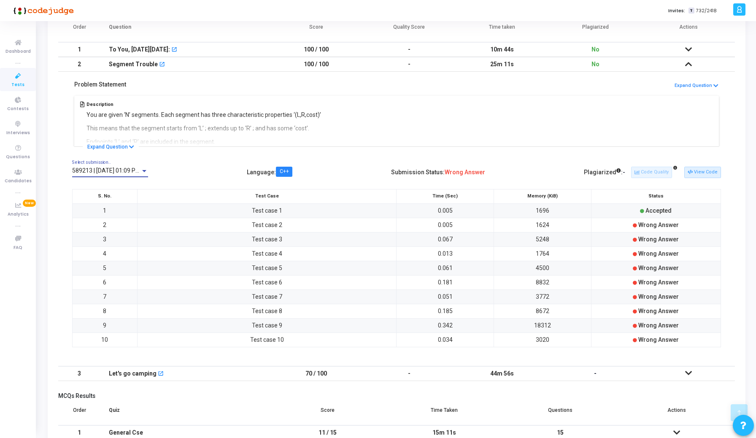
click at [132, 169] on span "589213 | 02 Sep, 2025 01:09 PM IST" at bounding box center [111, 170] width 78 height 7
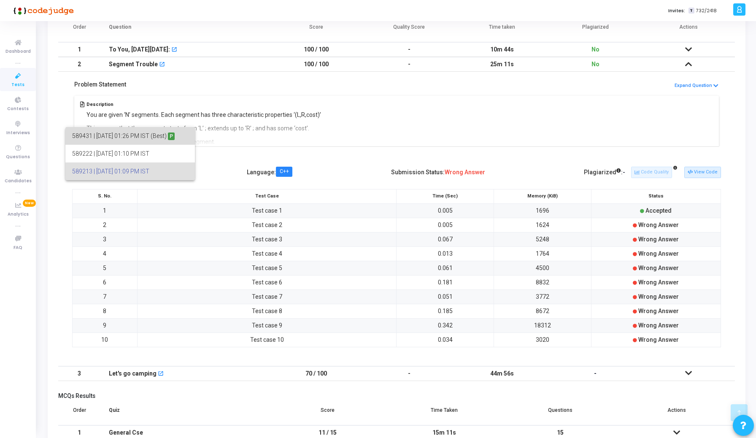
click at [129, 139] on span "589431 | 02 Sep, 2025 01:26 PM IST (Best) P" at bounding box center [130, 136] width 116 height 18
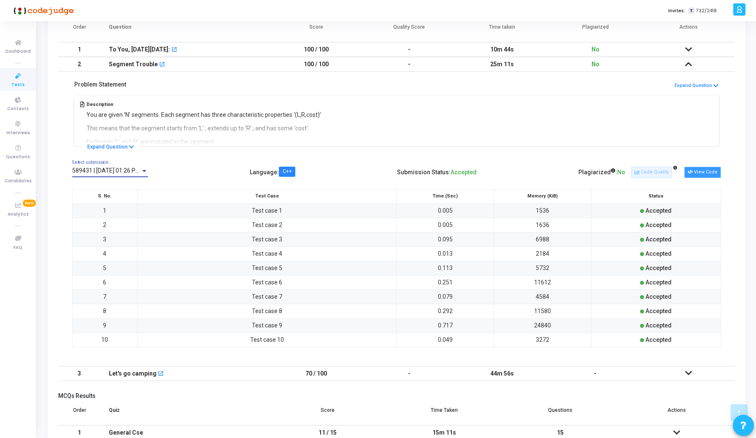
click at [700, 170] on button "View Code" at bounding box center [702, 172] width 37 height 11
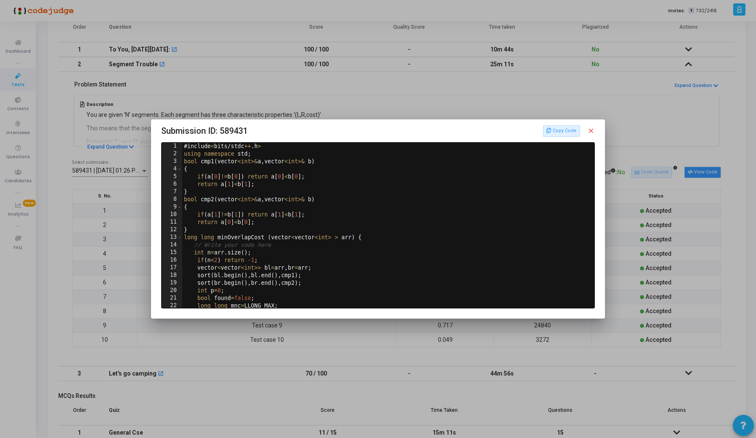
scroll to position [0, 0]
click at [336, 241] on div "# include < bits / stdc ++ . h > using namespace std ; bool cmp1 ( vector < int…" at bounding box center [387, 233] width 410 height 180
type textarea "cout << out_; }"
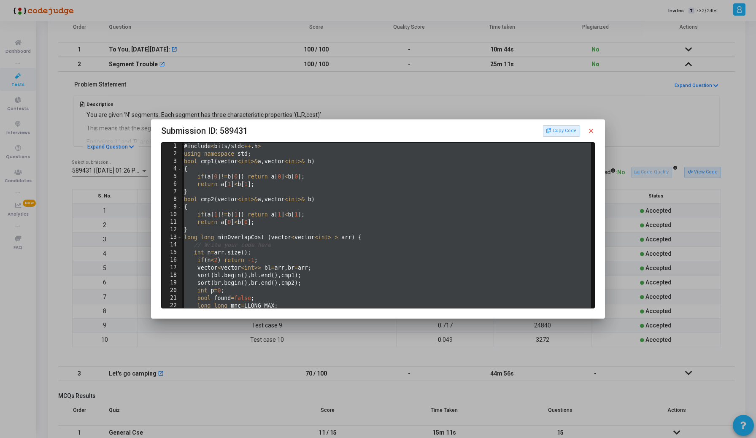
click at [591, 130] on mat-icon "close" at bounding box center [591, 131] width 8 height 8
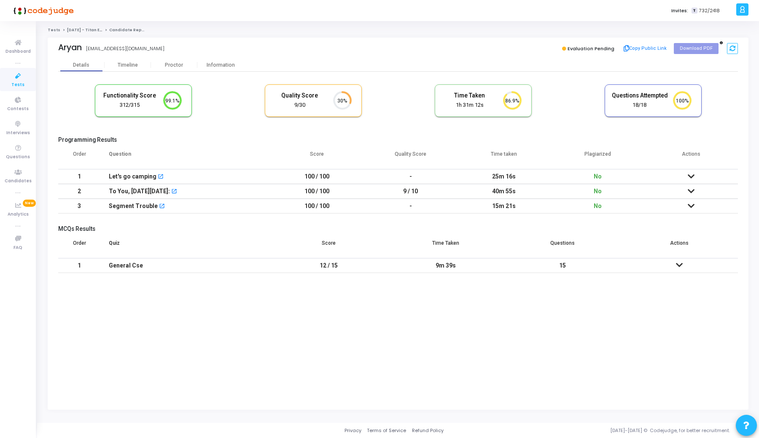
click at [691, 175] on icon at bounding box center [691, 176] width 7 height 6
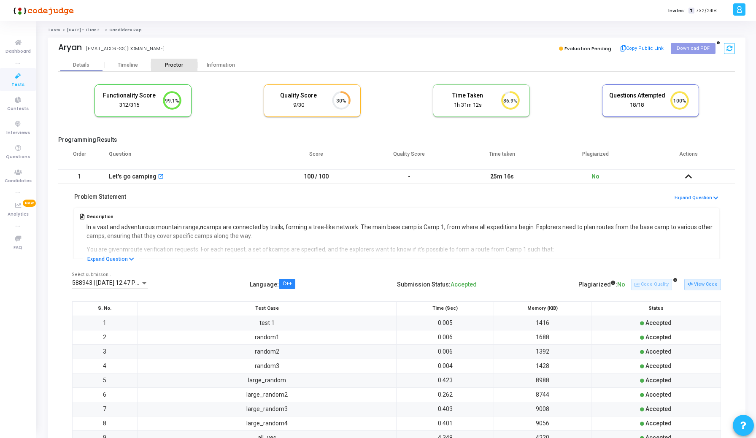
click at [172, 66] on div "Proctor" at bounding box center [174, 65] width 46 height 6
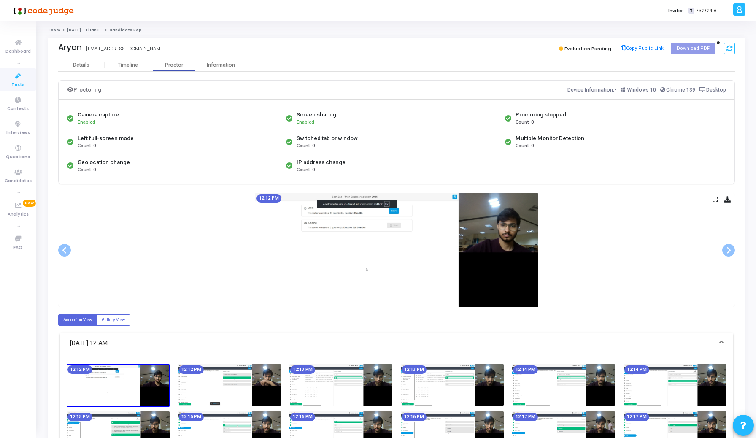
click at [714, 195] on div "12:12 PM" at bounding box center [396, 250] width 677 height 114
click at [713, 198] on icon at bounding box center [715, 199] width 5 height 5
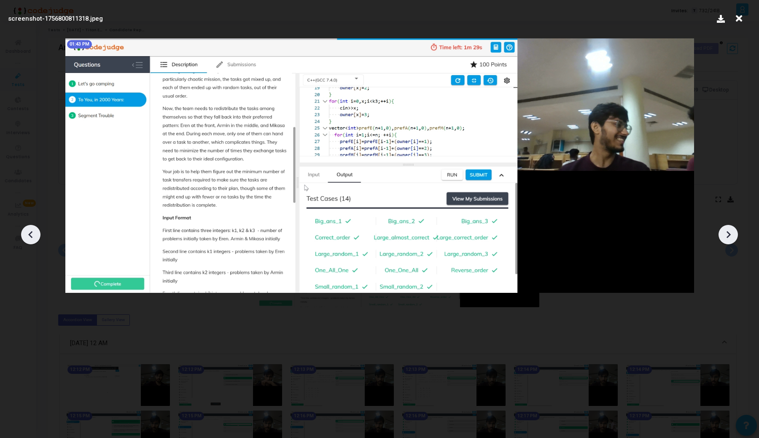
click at [732, 237] on icon at bounding box center [728, 234] width 13 height 13
click at [34, 237] on icon at bounding box center [30, 234] width 13 height 13
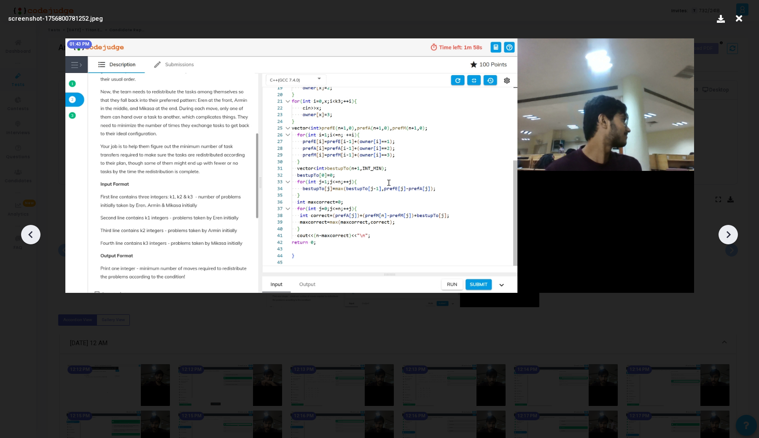
click at [34, 237] on icon at bounding box center [30, 234] width 13 height 13
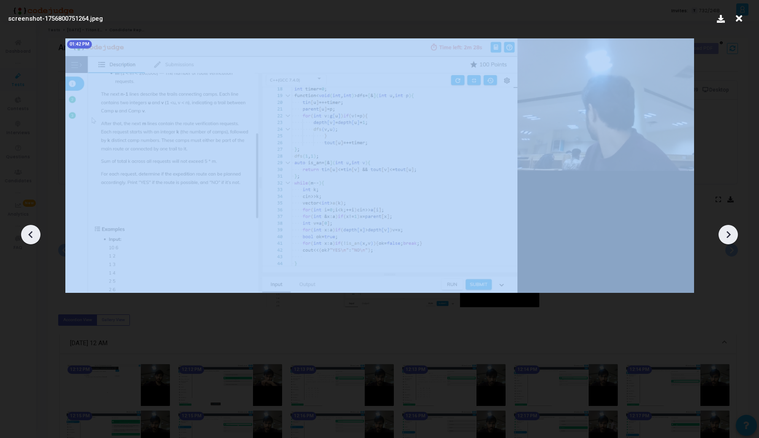
click at [34, 237] on icon at bounding box center [30, 234] width 13 height 13
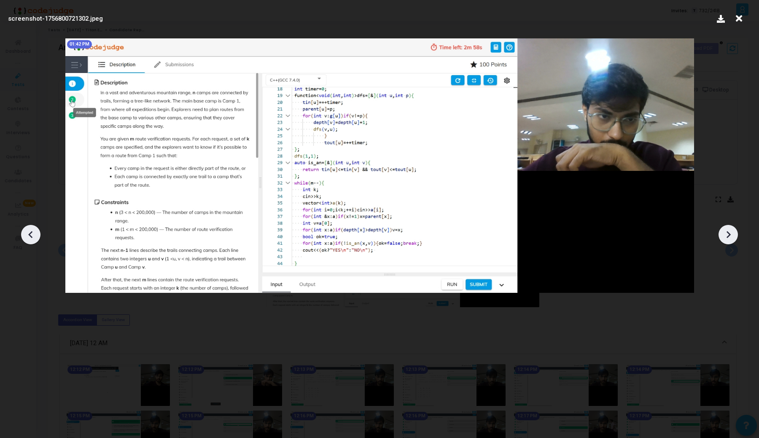
click at [34, 237] on icon at bounding box center [30, 234] width 13 height 13
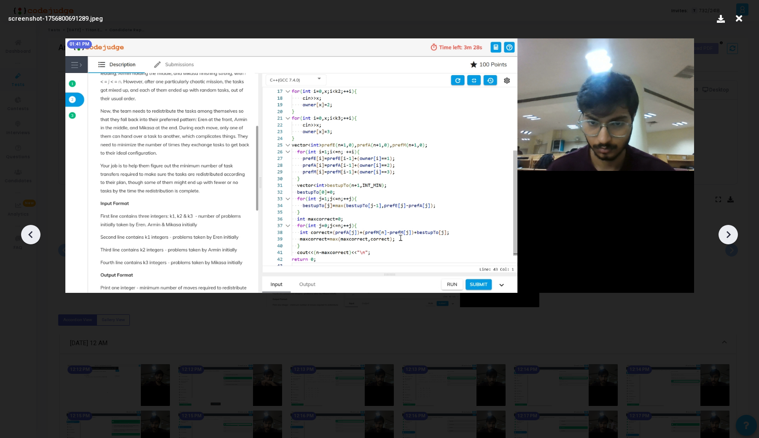
click at [34, 237] on icon at bounding box center [30, 234] width 13 height 13
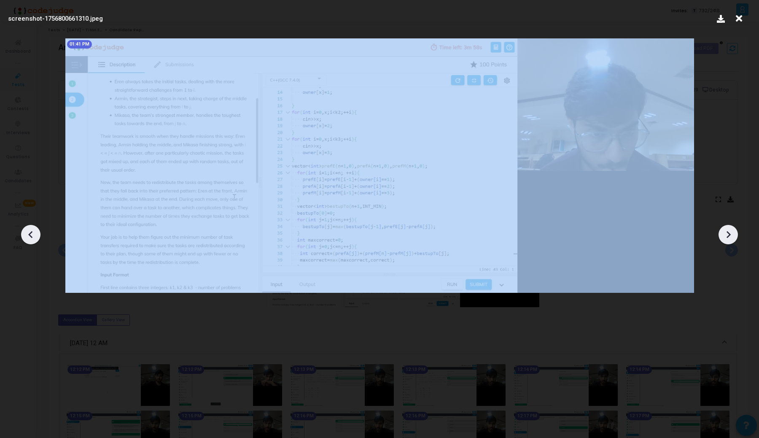
click at [34, 237] on icon at bounding box center [30, 234] width 13 height 13
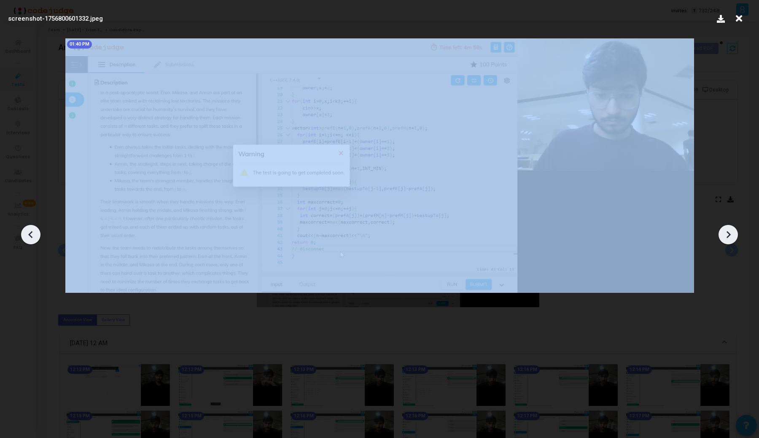
click at [34, 237] on icon at bounding box center [30, 234] width 13 height 13
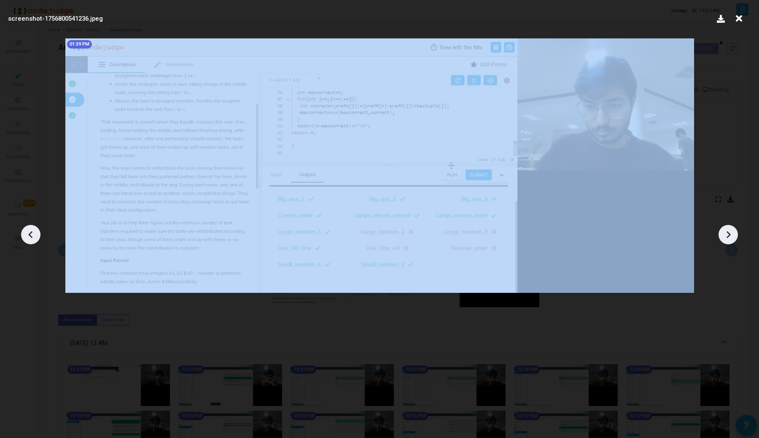
click at [34, 237] on icon at bounding box center [30, 234] width 13 height 13
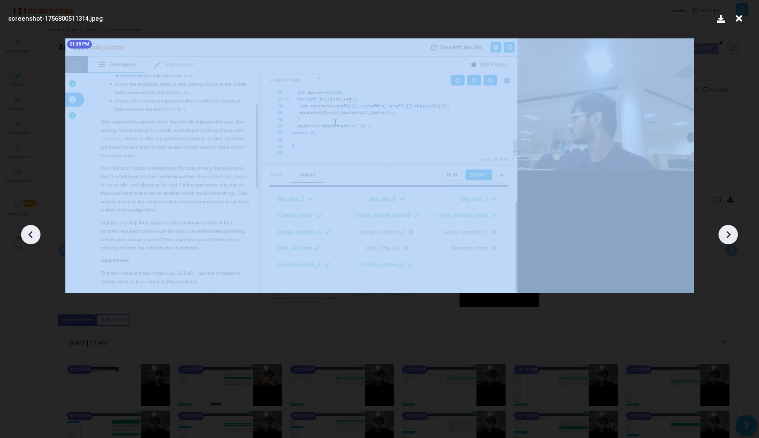
click at [34, 237] on icon at bounding box center [30, 234] width 13 height 13
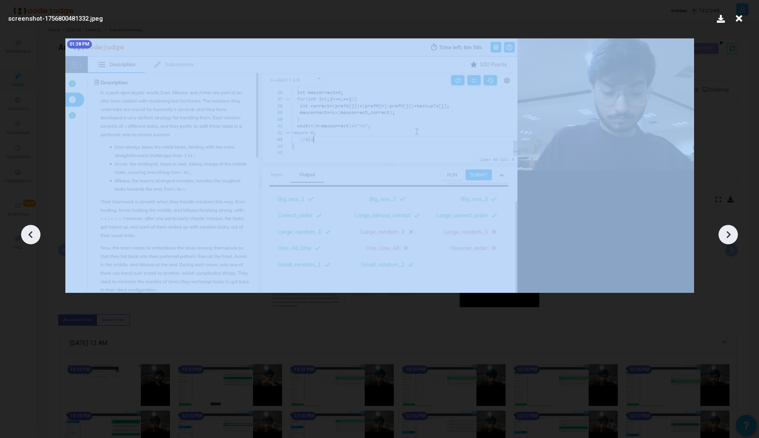
click at [34, 237] on icon at bounding box center [30, 234] width 13 height 13
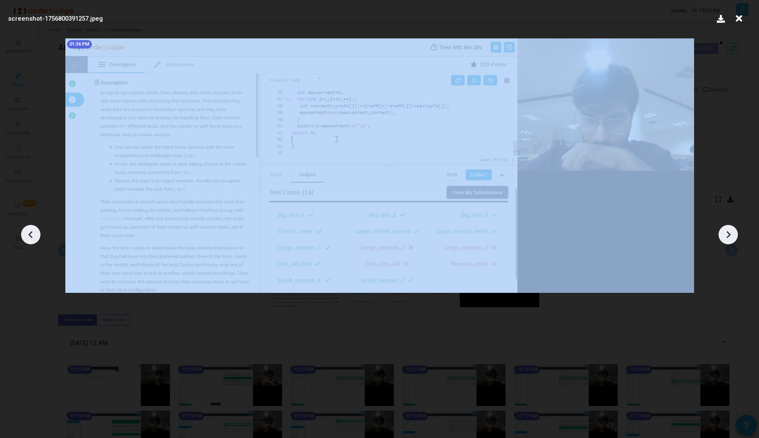
click at [34, 237] on icon at bounding box center [30, 234] width 13 height 13
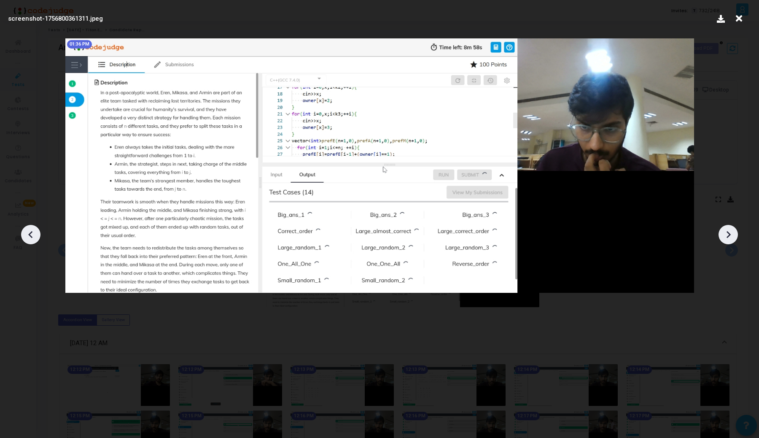
click at [730, 235] on icon at bounding box center [728, 234] width 13 height 13
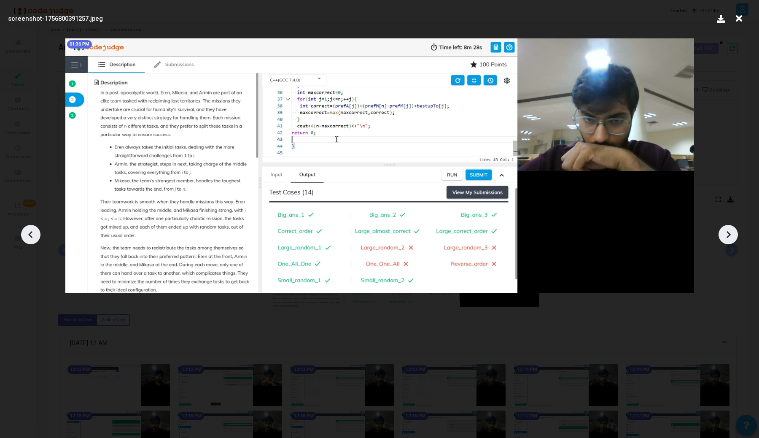
click at [730, 235] on icon at bounding box center [728, 234] width 13 height 13
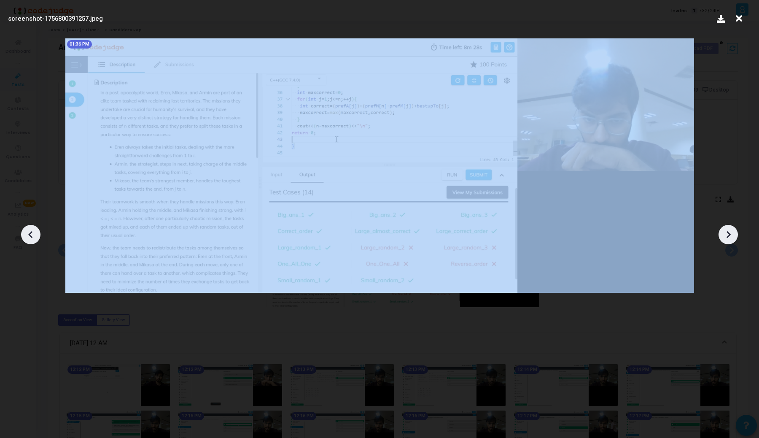
click at [730, 235] on icon at bounding box center [728, 234] width 13 height 13
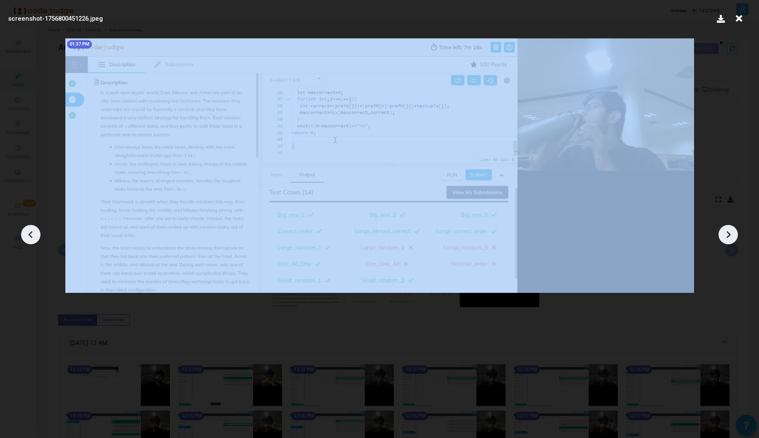
click at [730, 235] on icon at bounding box center [728, 234] width 13 height 13
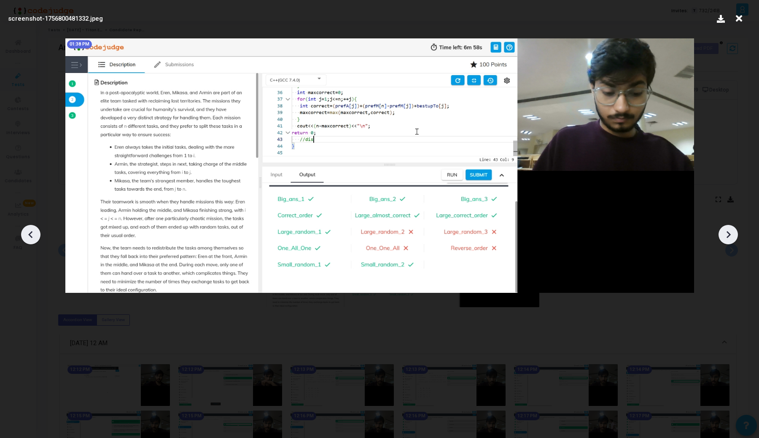
click at [730, 235] on icon at bounding box center [728, 234] width 13 height 13
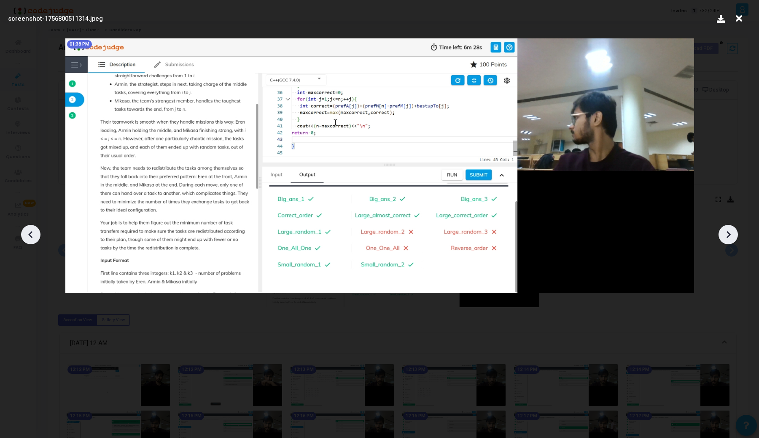
click at [730, 235] on icon at bounding box center [728, 234] width 13 height 13
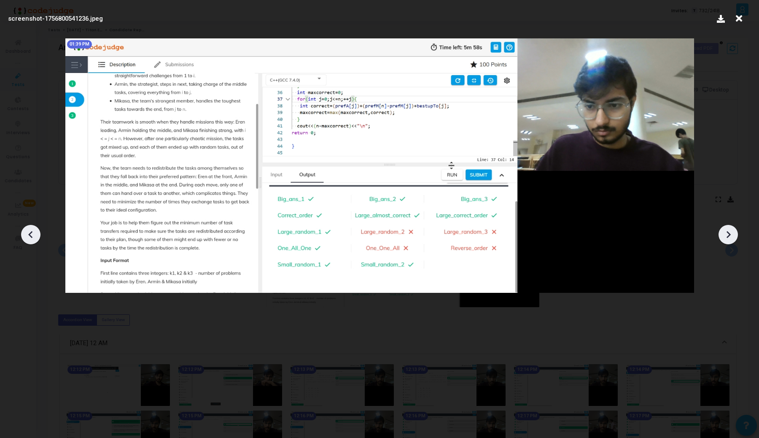
click at [730, 235] on icon at bounding box center [728, 234] width 13 height 13
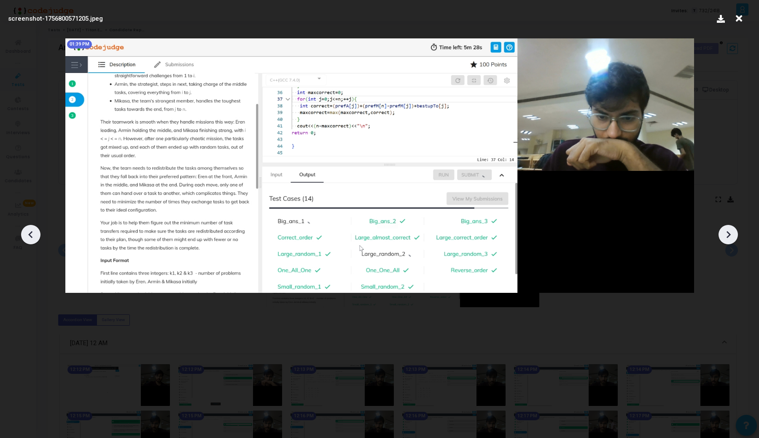
click at [730, 235] on icon at bounding box center [728, 234] width 13 height 13
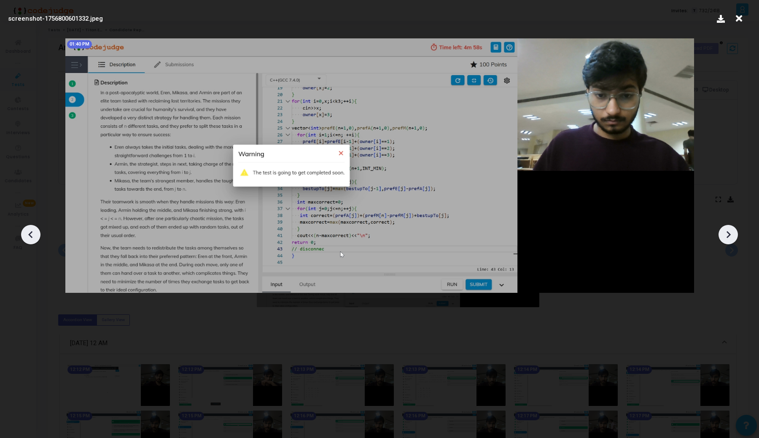
click at [730, 235] on icon at bounding box center [728, 234] width 13 height 13
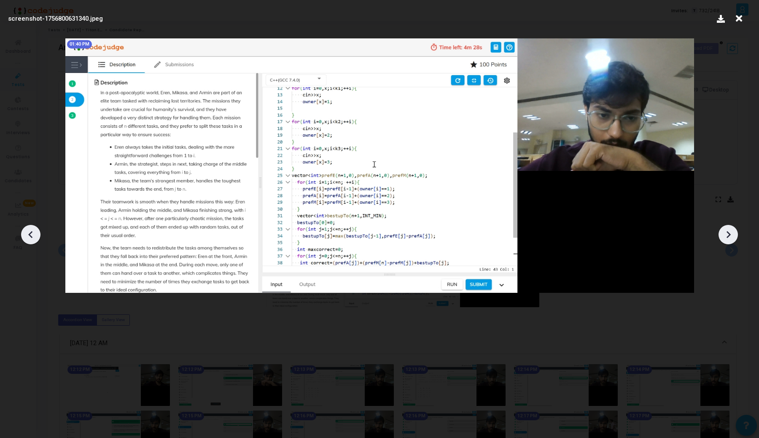
click at [730, 235] on icon at bounding box center [728, 234] width 13 height 13
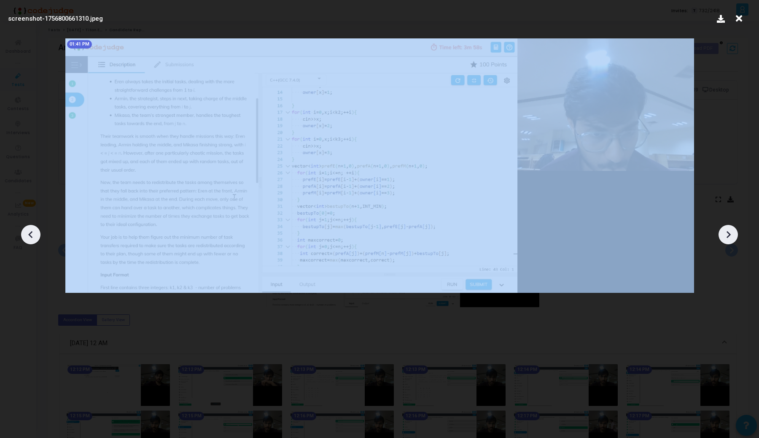
click at [730, 235] on icon at bounding box center [728, 234] width 13 height 13
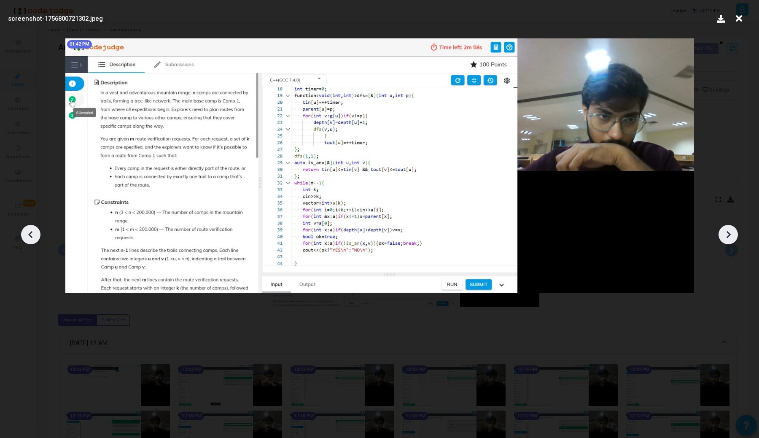
click at [730, 235] on icon at bounding box center [728, 234] width 13 height 13
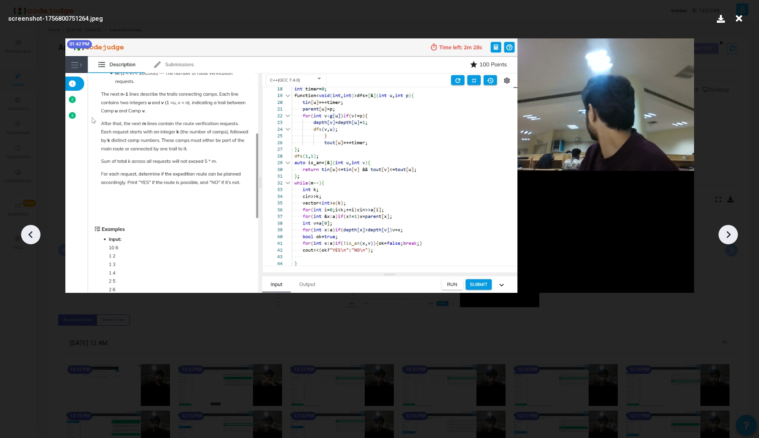
click at [730, 235] on icon at bounding box center [728, 234] width 13 height 13
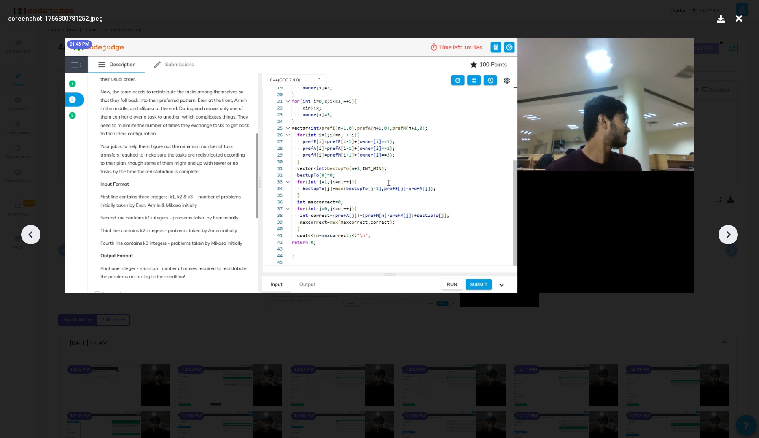
click at [730, 235] on icon at bounding box center [728, 234] width 13 height 13
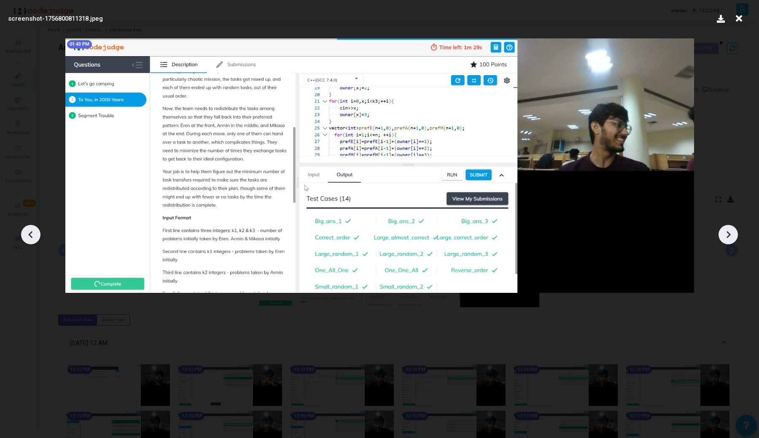
click at [730, 235] on icon at bounding box center [728, 234] width 13 height 13
click at [28, 235] on icon at bounding box center [30, 234] width 13 height 13
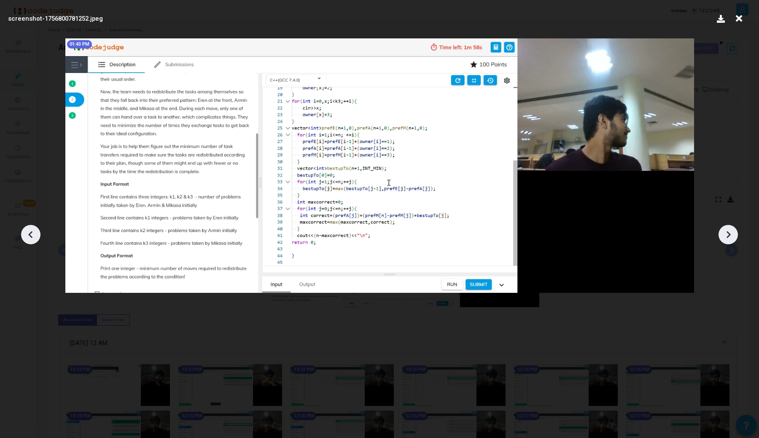
click at [28, 235] on icon at bounding box center [30, 234] width 13 height 13
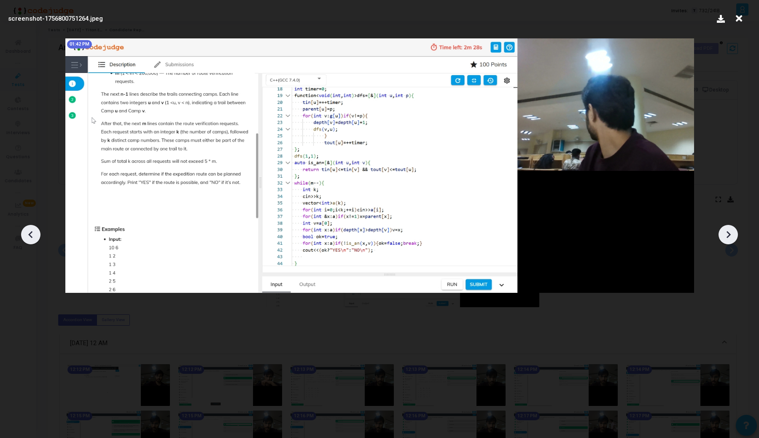
click at [722, 232] on div at bounding box center [728, 234] width 19 height 19
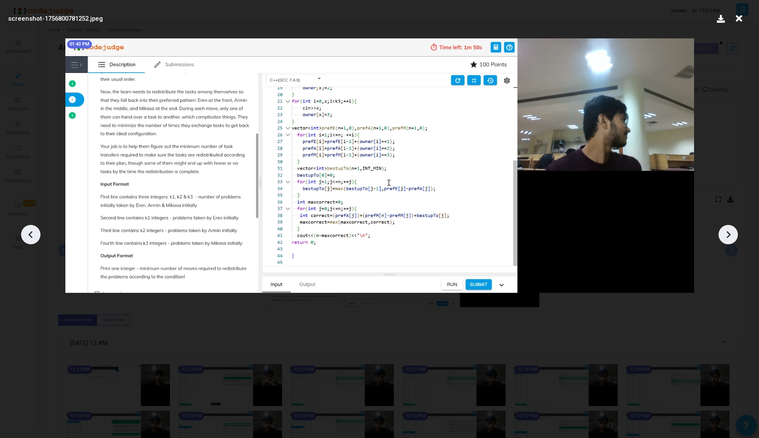
click at [722, 232] on div at bounding box center [728, 234] width 19 height 19
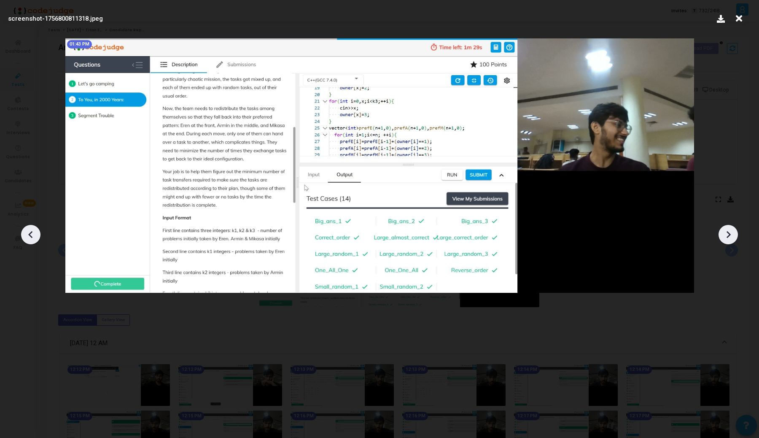
click at [722, 232] on div at bounding box center [728, 234] width 19 height 19
click at [35, 227] on div at bounding box center [30, 234] width 19 height 19
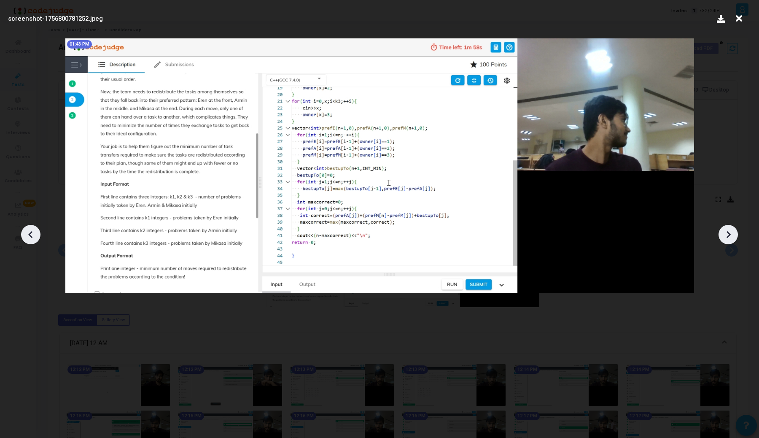
click at [35, 227] on div at bounding box center [30, 234] width 19 height 19
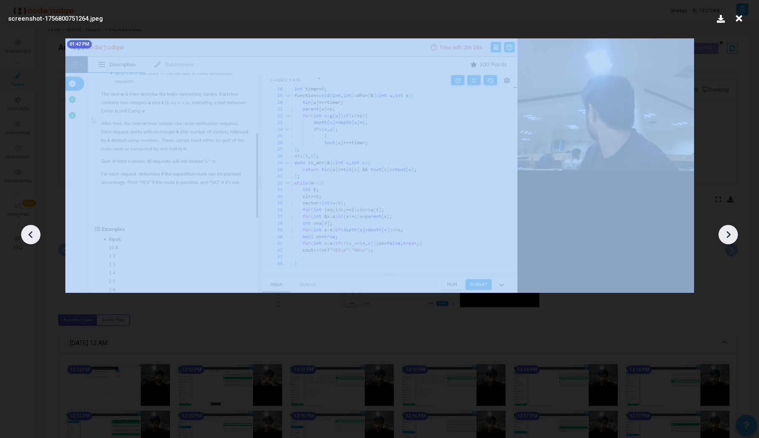
click at [35, 227] on div at bounding box center [30, 234] width 19 height 19
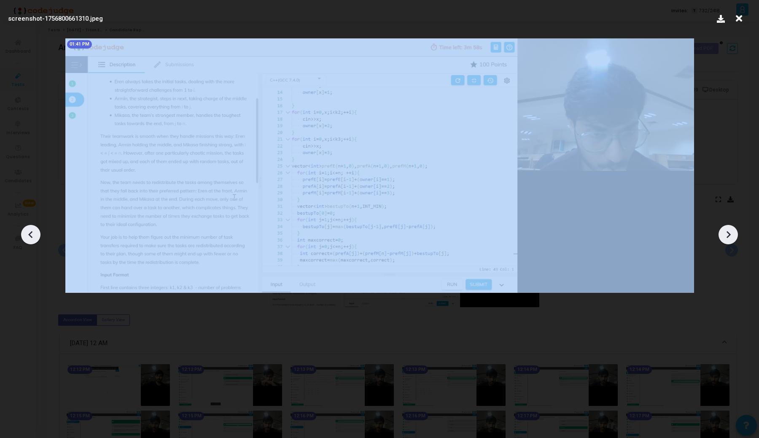
click at [35, 227] on div at bounding box center [30, 234] width 19 height 19
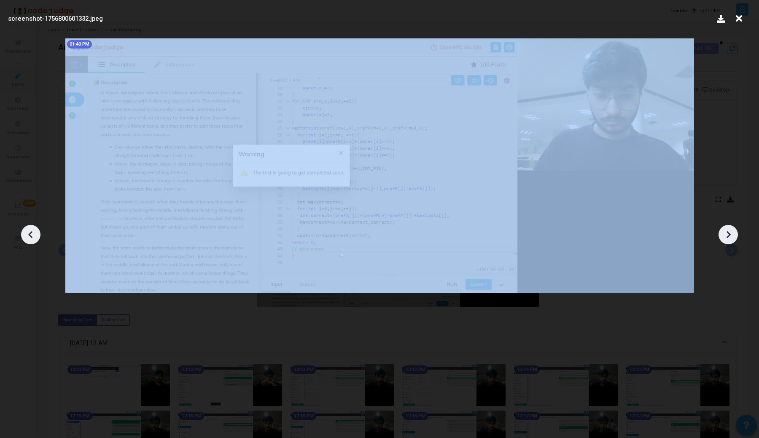
click at [35, 227] on div at bounding box center [30, 234] width 19 height 19
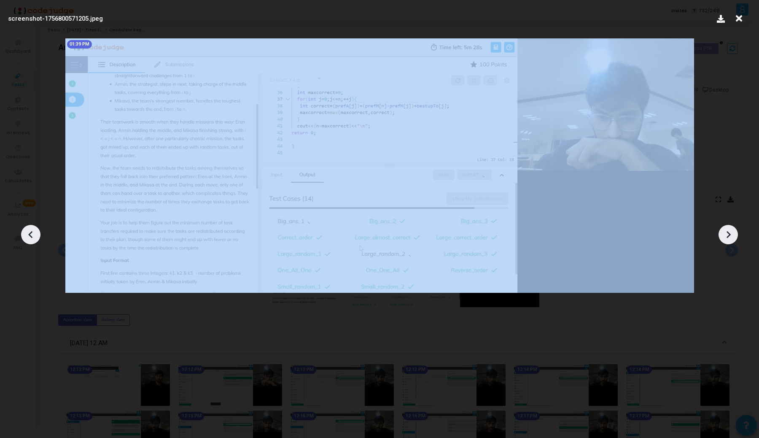
click at [35, 227] on div at bounding box center [30, 234] width 19 height 19
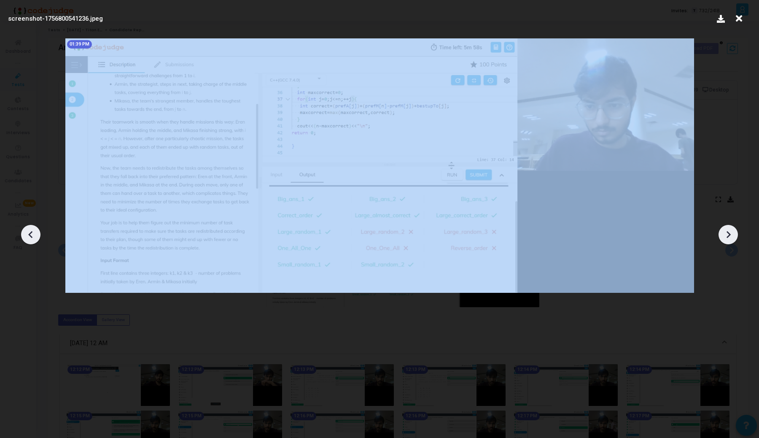
click at [35, 227] on div at bounding box center [30, 234] width 19 height 19
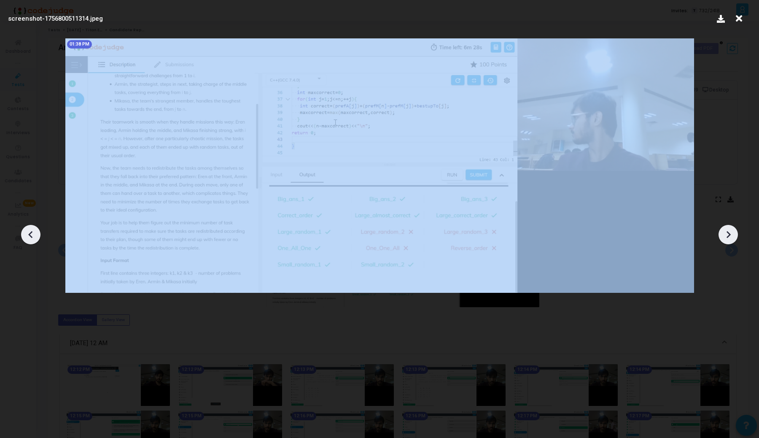
click at [35, 227] on div at bounding box center [30, 234] width 19 height 19
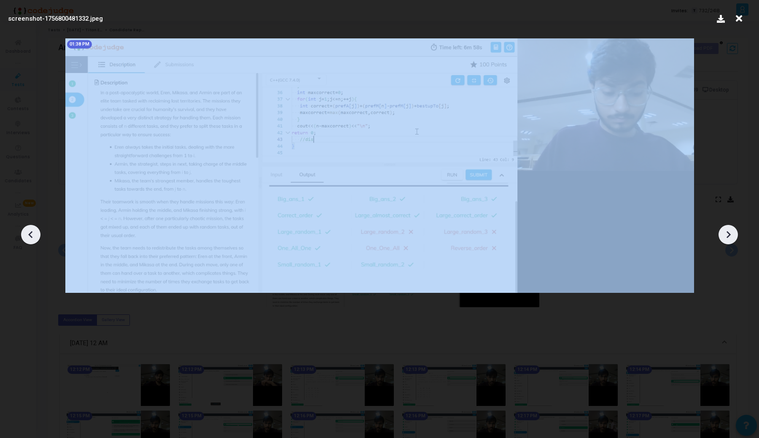
click at [35, 227] on div at bounding box center [30, 234] width 19 height 19
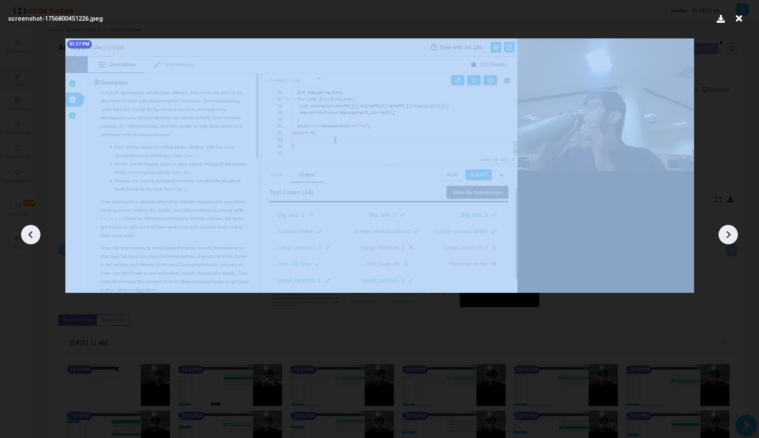
click at [35, 227] on div at bounding box center [30, 234] width 19 height 19
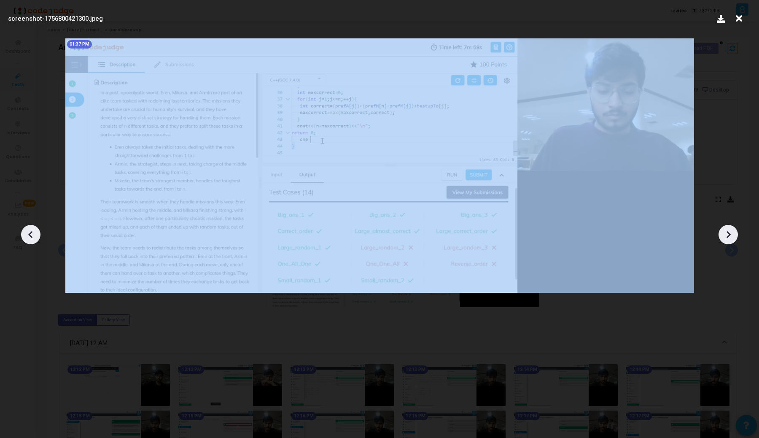
click at [35, 227] on div at bounding box center [30, 234] width 19 height 19
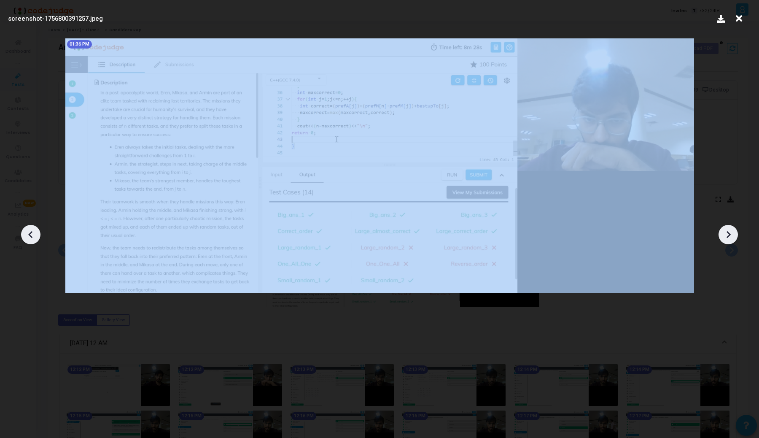
click at [35, 227] on div at bounding box center [30, 234] width 19 height 19
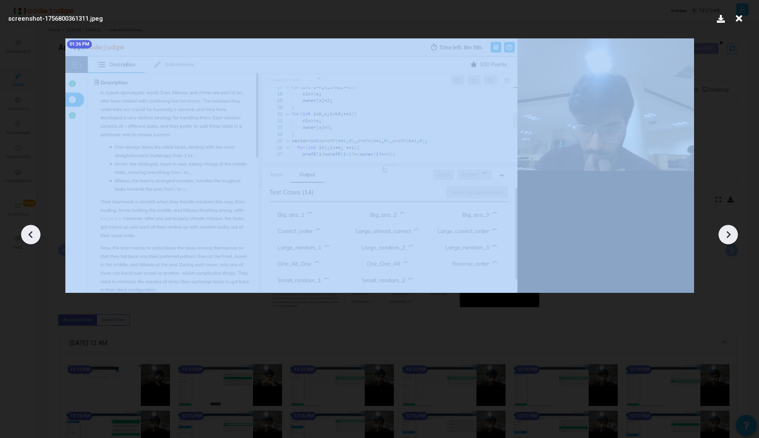
click at [35, 227] on div at bounding box center [30, 234] width 19 height 19
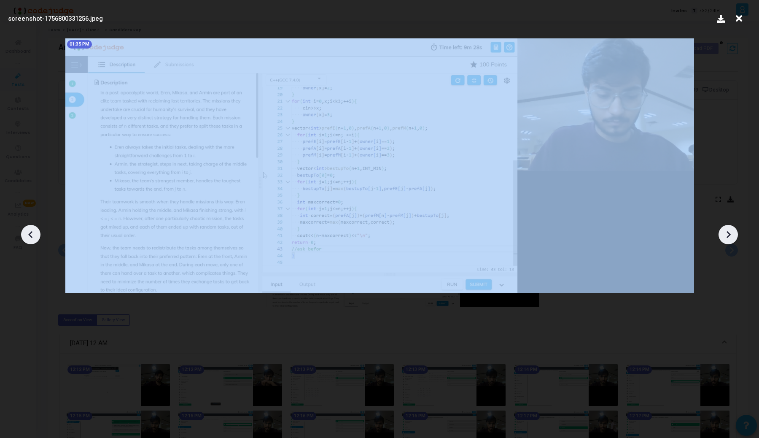
click at [35, 227] on div at bounding box center [30, 234] width 19 height 19
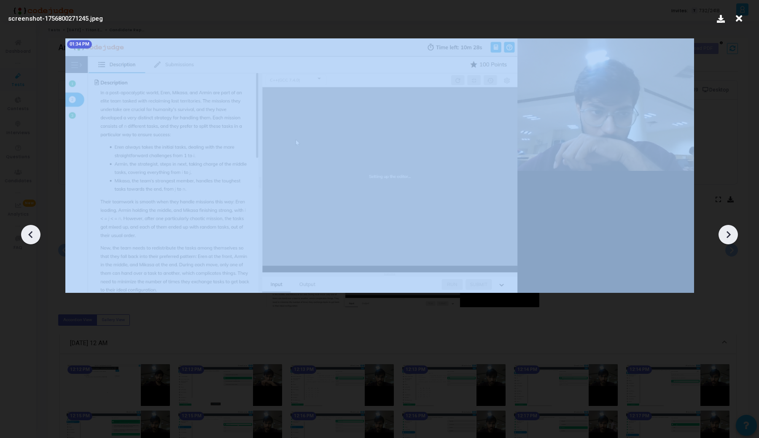
click at [35, 227] on div at bounding box center [30, 234] width 19 height 19
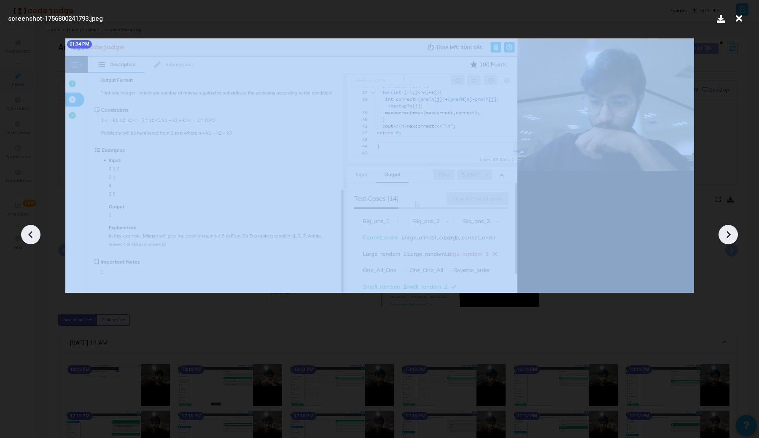
click at [35, 227] on div at bounding box center [30, 234] width 19 height 19
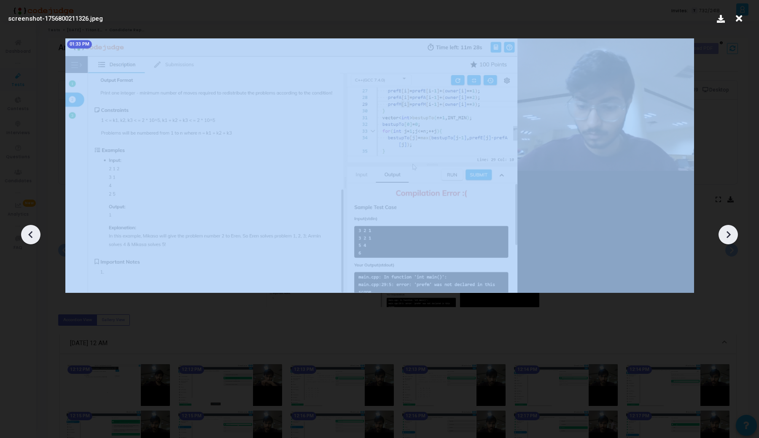
click at [35, 227] on div at bounding box center [30, 234] width 19 height 19
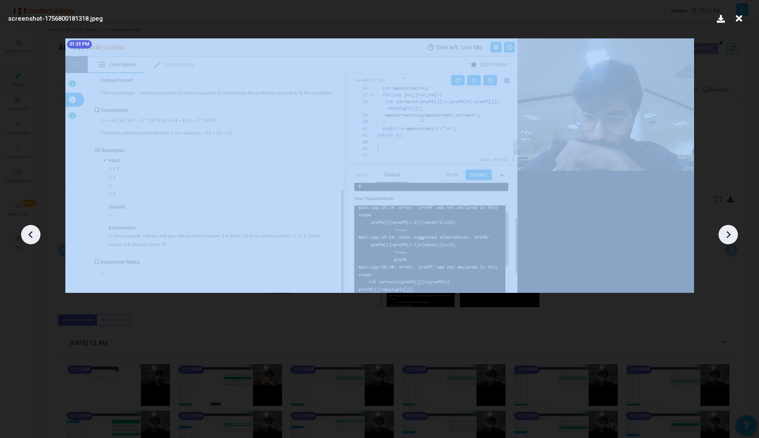
click at [35, 227] on div at bounding box center [30, 234] width 19 height 19
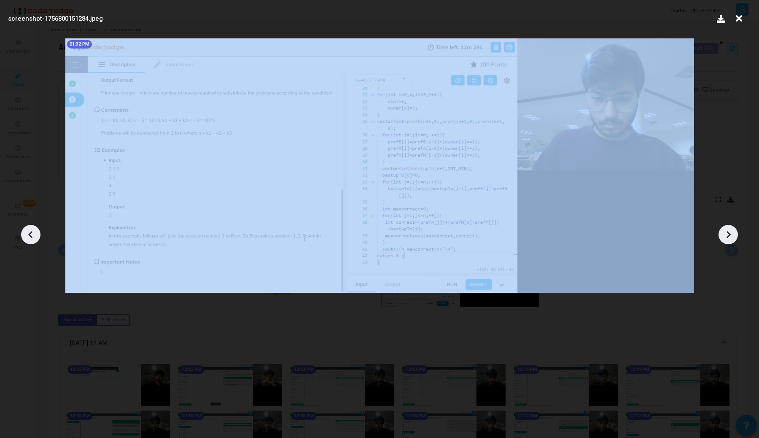
click at [35, 227] on div at bounding box center [30, 234] width 19 height 19
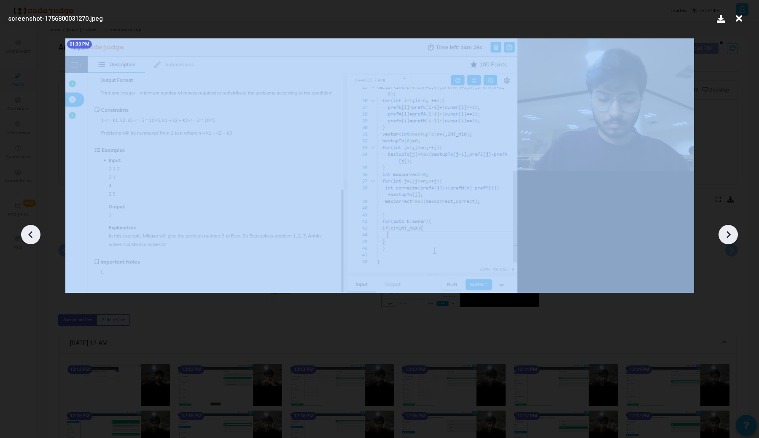
click at [35, 227] on div at bounding box center [30, 234] width 19 height 19
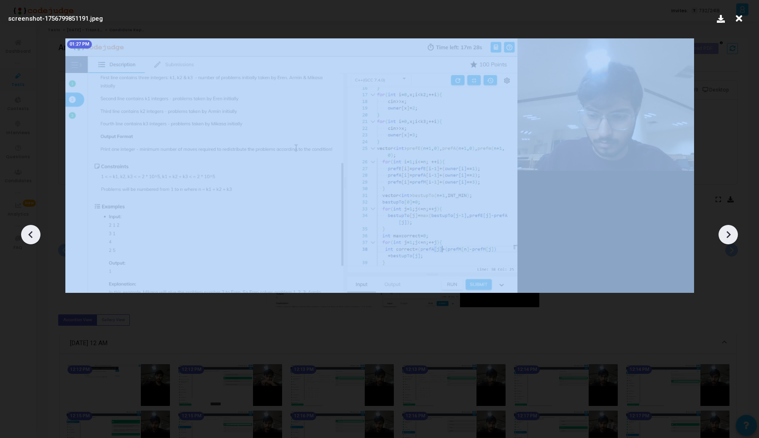
click at [35, 227] on div at bounding box center [30, 234] width 19 height 19
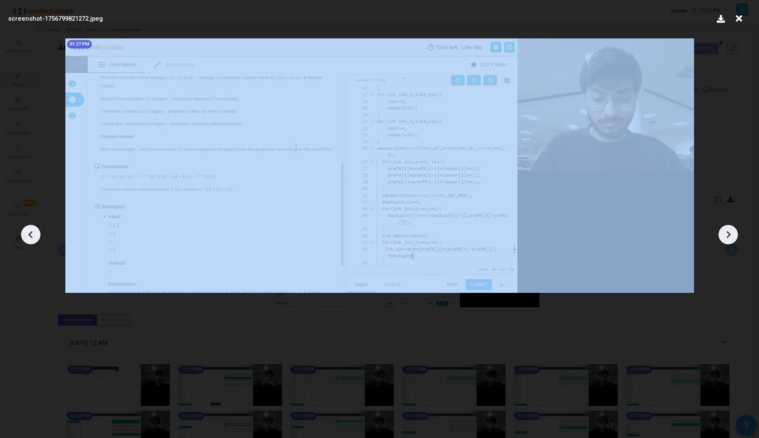
click at [35, 227] on div at bounding box center [30, 234] width 19 height 19
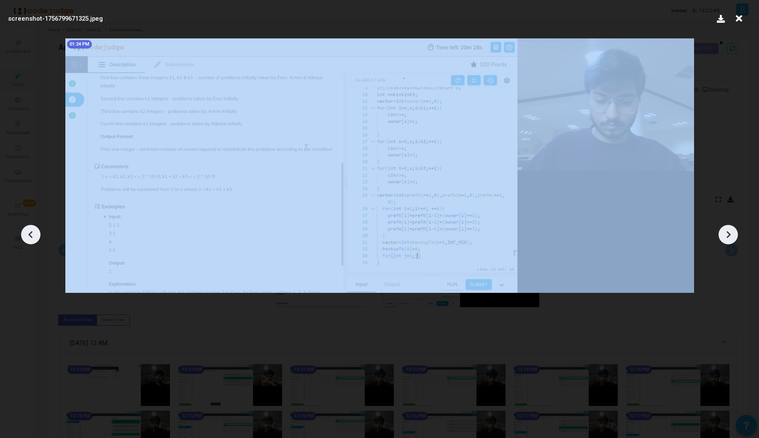
click at [35, 227] on div at bounding box center [30, 234] width 19 height 19
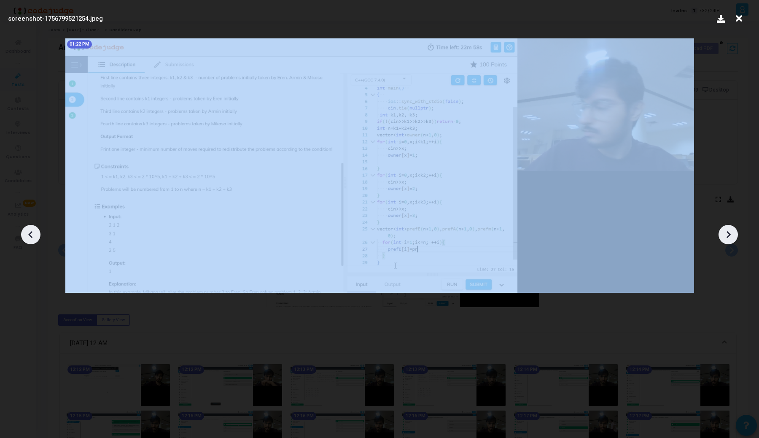
click at [35, 227] on div at bounding box center [30, 234] width 19 height 19
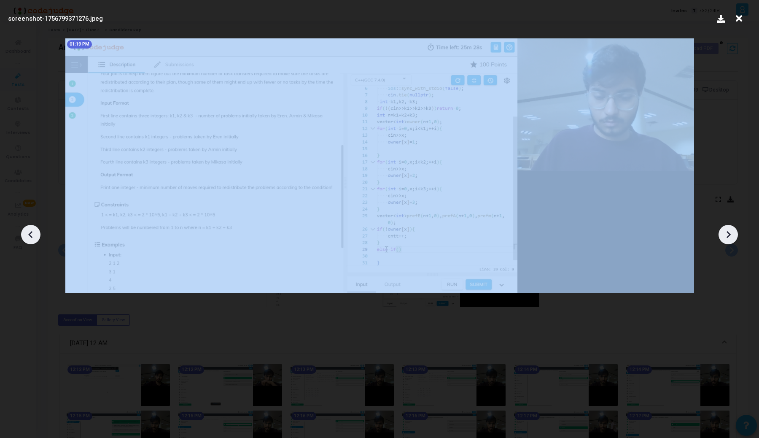
click at [35, 227] on div at bounding box center [30, 234] width 19 height 19
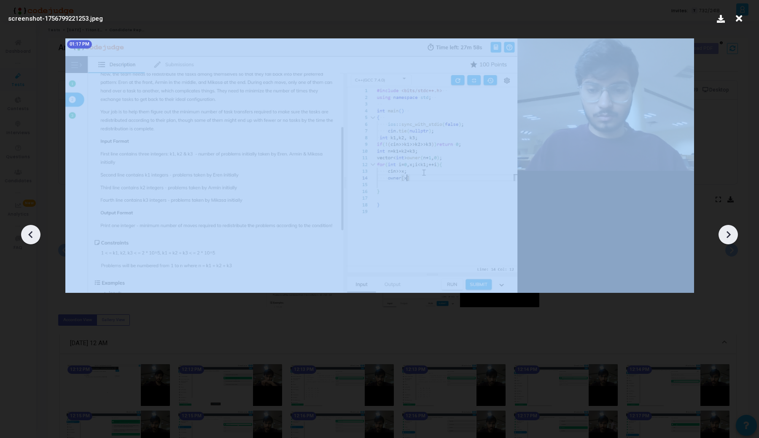
click at [35, 227] on div at bounding box center [30, 234] width 19 height 19
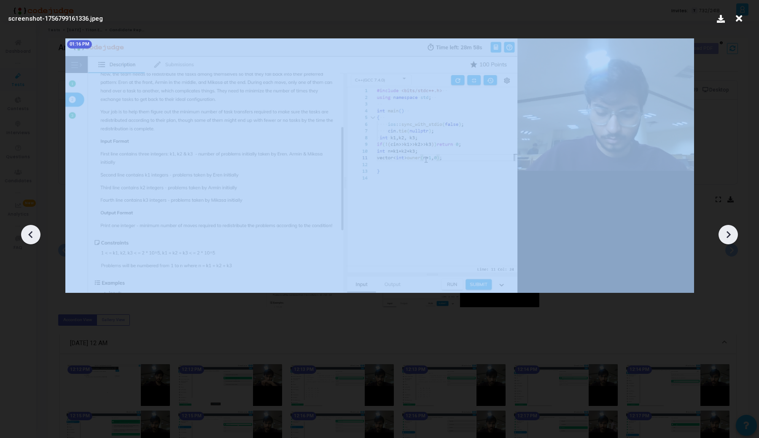
click at [35, 227] on div at bounding box center [30, 234] width 19 height 19
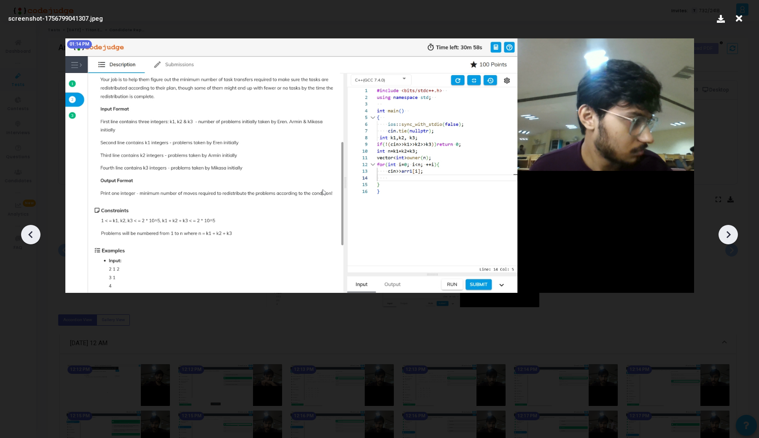
click at [35, 226] on div at bounding box center [30, 234] width 19 height 19
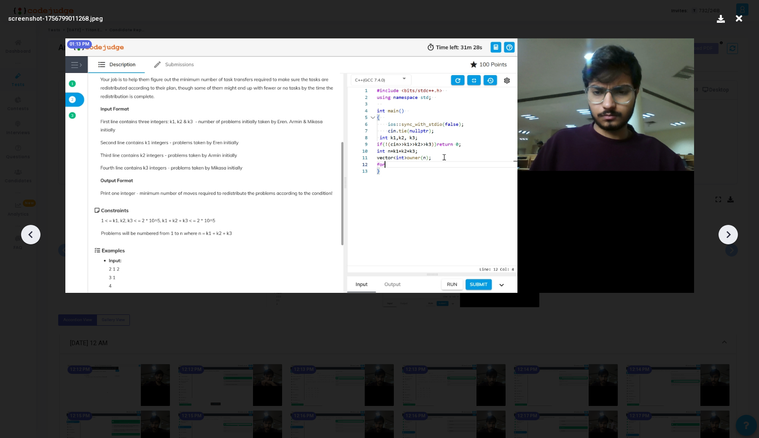
click at [35, 226] on div at bounding box center [30, 234] width 19 height 19
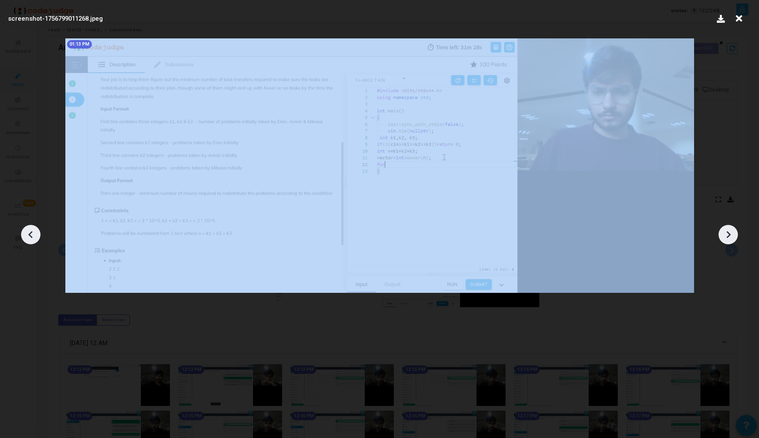
click at [35, 226] on div at bounding box center [30, 234] width 19 height 19
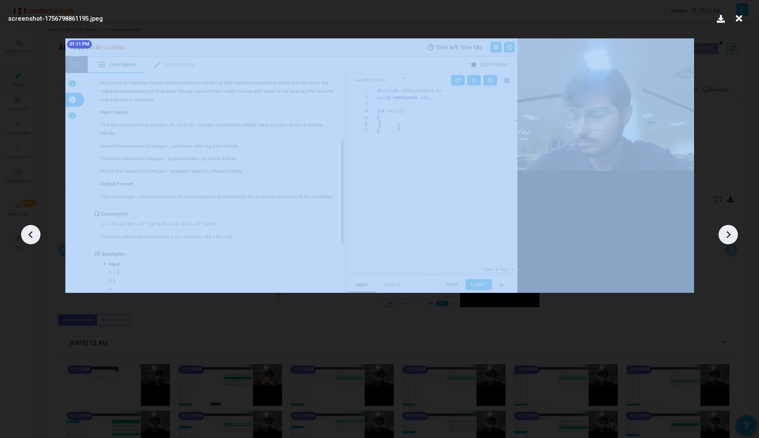
click at [35, 226] on div at bounding box center [30, 234] width 19 height 19
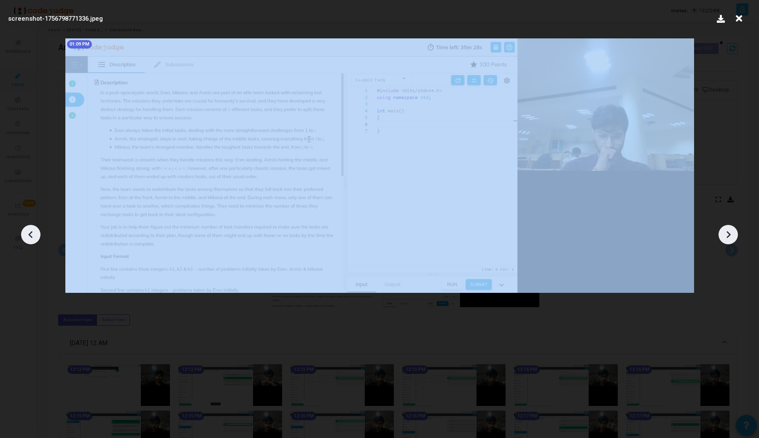
click at [35, 226] on div at bounding box center [30, 234] width 19 height 19
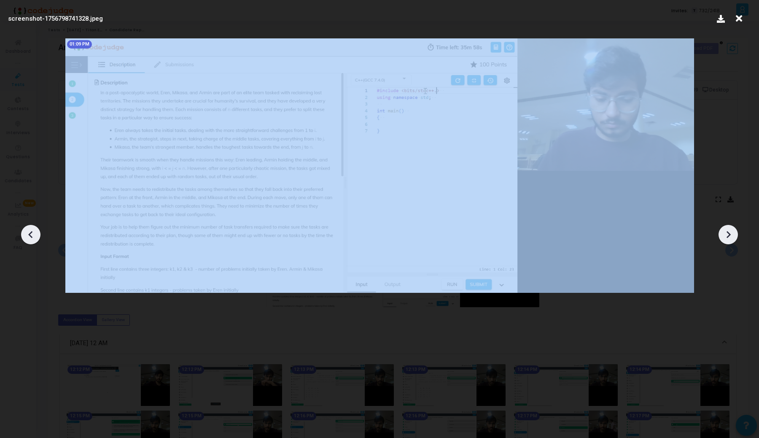
click at [35, 226] on div at bounding box center [30, 234] width 19 height 19
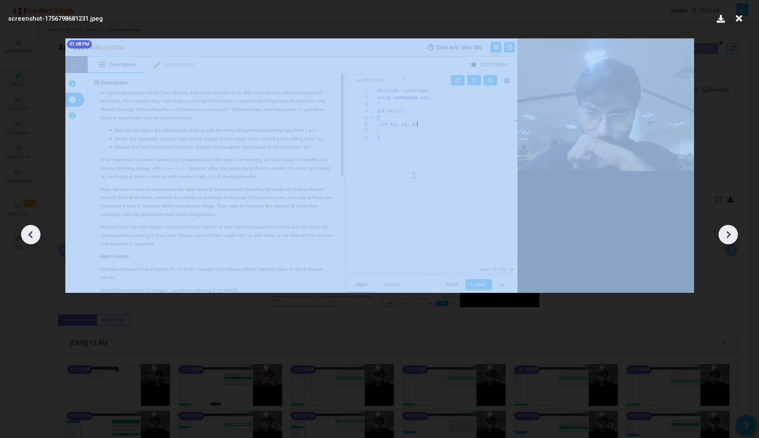
click at [35, 226] on div at bounding box center [30, 234] width 19 height 19
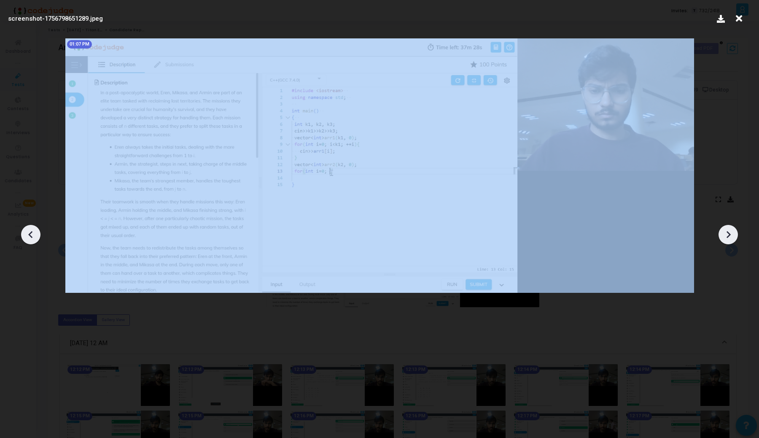
click at [35, 226] on div at bounding box center [30, 234] width 19 height 19
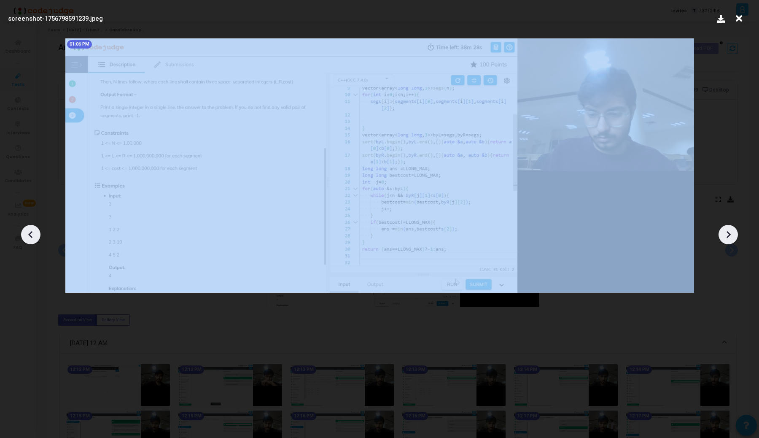
click at [35, 226] on div at bounding box center [30, 234] width 19 height 19
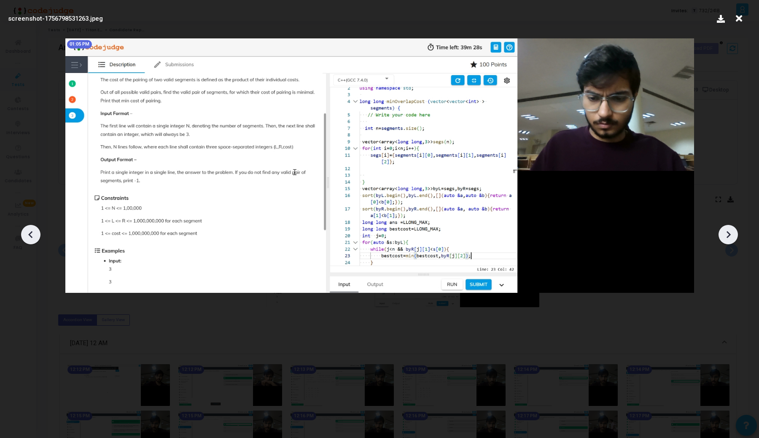
click at [12, 148] on div at bounding box center [379, 231] width 759 height 413
click at [740, 19] on icon at bounding box center [739, 19] width 13 height 16
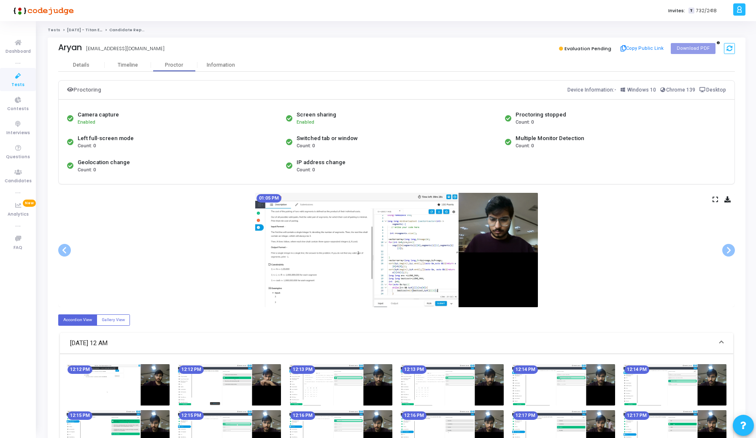
click at [658, 177] on div "Camera capture Enabled Screen sharing Enabled Proctoring stopped Count: 0 Left …" at bounding box center [396, 141] width 663 height 71
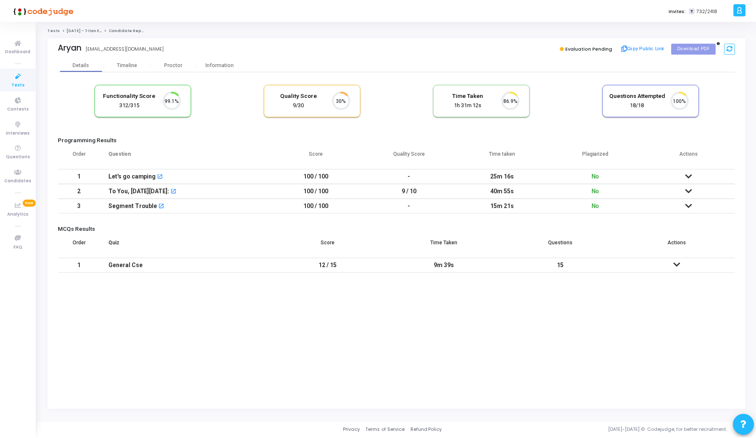
scroll to position [18, 22]
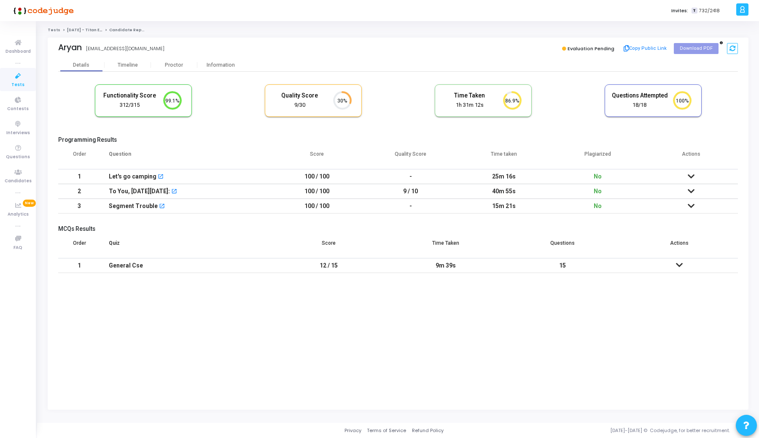
click at [692, 191] on icon at bounding box center [691, 191] width 7 height 6
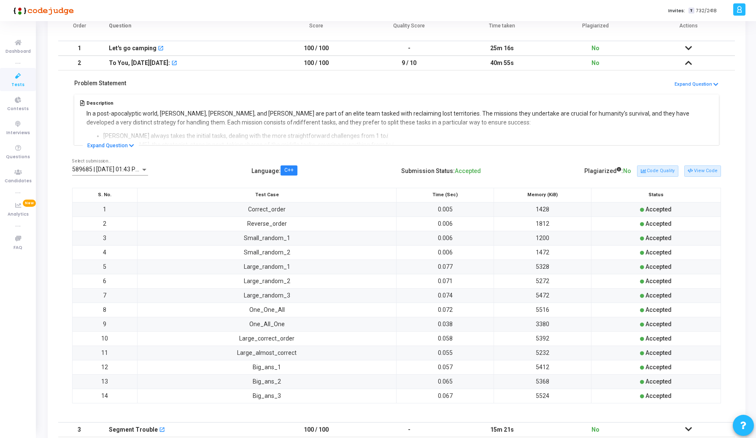
scroll to position [232, 0]
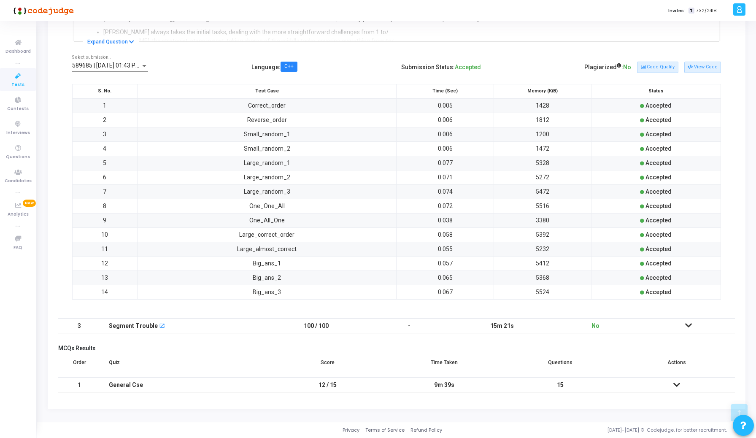
click at [115, 63] on span "589685 | [DATE] 01:43 PM IST (Best) P" at bounding box center [122, 65] width 101 height 7
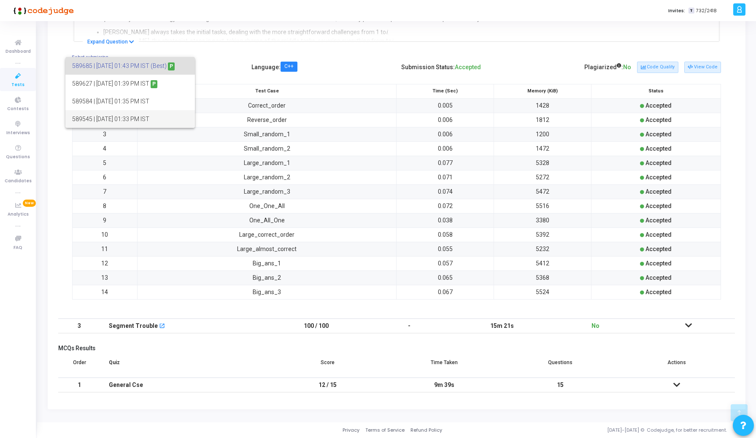
click at [120, 116] on span "589545 | [DATE] 01:33 PM IST" at bounding box center [130, 119] width 116 height 18
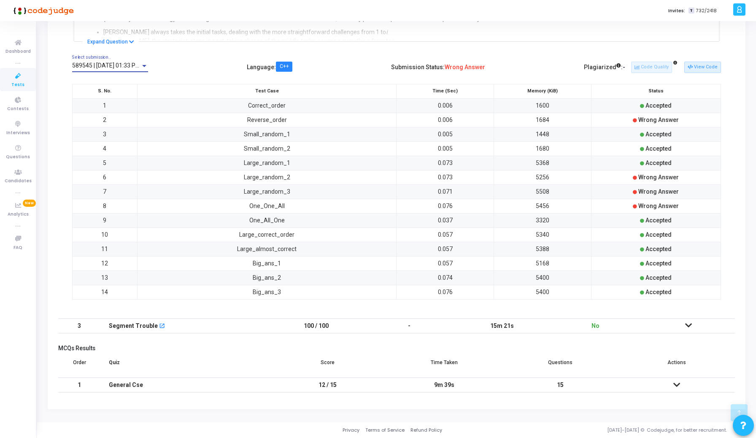
click at [132, 63] on span "589545 | 02 Sep, 2025 01:33 PM IST" at bounding box center [111, 65] width 78 height 7
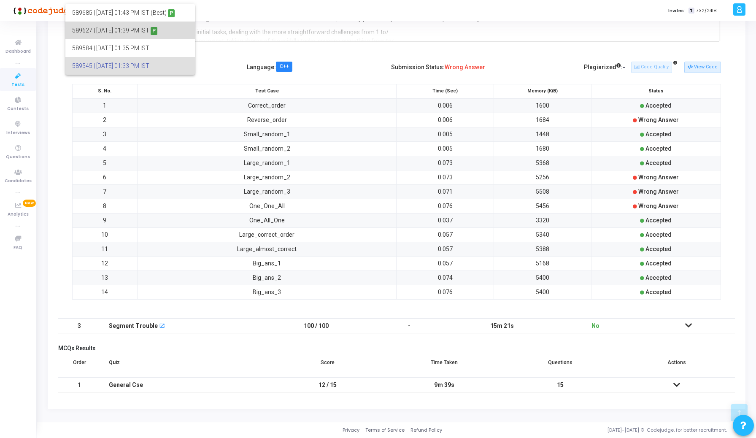
click at [119, 34] on span "589627 | 02 Sep, 2025 01:39 PM IST P" at bounding box center [130, 31] width 116 height 18
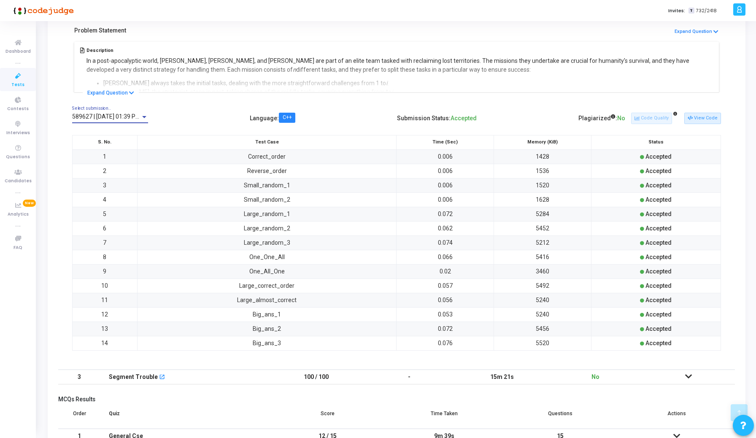
scroll to position [176, 0]
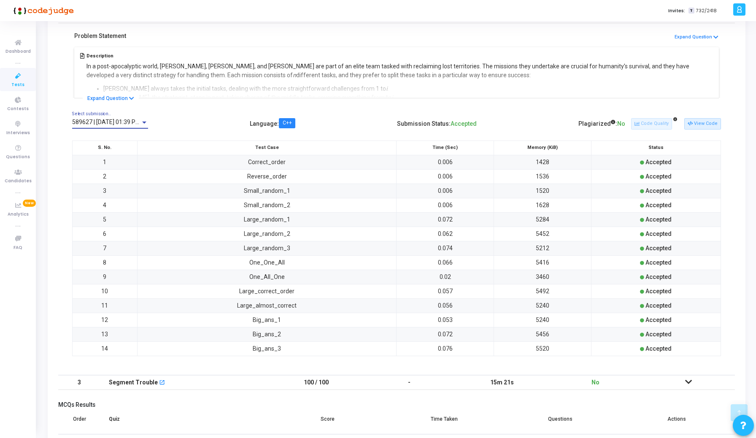
click at [109, 124] on span "589627 | 02 Sep, 2025 01:39 PM IST P" at bounding box center [114, 122] width 84 height 7
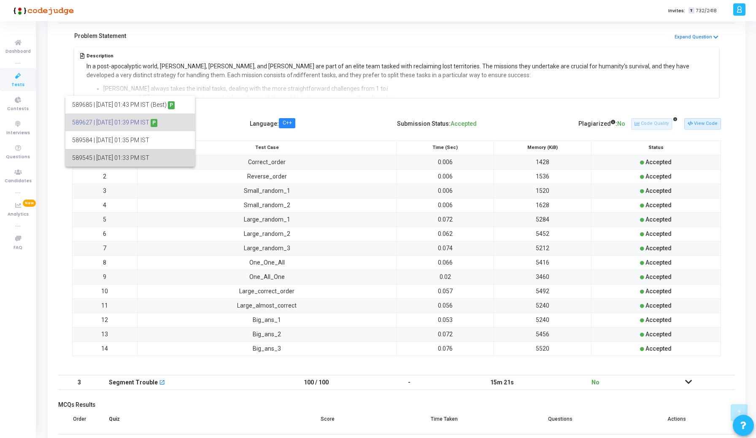
click at [112, 163] on span "589545 | 02 Sep, 2025 01:33 PM IST" at bounding box center [130, 158] width 116 height 18
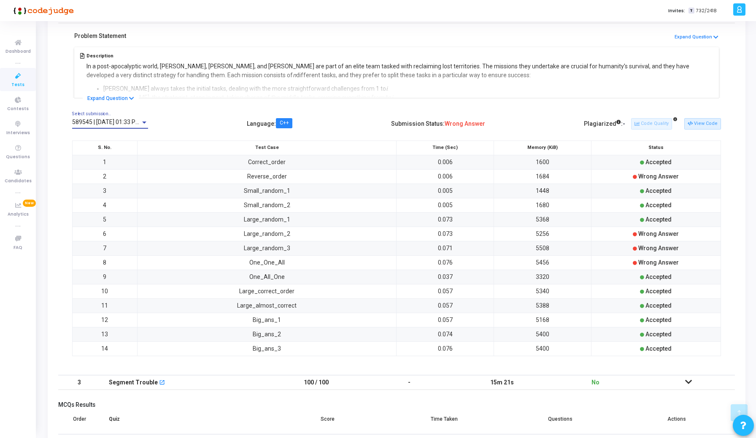
click at [126, 124] on span "589545 | 02 Sep, 2025 01:33 PM IST" at bounding box center [111, 122] width 78 height 7
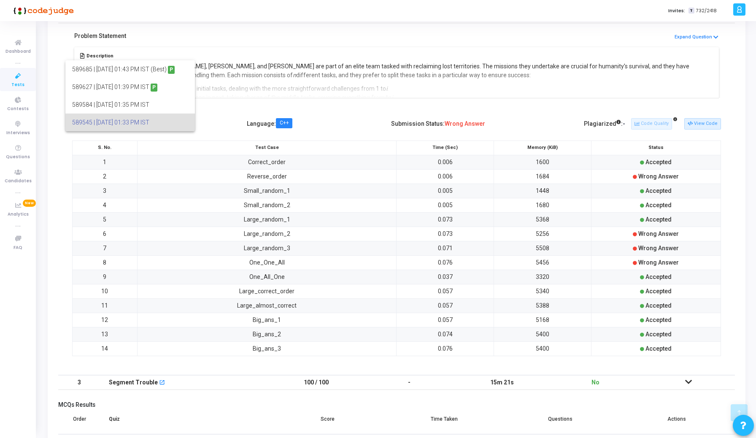
click at [715, 124] on div at bounding box center [378, 219] width 756 height 438
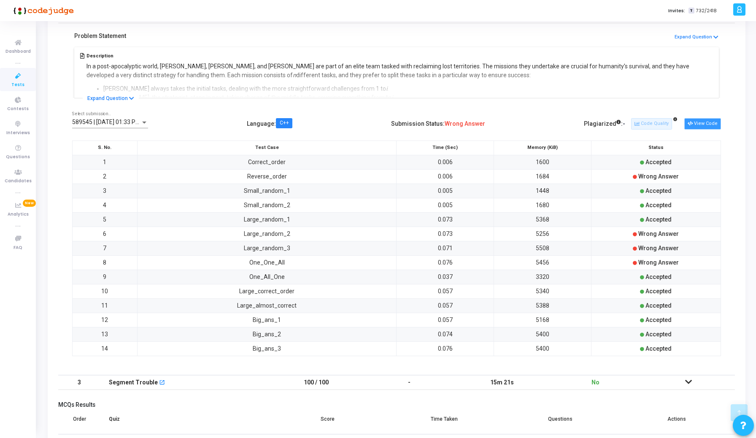
click at [710, 124] on button "View Code" at bounding box center [702, 123] width 37 height 11
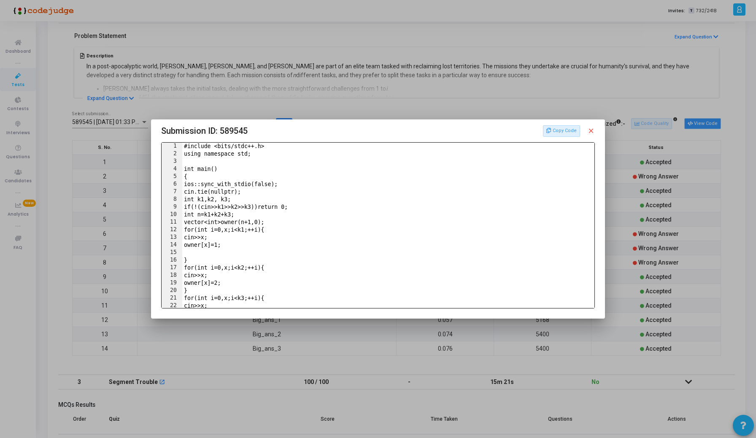
scroll to position [0, 0]
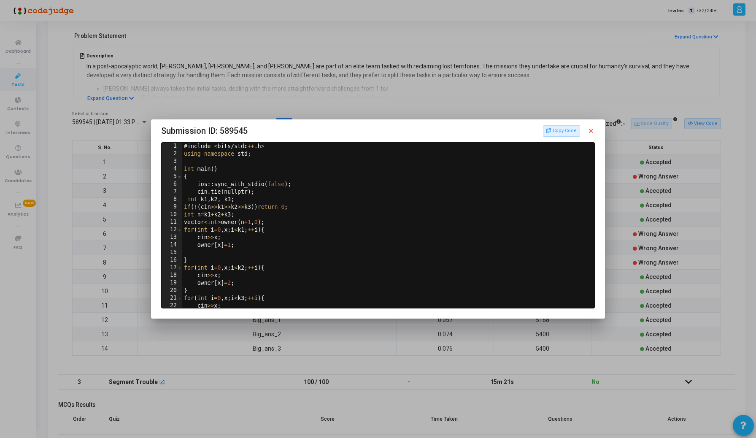
click at [354, 210] on div "# include < bits / stdc ++ . h > using namespace std ; int main ( ) { ios :: sy…" at bounding box center [387, 233] width 410 height 180
type textarea "}"
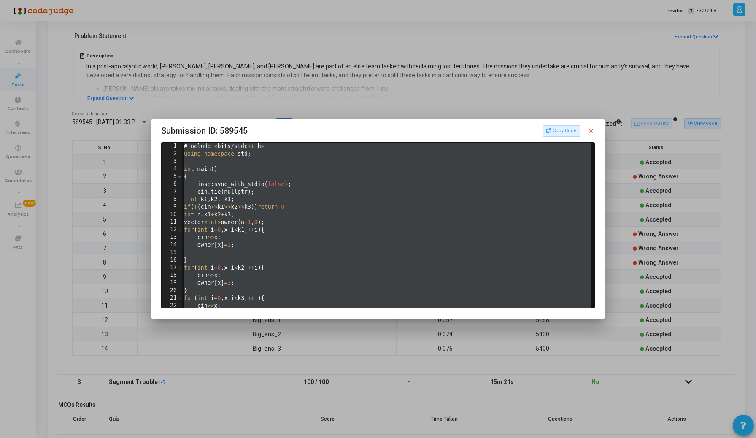
click at [310, 65] on div at bounding box center [378, 219] width 756 height 438
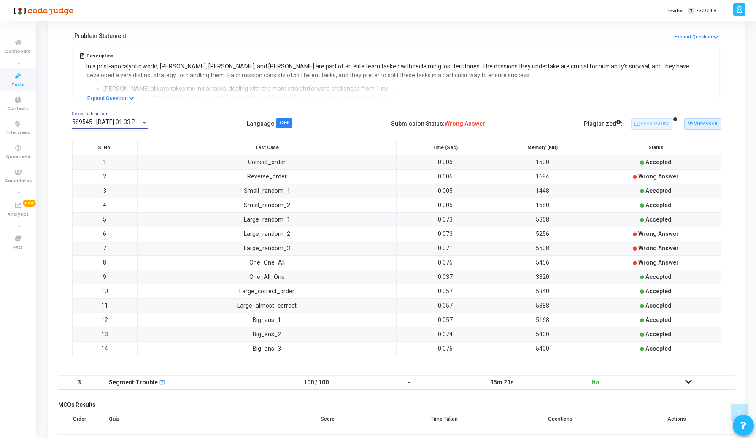
click at [100, 122] on span "589545 | 02 Sep, 2025 01:33 PM IST" at bounding box center [111, 122] width 78 height 7
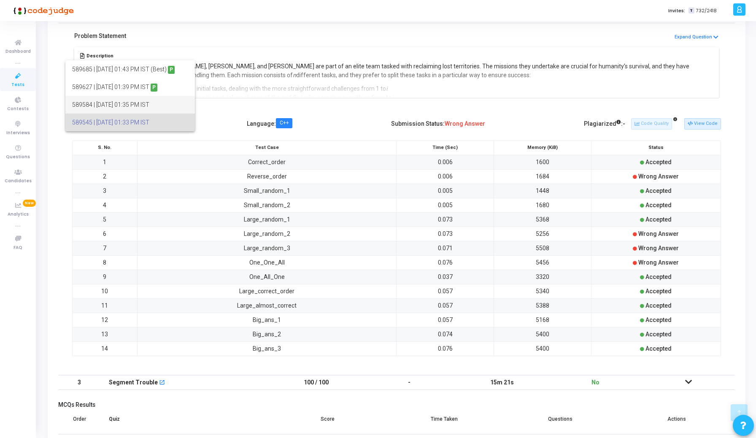
click at [103, 102] on span "589584 | 02 Sep, 2025 01:35 PM IST" at bounding box center [130, 105] width 116 height 18
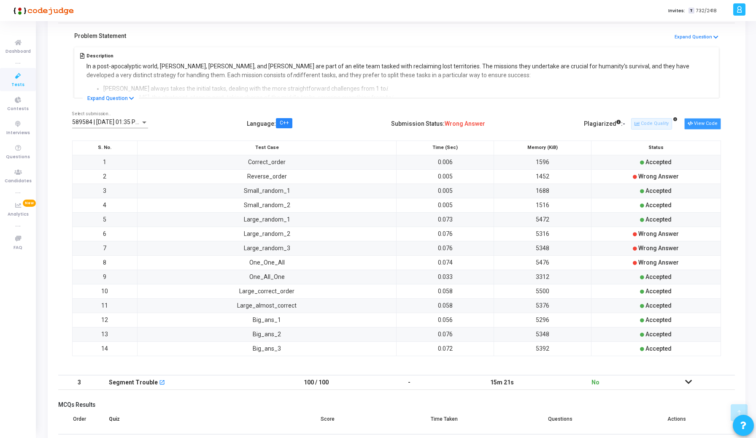
click at [691, 122] on icon at bounding box center [690, 124] width 5 height 5
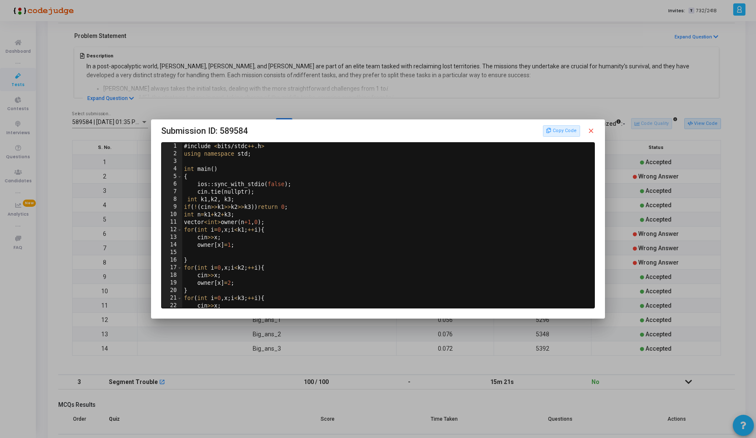
click at [478, 200] on div "# include < bits / stdc ++ . h > using namespace std ; int main ( ) { ios :: sy…" at bounding box center [387, 233] width 410 height 180
type textarea "}"
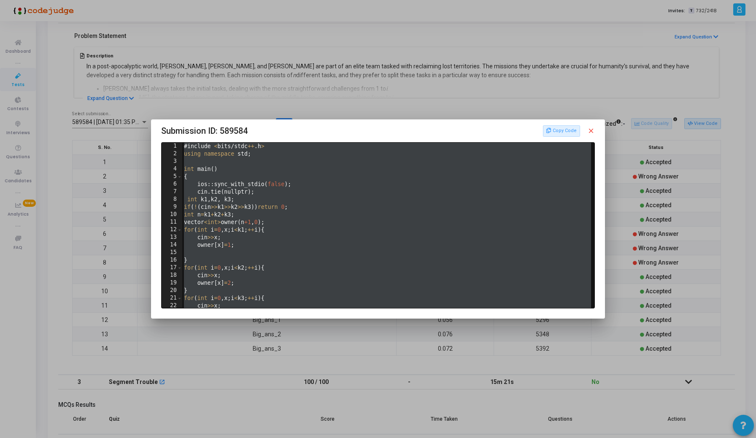
click at [591, 132] on mat-icon "close" at bounding box center [591, 131] width 8 height 8
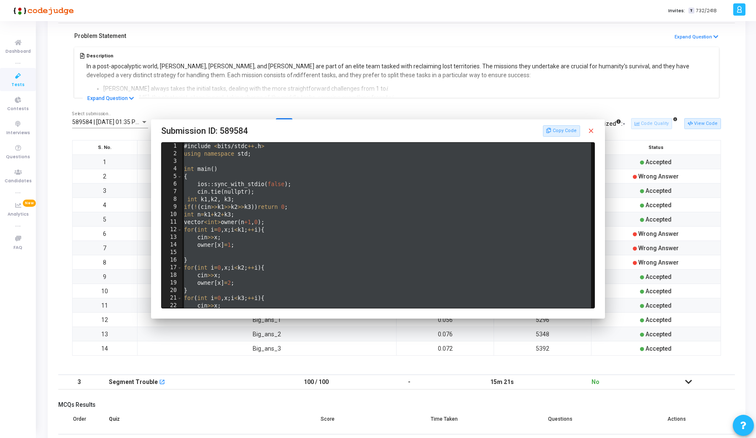
scroll to position [176, 0]
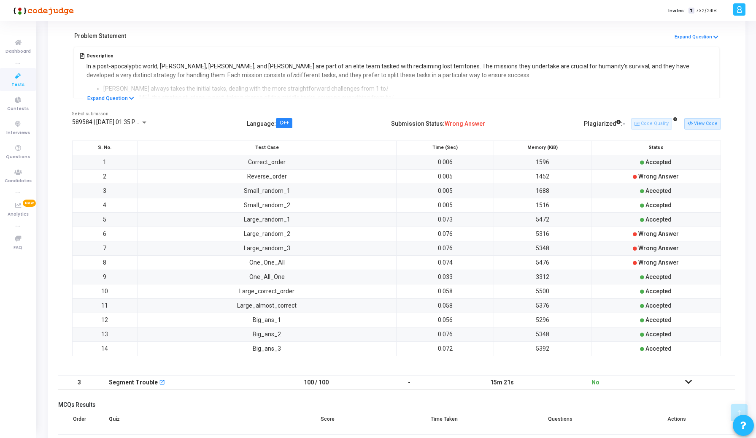
click at [124, 119] on span "589584 | 02 Sep, 2025 01:35 PM IST" at bounding box center [111, 122] width 78 height 7
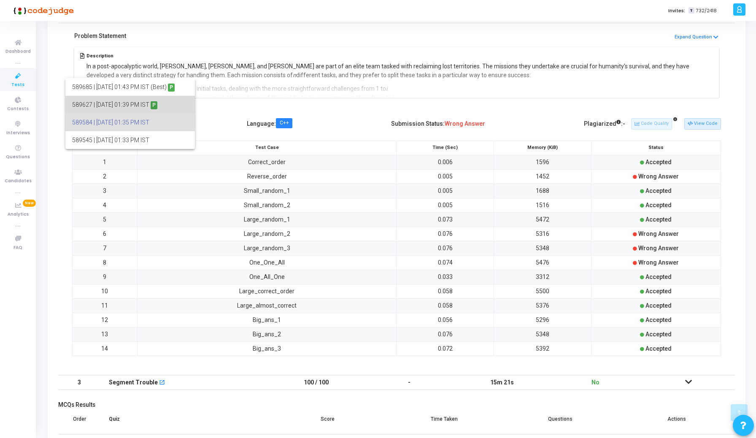
click at [102, 105] on span "589627 | 02 Sep, 2025 01:39 PM IST P" at bounding box center [130, 105] width 116 height 18
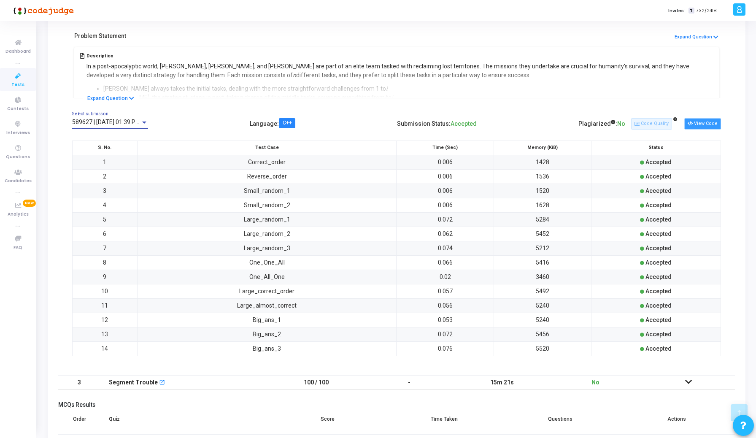
click at [705, 121] on button "View Code" at bounding box center [702, 123] width 37 height 11
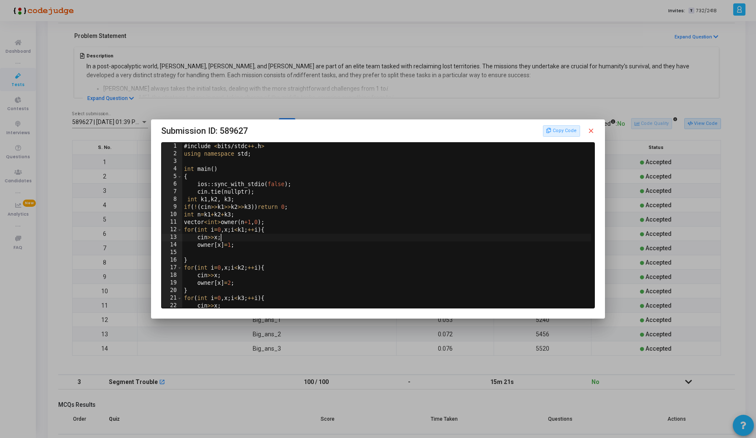
click at [426, 237] on div "# include < bits / stdc ++ . h > using namespace std ; int main ( ) { ios :: sy…" at bounding box center [387, 233] width 410 height 180
type textarea "}"
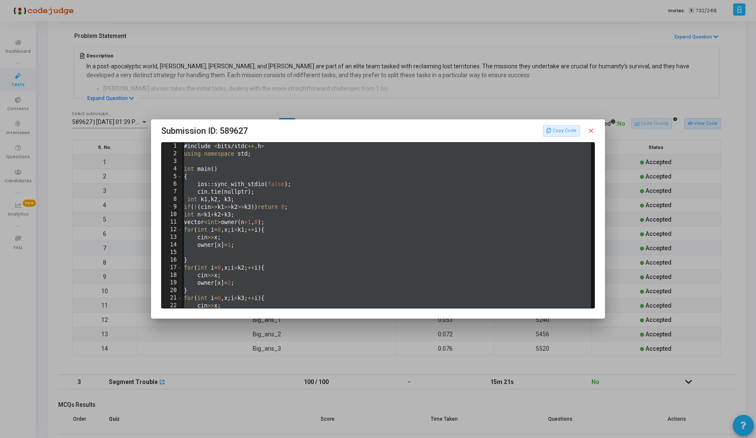
click at [223, 69] on div at bounding box center [378, 219] width 756 height 438
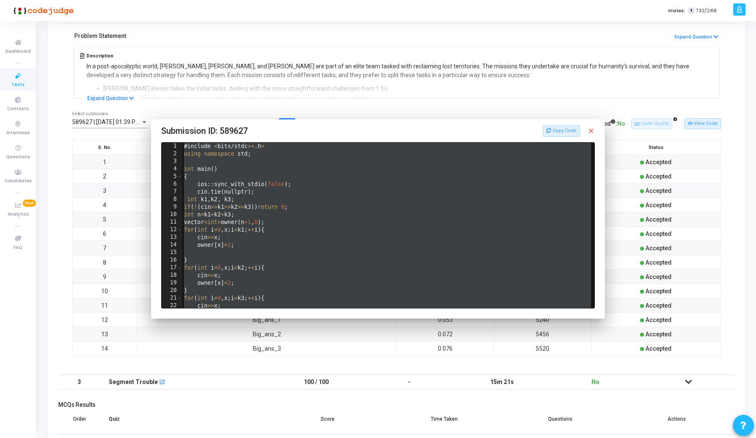
scroll to position [176, 0]
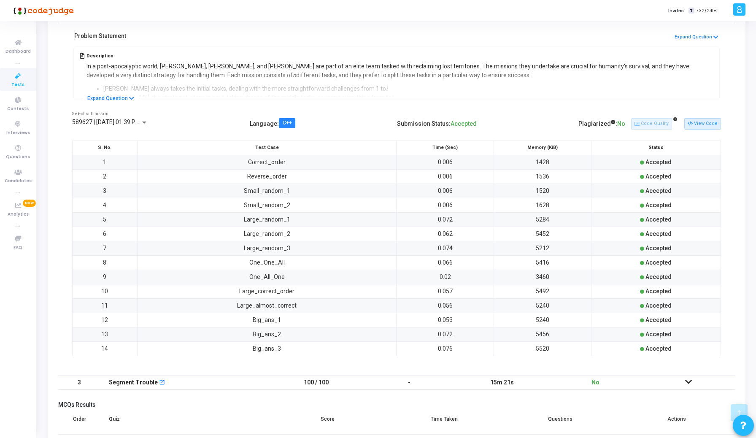
click at [122, 119] on div "589627 | 02 Sep, 2025 01:39 PM IST P Select submission.." at bounding box center [110, 120] width 76 height 16
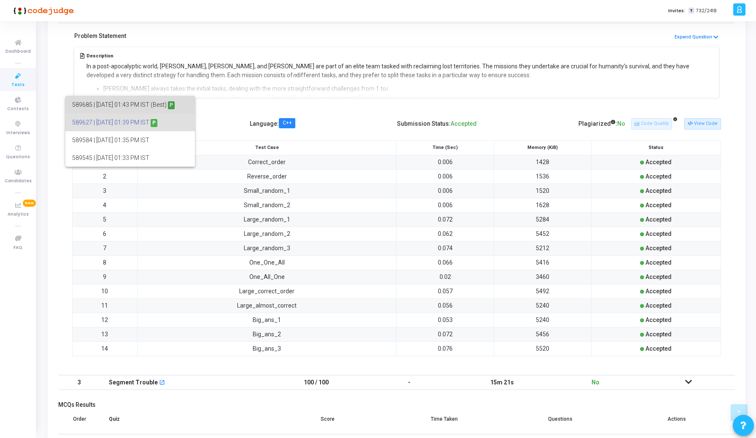
click at [105, 105] on span "589685 | 02 Sep, 2025 01:43 PM IST (Best) P" at bounding box center [130, 105] width 116 height 18
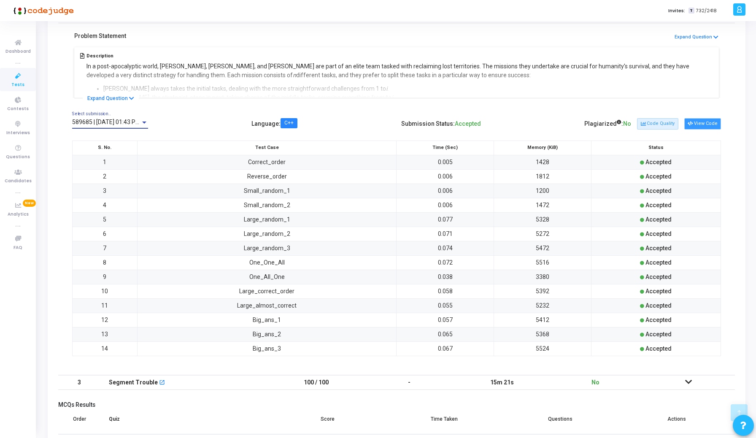
click at [697, 124] on button "View Code" at bounding box center [702, 123] width 37 height 11
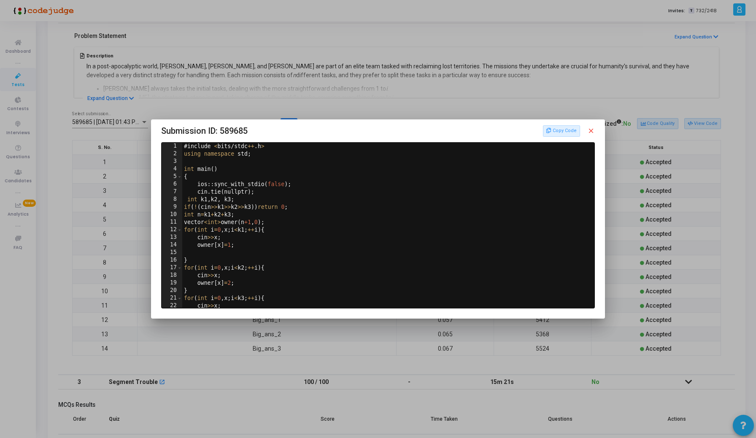
click at [378, 203] on div "# include < bits / stdc ++ . h > using namespace std ; int main ( ) { ios :: sy…" at bounding box center [387, 233] width 410 height 180
type textarea "}"
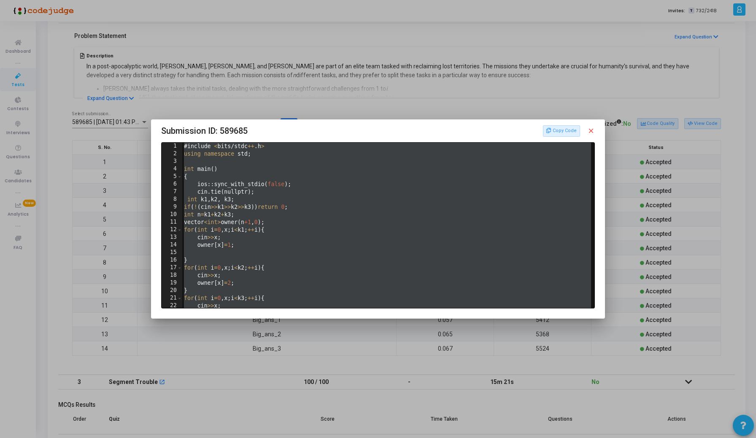
click at [450, 103] on div at bounding box center [378, 219] width 756 height 438
click at [450, 103] on div "589685 | 02 Sep, 2025 01:43 PM IST (Best) P Select submission.. Language : C++ …" at bounding box center [396, 239] width 677 height 272
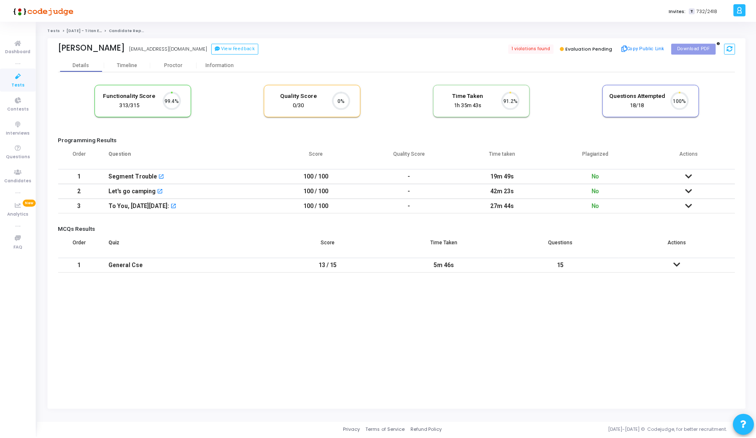
scroll to position [4, 4]
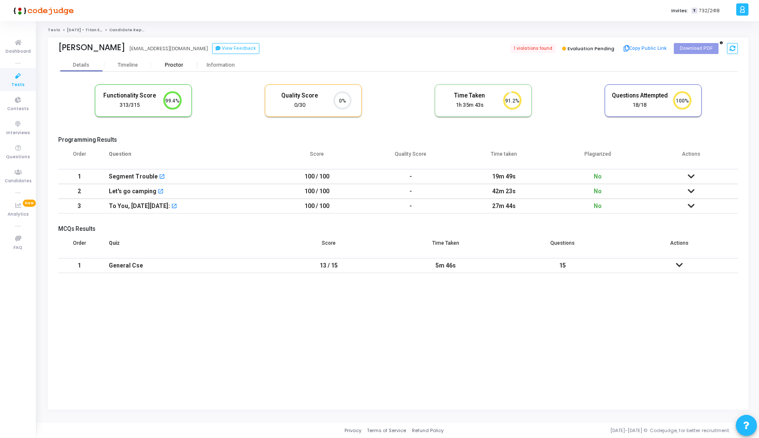
click at [178, 62] on div "Proctor" at bounding box center [174, 65] width 46 height 6
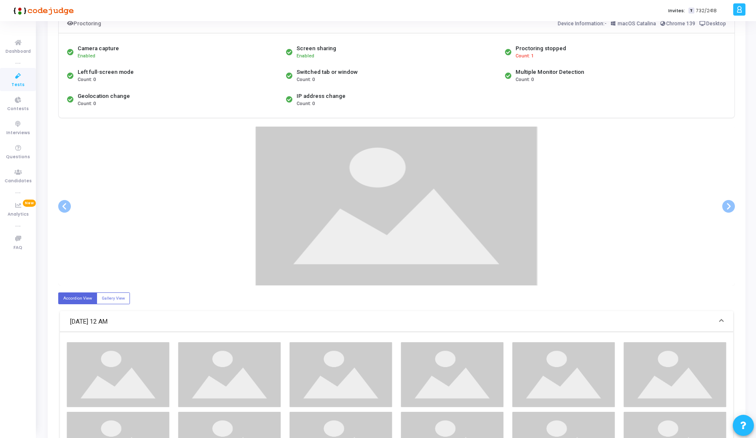
scroll to position [46, 0]
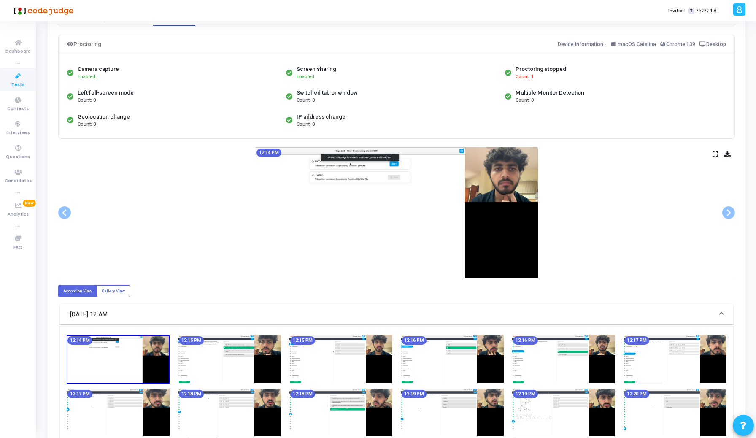
click at [714, 153] on icon at bounding box center [715, 153] width 5 height 5
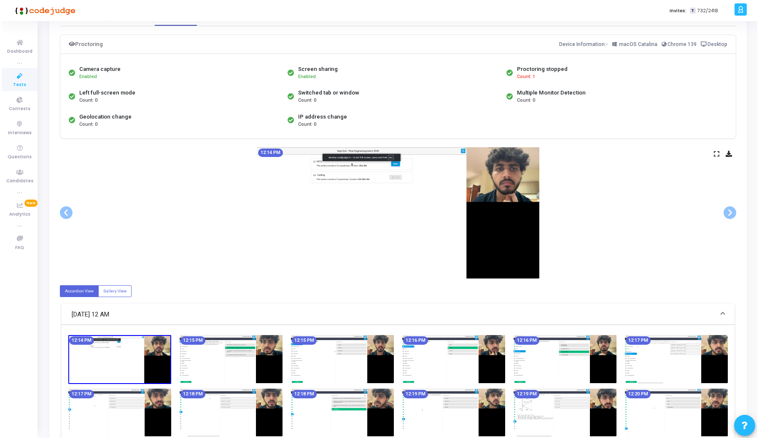
scroll to position [0, 0]
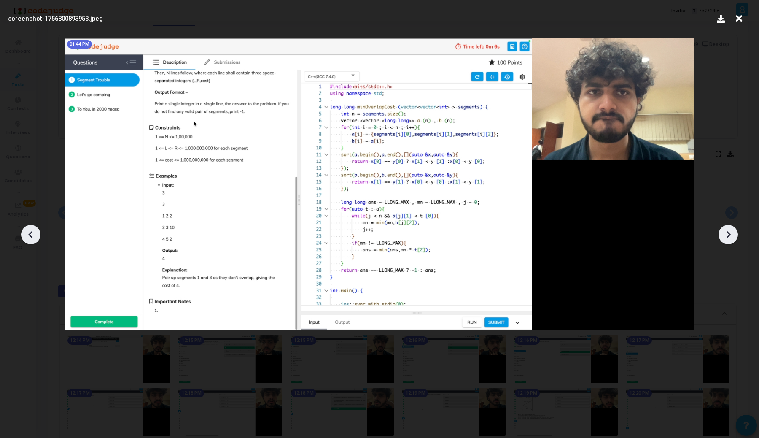
click at [738, 27] on div at bounding box center [379, 231] width 759 height 413
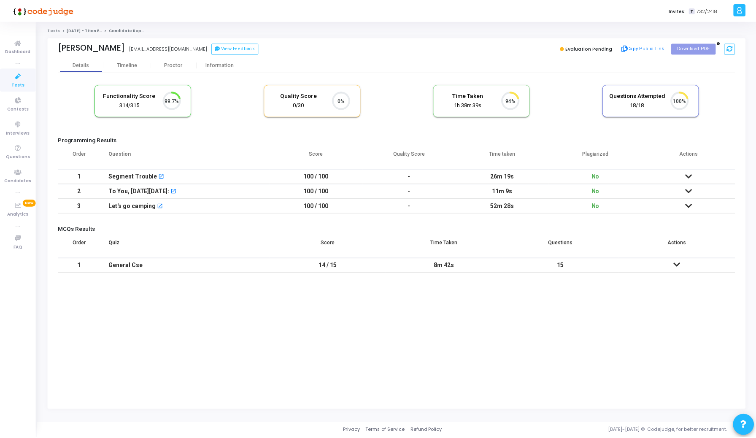
scroll to position [18, 22]
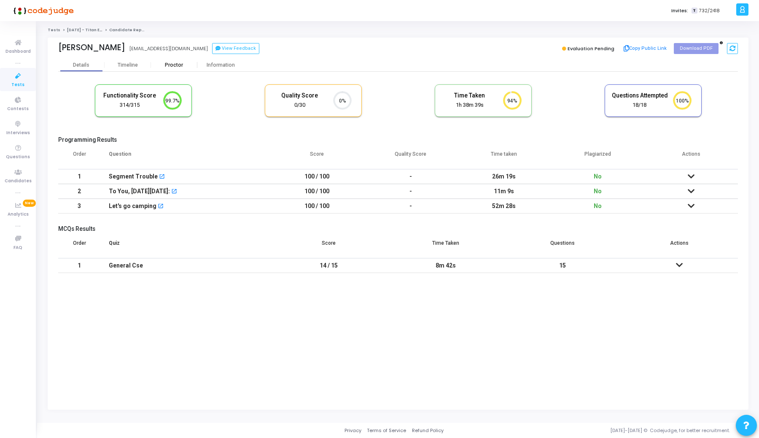
click at [173, 65] on div "Proctor" at bounding box center [174, 65] width 46 height 6
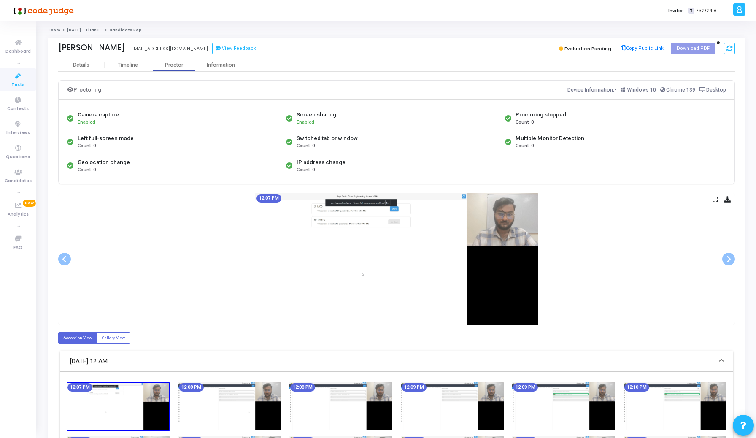
click at [714, 199] on icon at bounding box center [715, 199] width 5 height 5
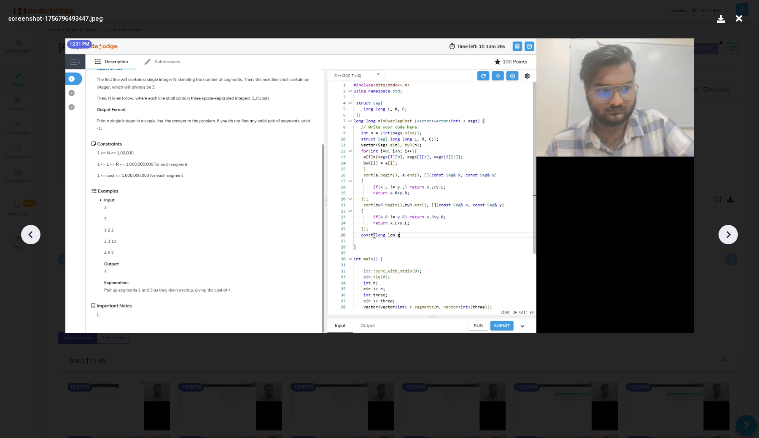
click at [246, 336] on div "12:31 PM" at bounding box center [379, 185] width 643 height 308
click at [736, 20] on icon at bounding box center [739, 19] width 13 height 16
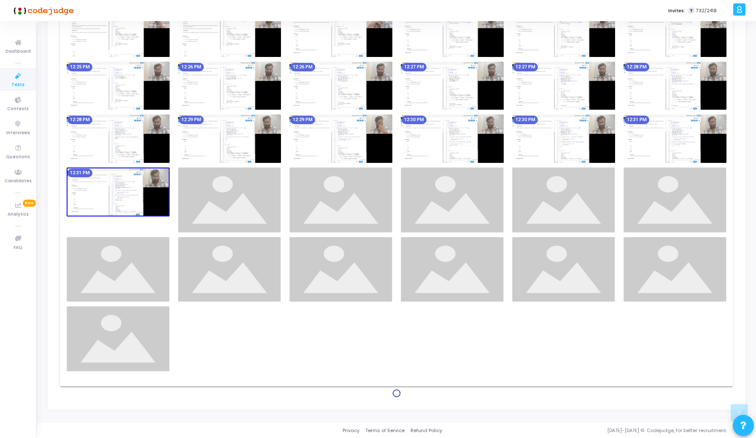
scroll to position [777, 0]
